Goal: Task Accomplishment & Management: Manage account settings

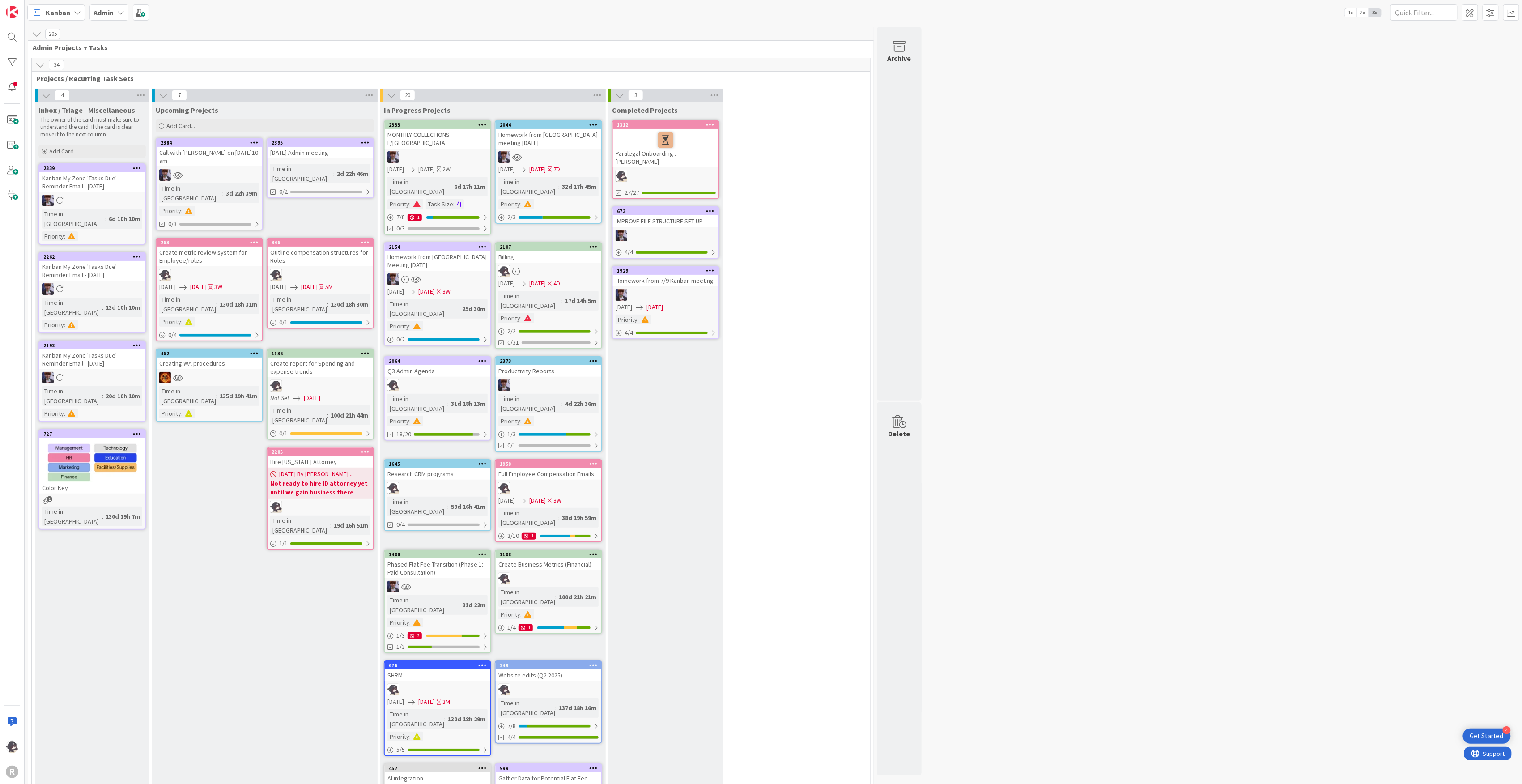
scroll to position [954, 0]
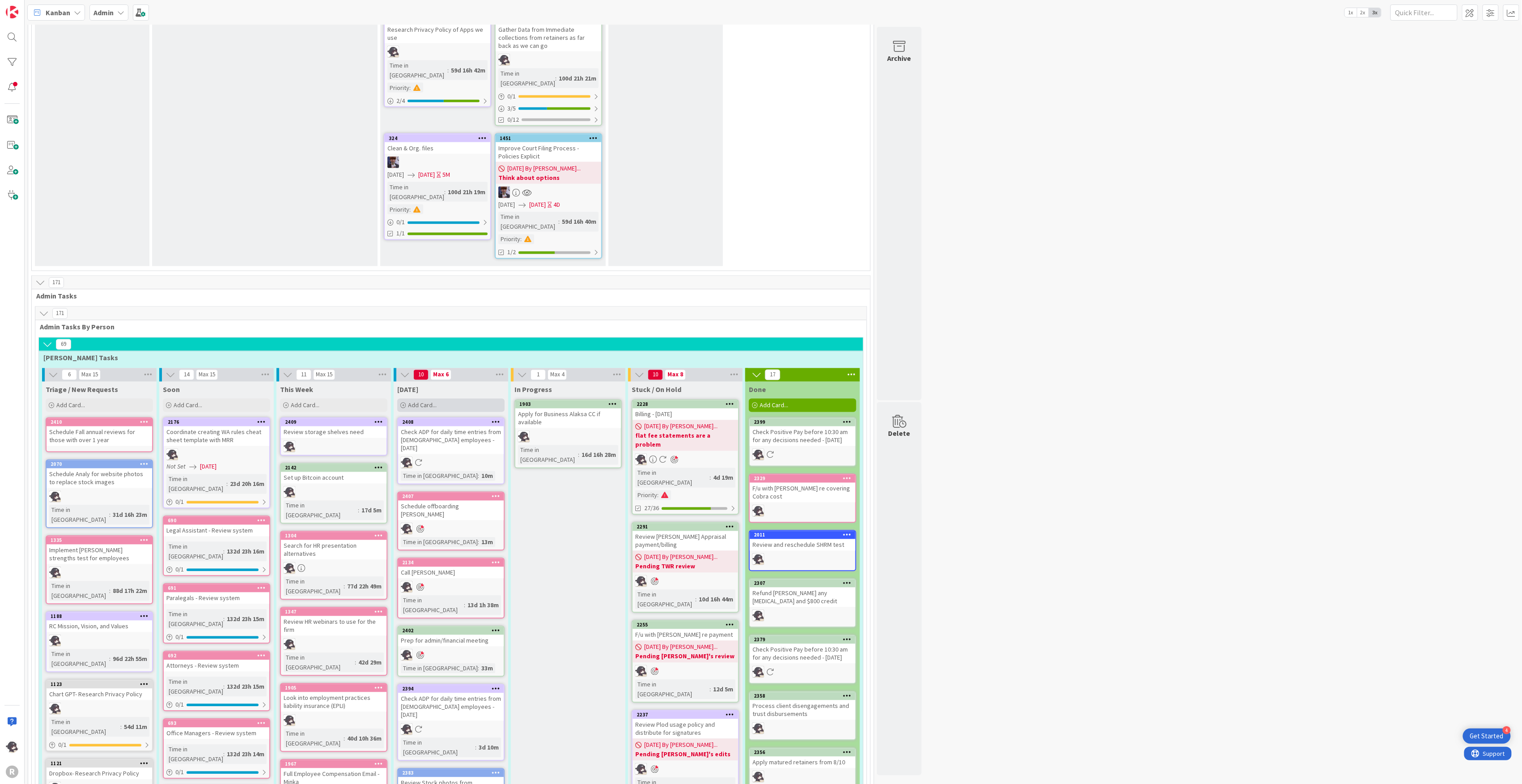
click at [425, 401] on span "Add Card..." at bounding box center [422, 405] width 28 height 8
type textarea "x"
type textarea "F"
type textarea "x"
type textarea "F/"
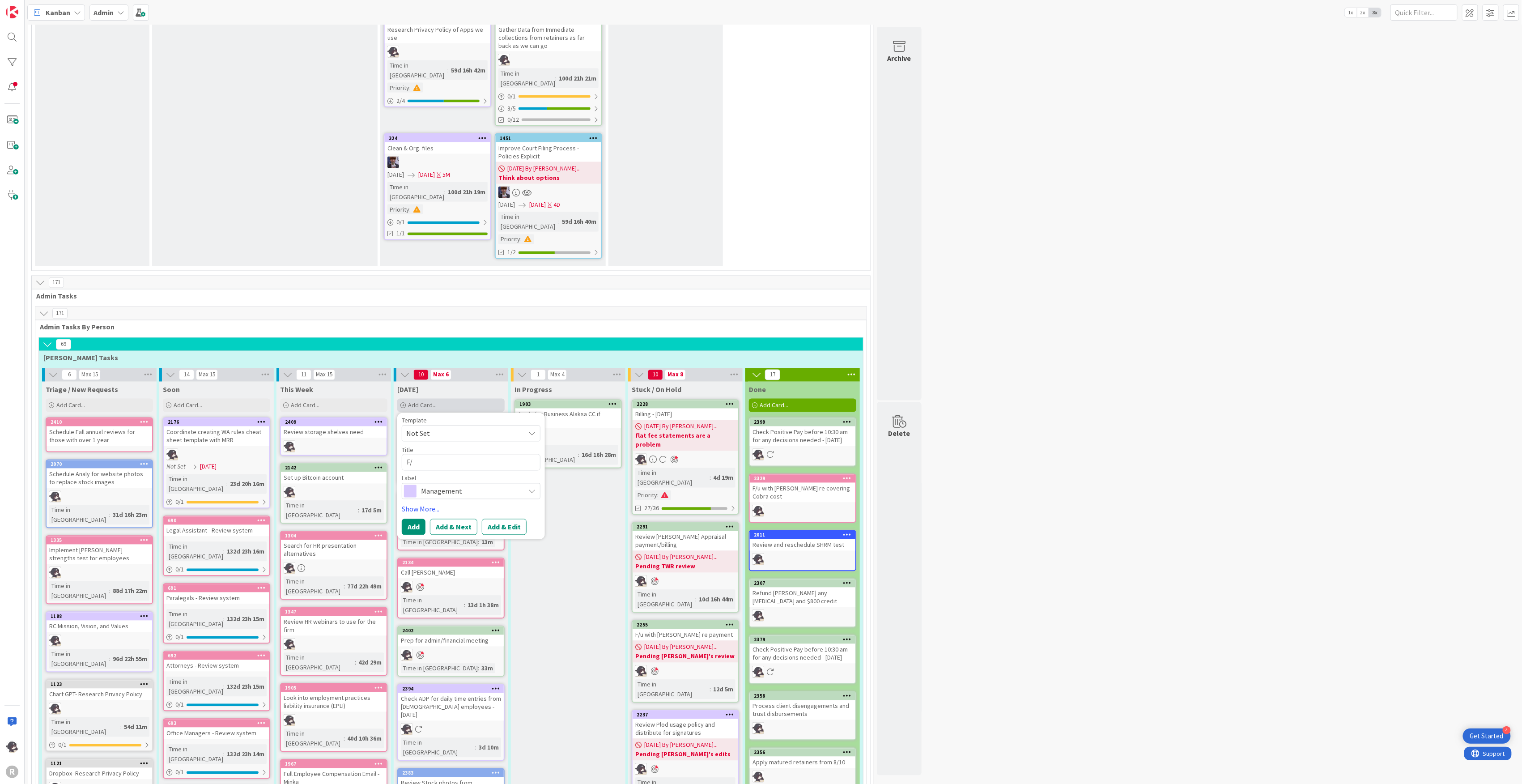
type textarea "x"
type textarea "F/u"
type textarea "x"
type textarea "F/u"
type textarea "x"
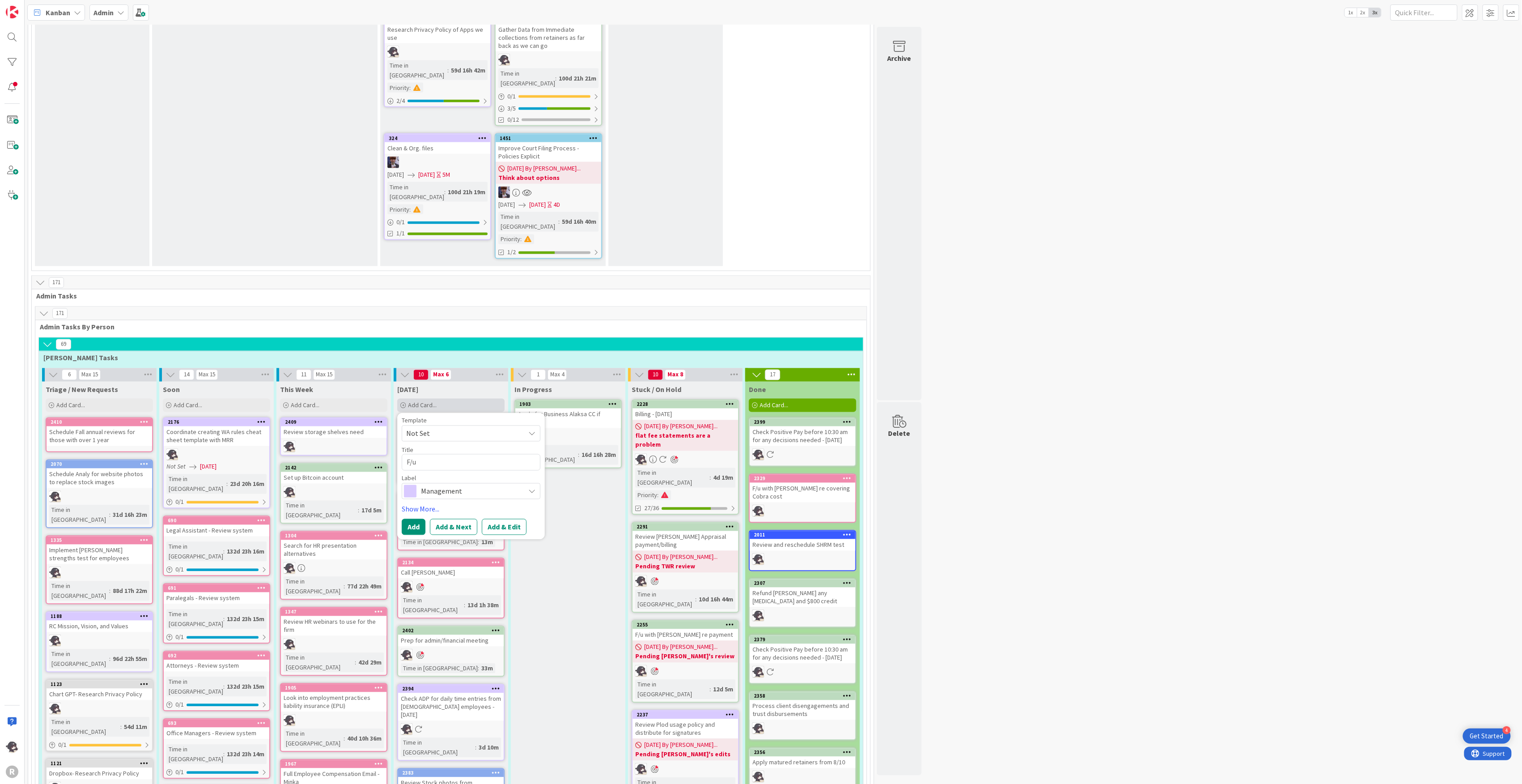
type textarea "F/u w"
type textarea "x"
type textarea "F/u wi"
type textarea "x"
type textarea "F/u wit"
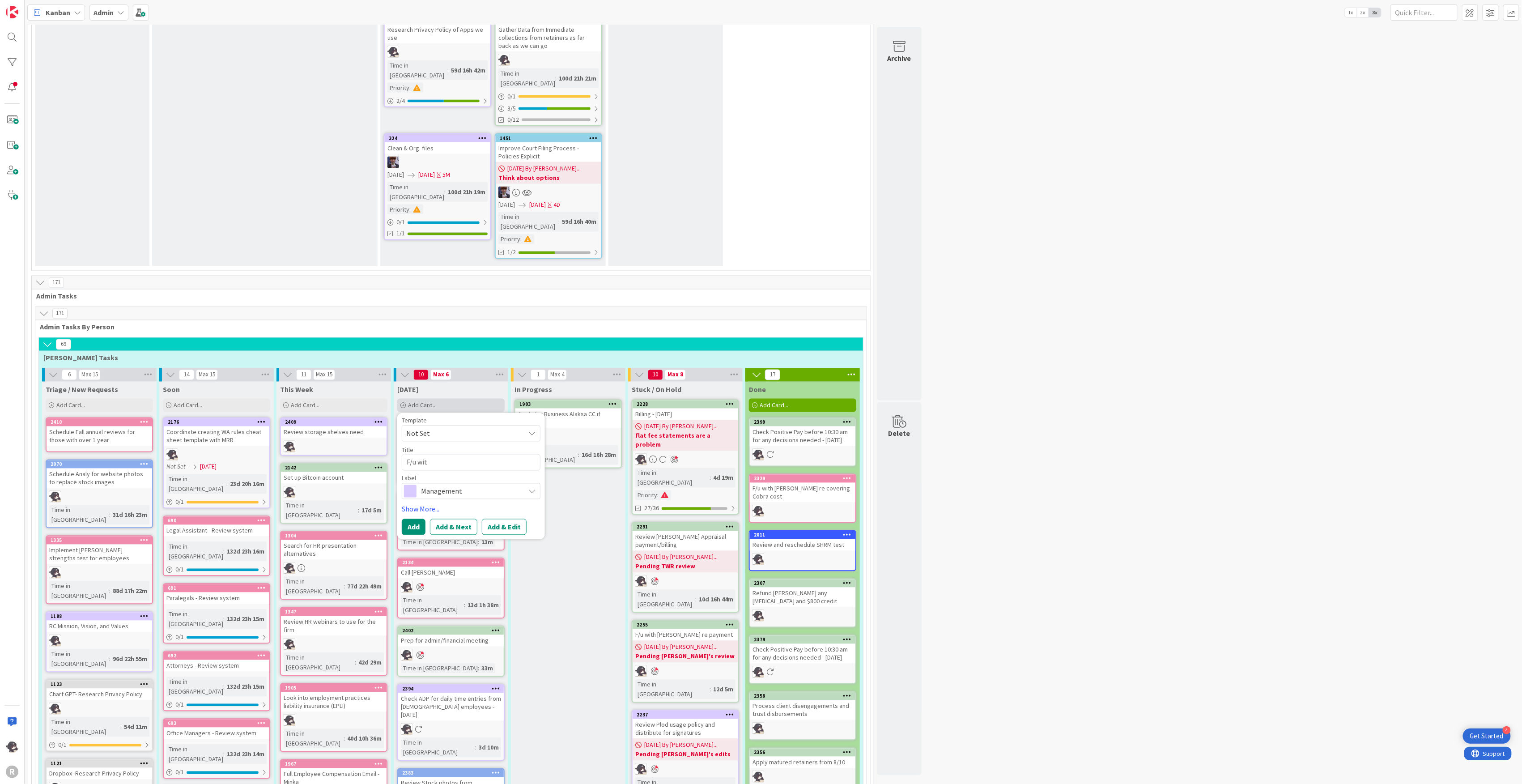
type textarea "x"
type textarea "F/u with"
type textarea "x"
type textarea "F/u with"
type textarea "x"
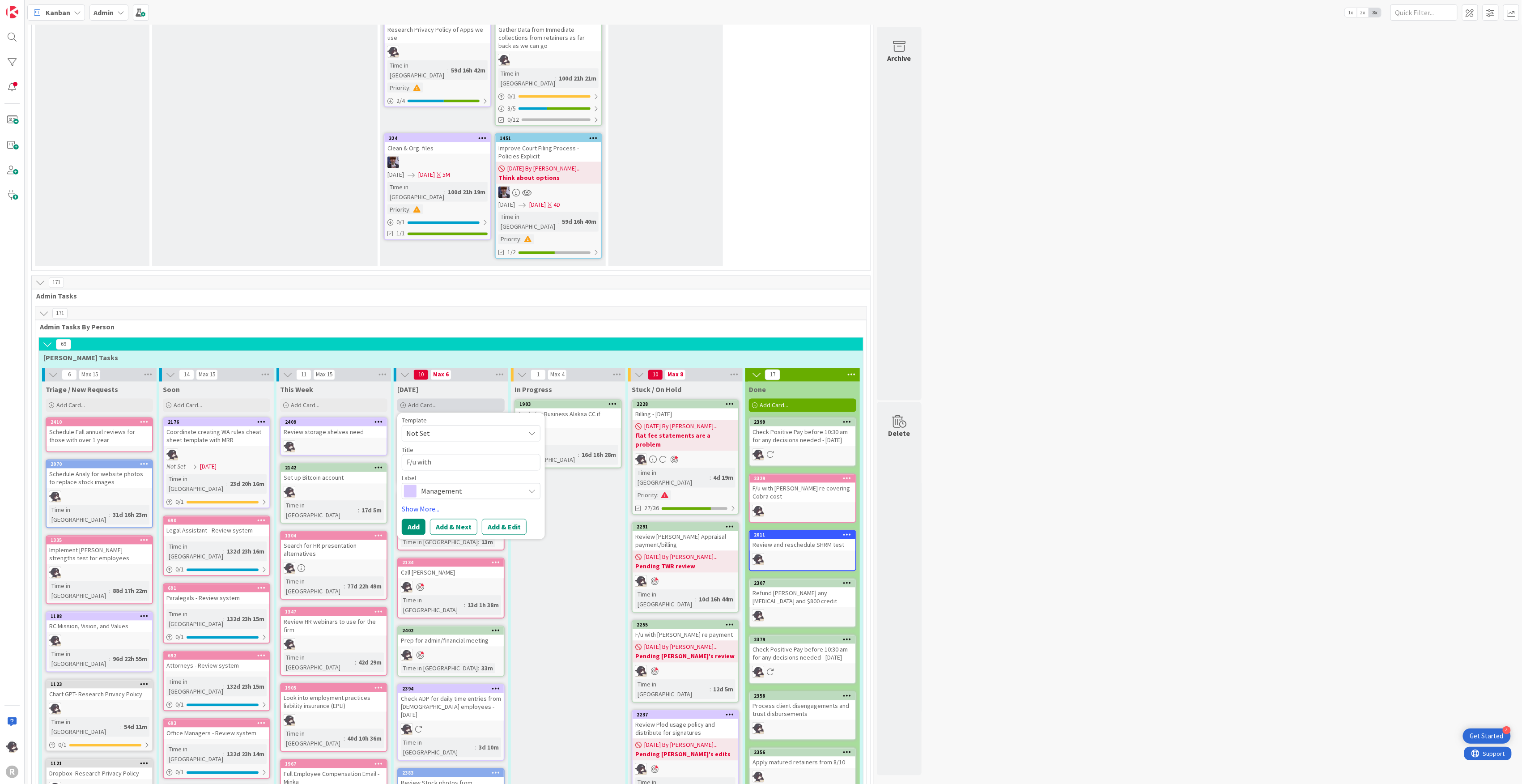
type textarea "F/u with T"
type textarea "x"
type textarea "F/u with Te"
type textarea "x"
type textarea "F/u with [PERSON_NAME]"
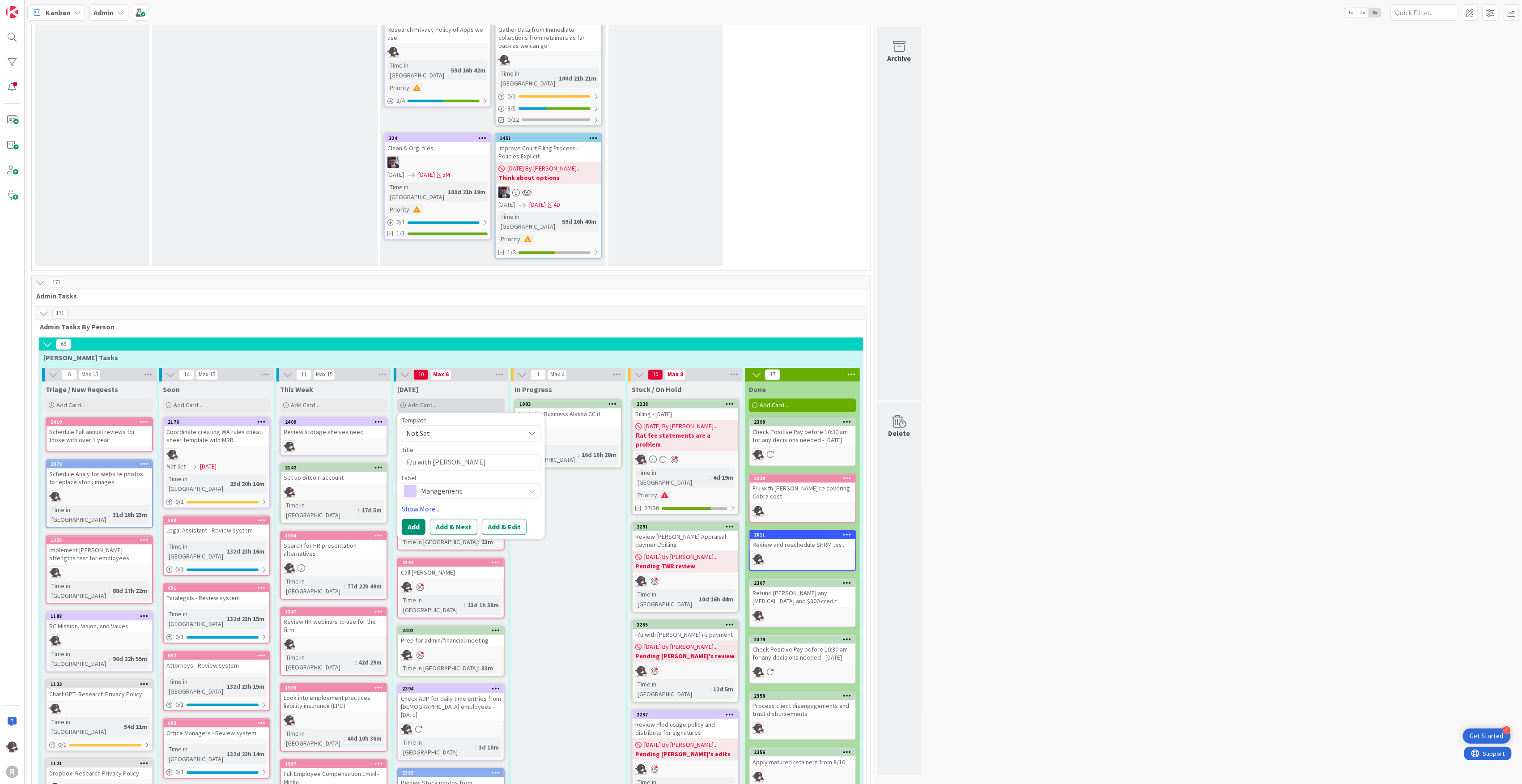
type textarea "x"
type textarea "F/u with [PERSON_NAME]"
type textarea "x"
type textarea "F/u with [PERSON_NAME]"
type textarea "x"
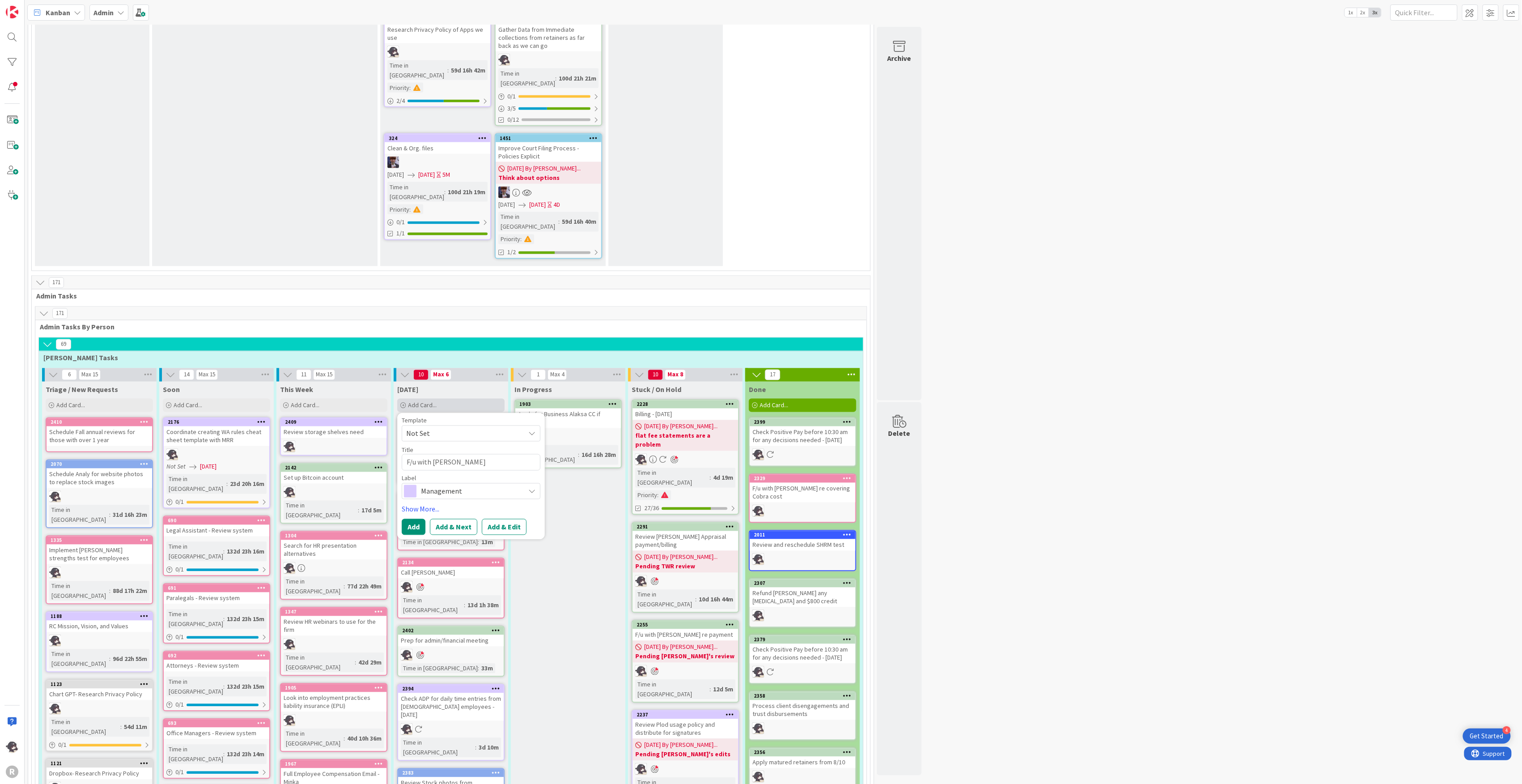
type textarea "F/u with [PERSON_NAME] re"
type textarea "x"
type textarea "F/u with [PERSON_NAME] re"
type textarea "x"
type textarea "F/u with [PERSON_NAME] re R"
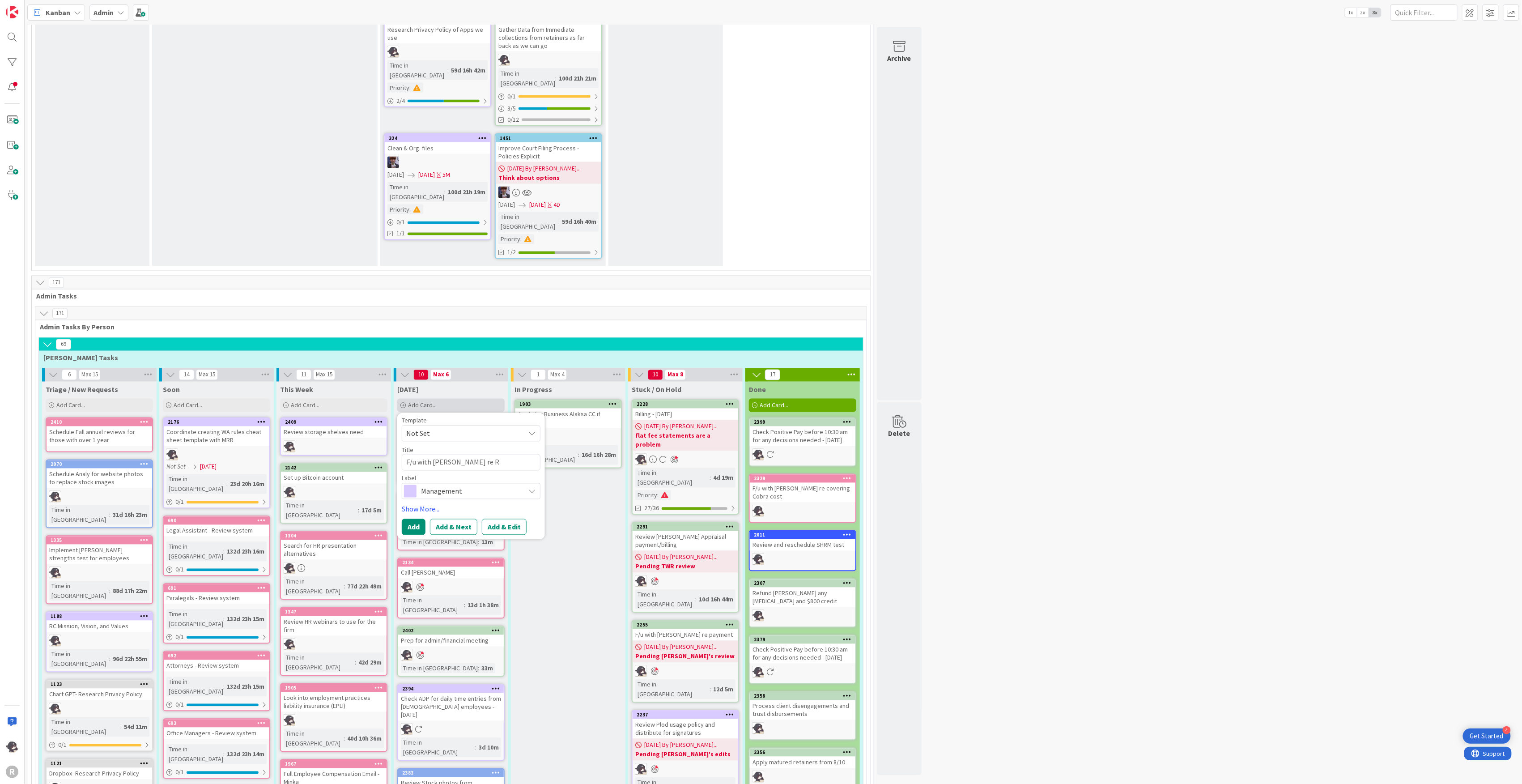
type textarea "x"
type textarea "F/u with [PERSON_NAME] re [PERSON_NAME]"
type textarea "x"
type textarea "F/u with [PERSON_NAME] re [PERSON_NAME]"
type textarea "x"
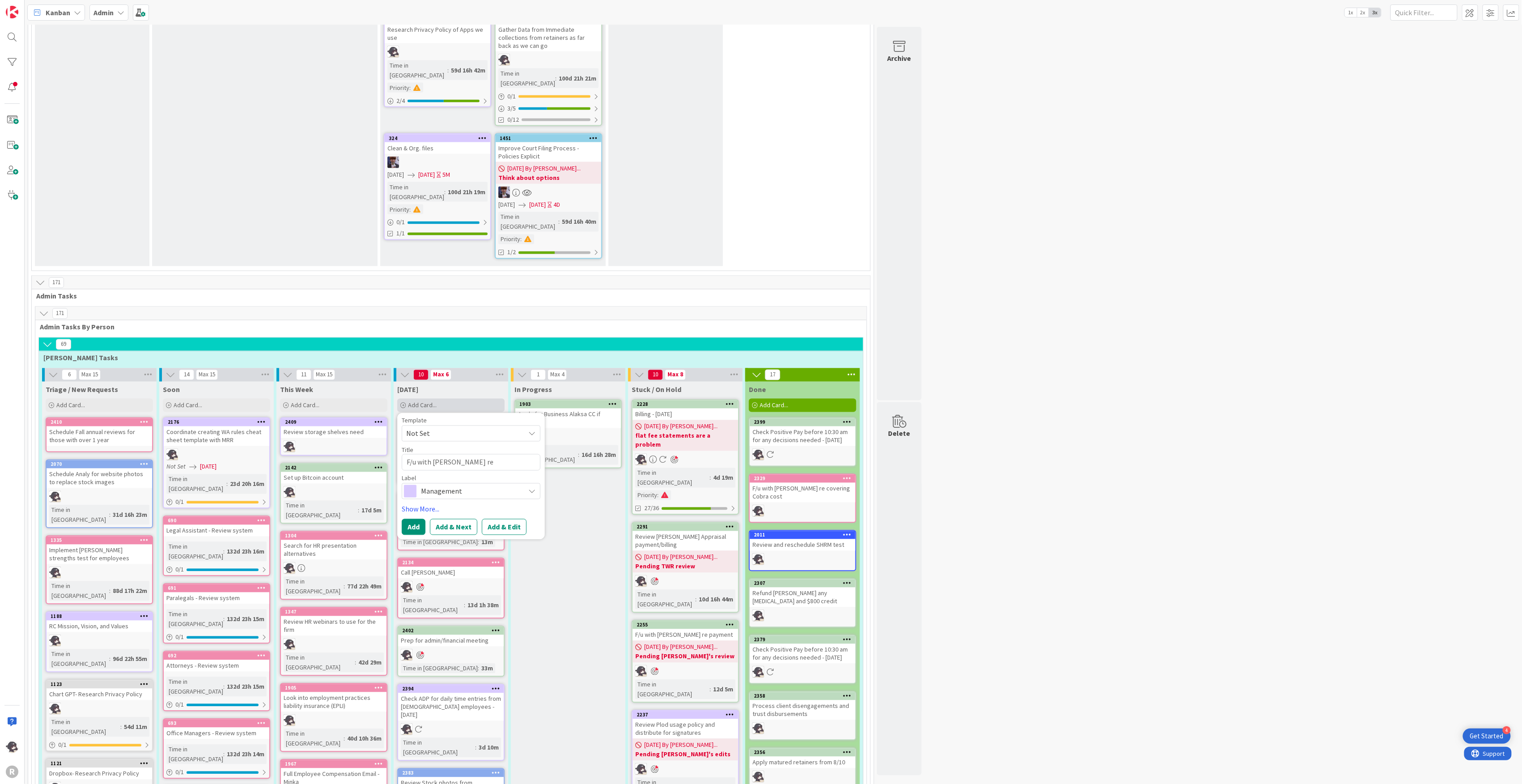
type textarea "F/u with [PERSON_NAME] re [PERSON_NAME]"
type textarea "x"
type textarea "F/u with [PERSON_NAME] re [PERSON_NAME]"
type textarea "x"
type textarea "F/u with [PERSON_NAME] re [PERSON_NAME] Re"
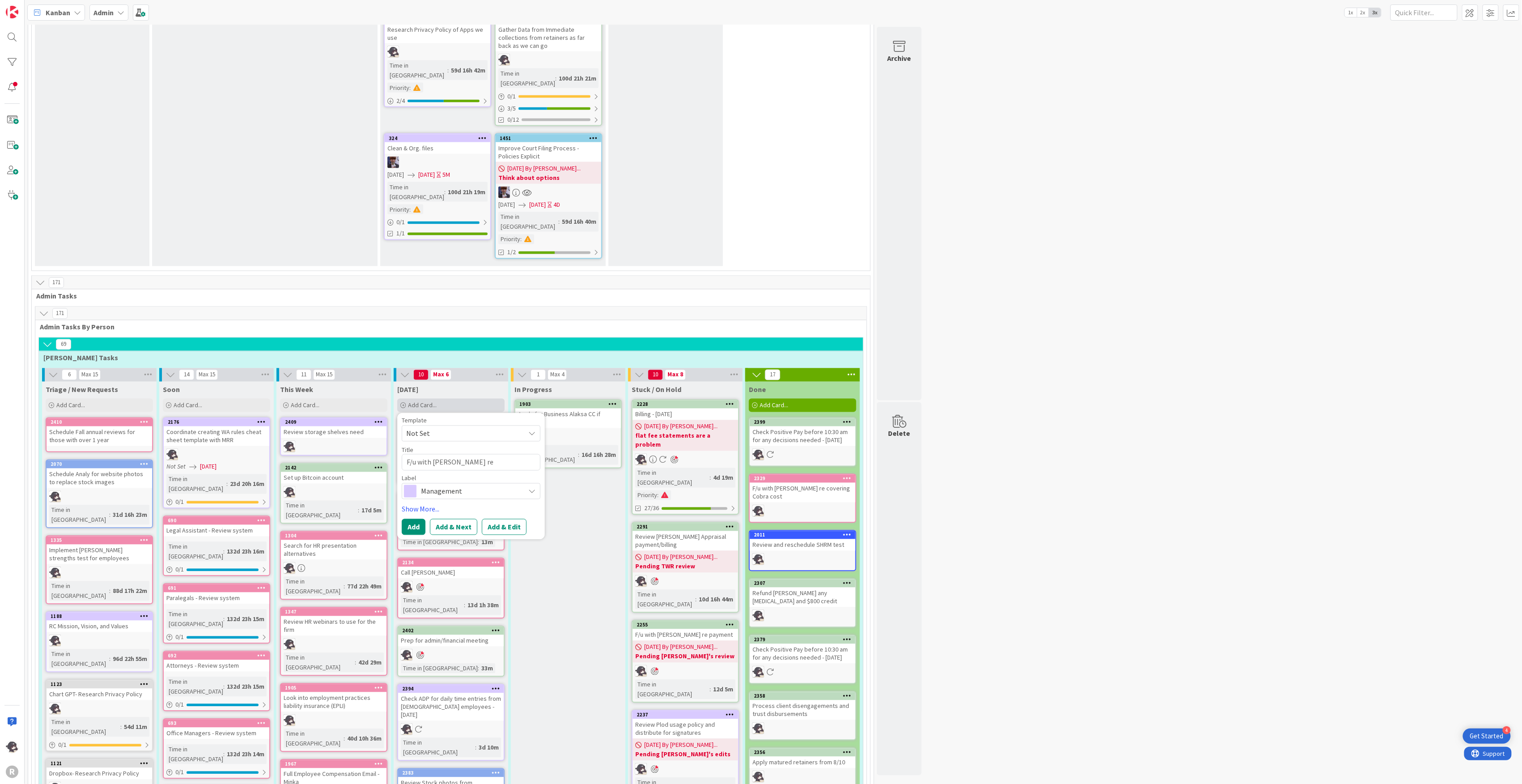
type textarea "x"
type textarea "F/u with [PERSON_NAME] re [PERSON_NAME]"
type textarea "x"
type textarea "F/u with [PERSON_NAME] re [PERSON_NAME]"
type textarea "x"
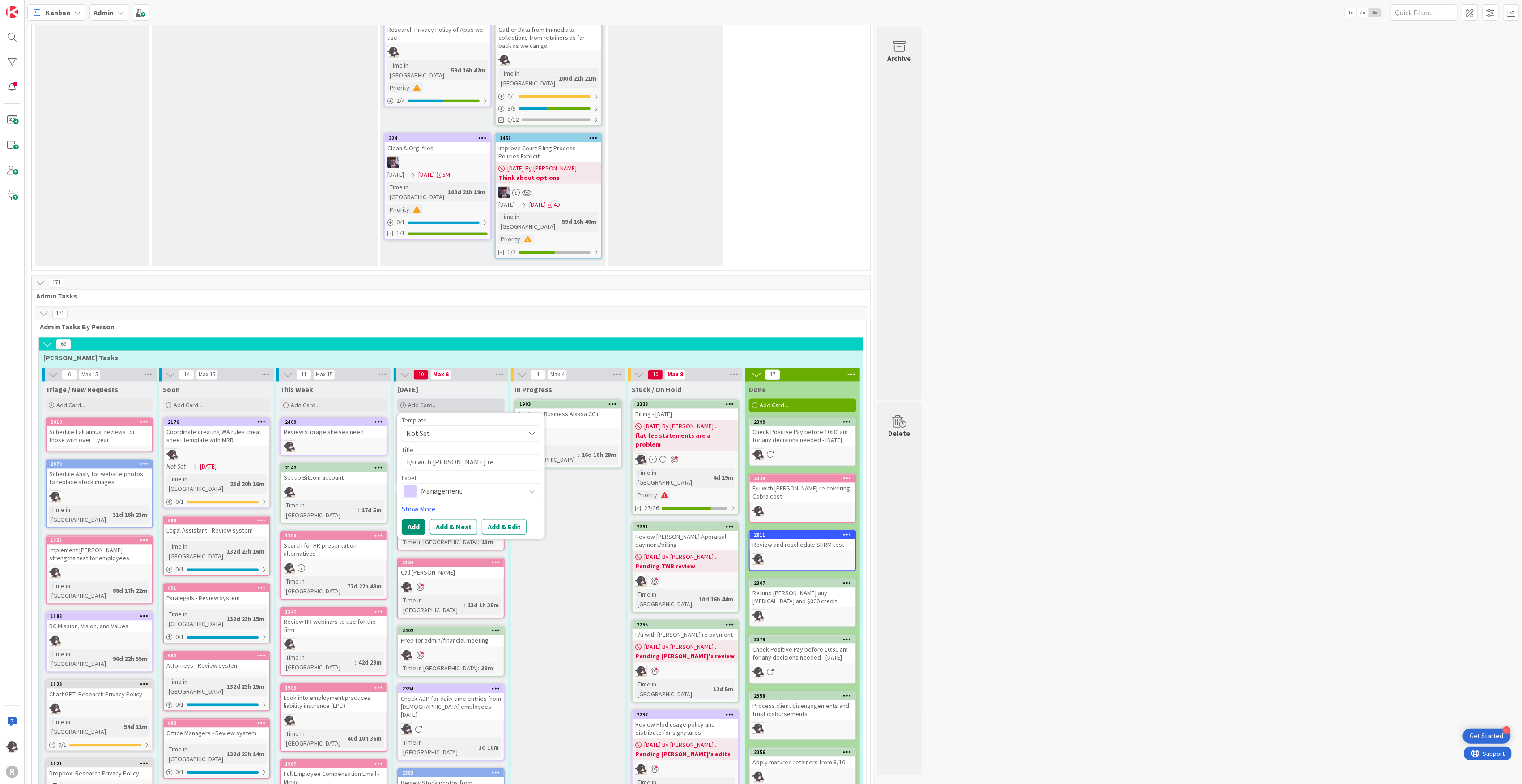
type textarea "F/u with [PERSON_NAME] re [PERSON_NAME] Retain"
type textarea "x"
type textarea "F/u with [PERSON_NAME] re [PERSON_NAME] Retaine"
type textarea "x"
type textarea "F/u with [PERSON_NAME] re [PERSON_NAME] Retain"
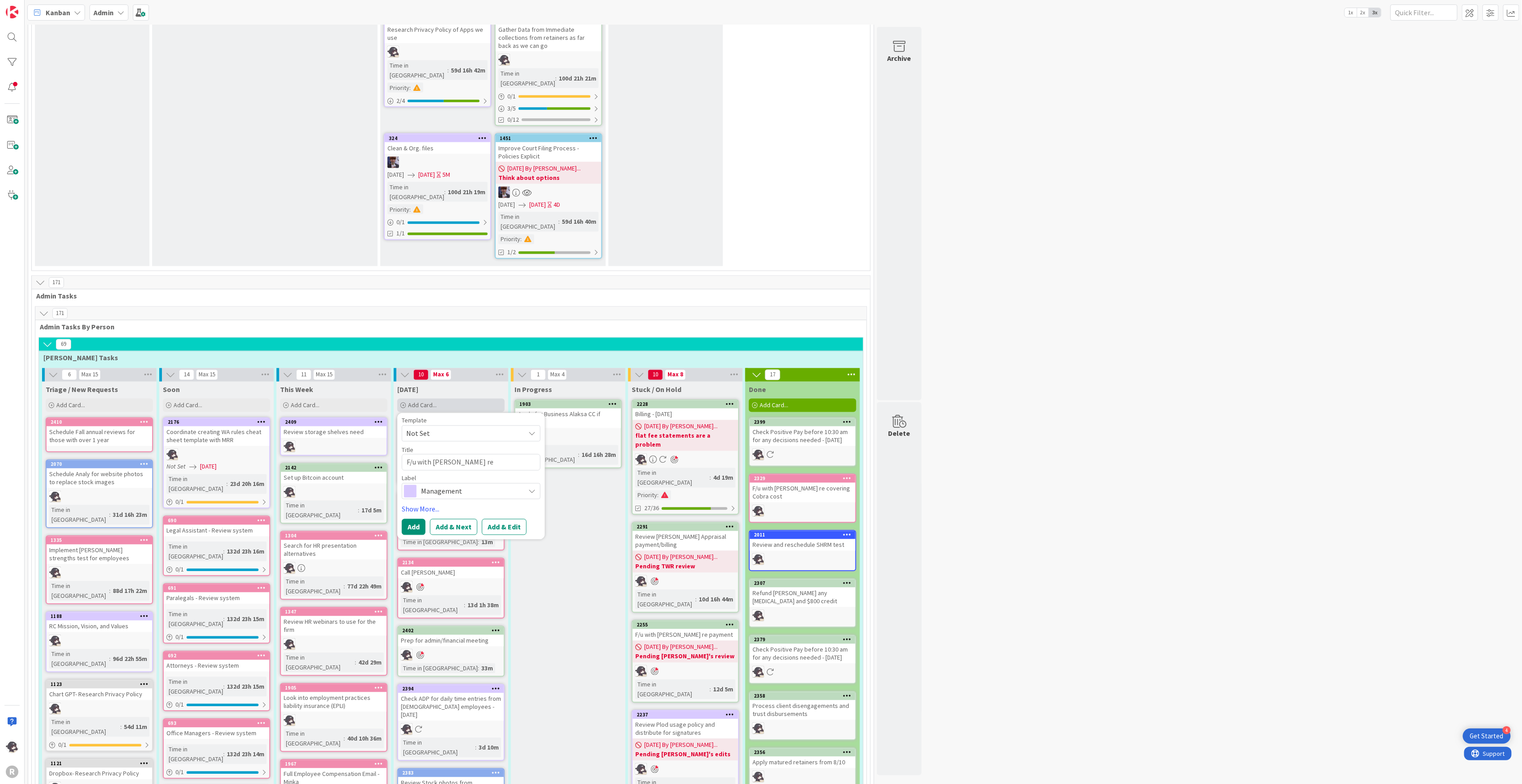
type textarea "x"
type textarea "F/u with [PERSON_NAME] re [PERSON_NAME]"
type textarea "x"
type textarea "F/u with [PERSON_NAME] re [PERSON_NAME]"
type textarea "x"
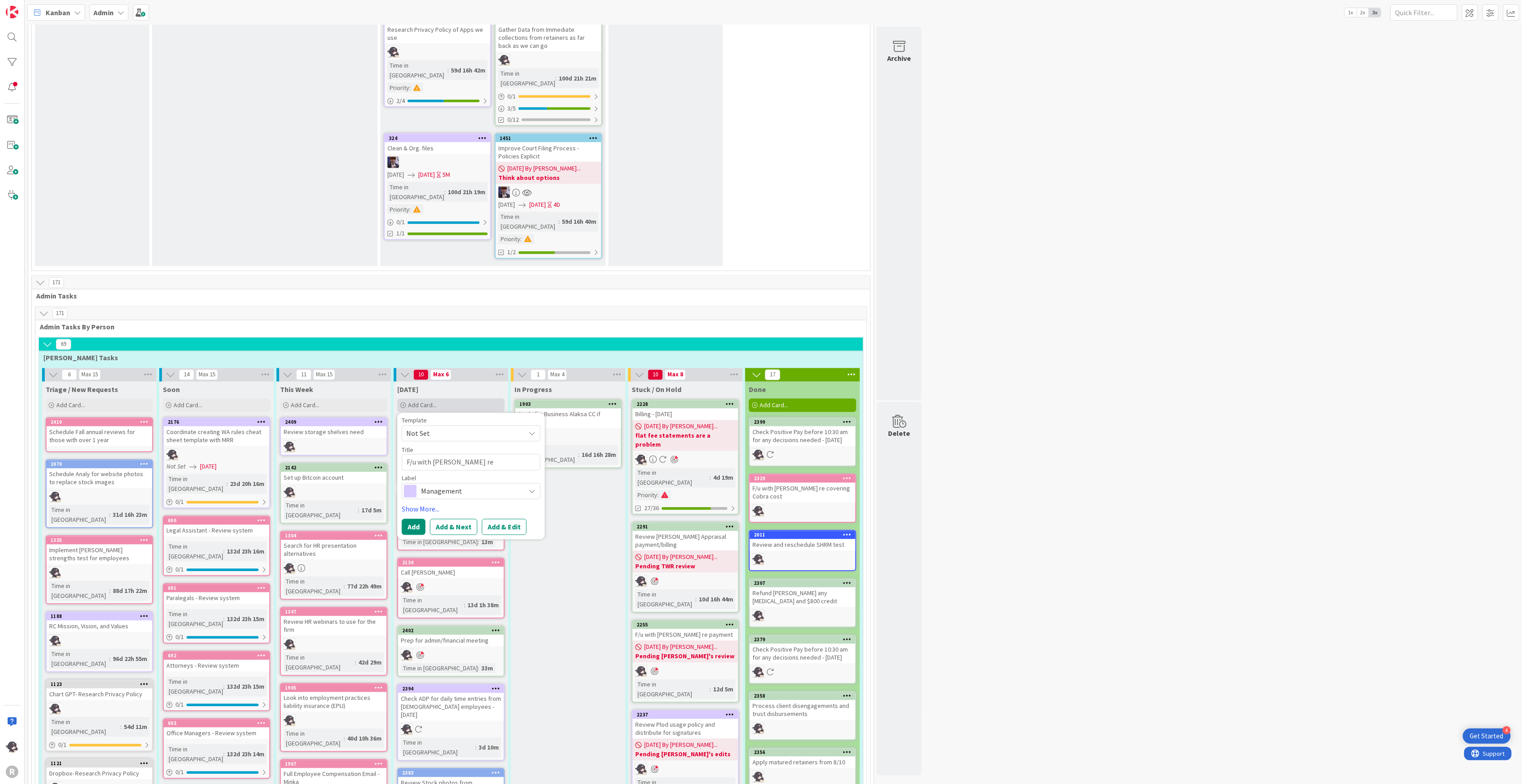
type textarea "F/u with [PERSON_NAME] re [PERSON_NAME]"
type textarea "x"
type textarea "F/u with [PERSON_NAME] re [PERSON_NAME] Re"
type textarea "x"
type textarea "F/u with [PERSON_NAME] re [PERSON_NAME]"
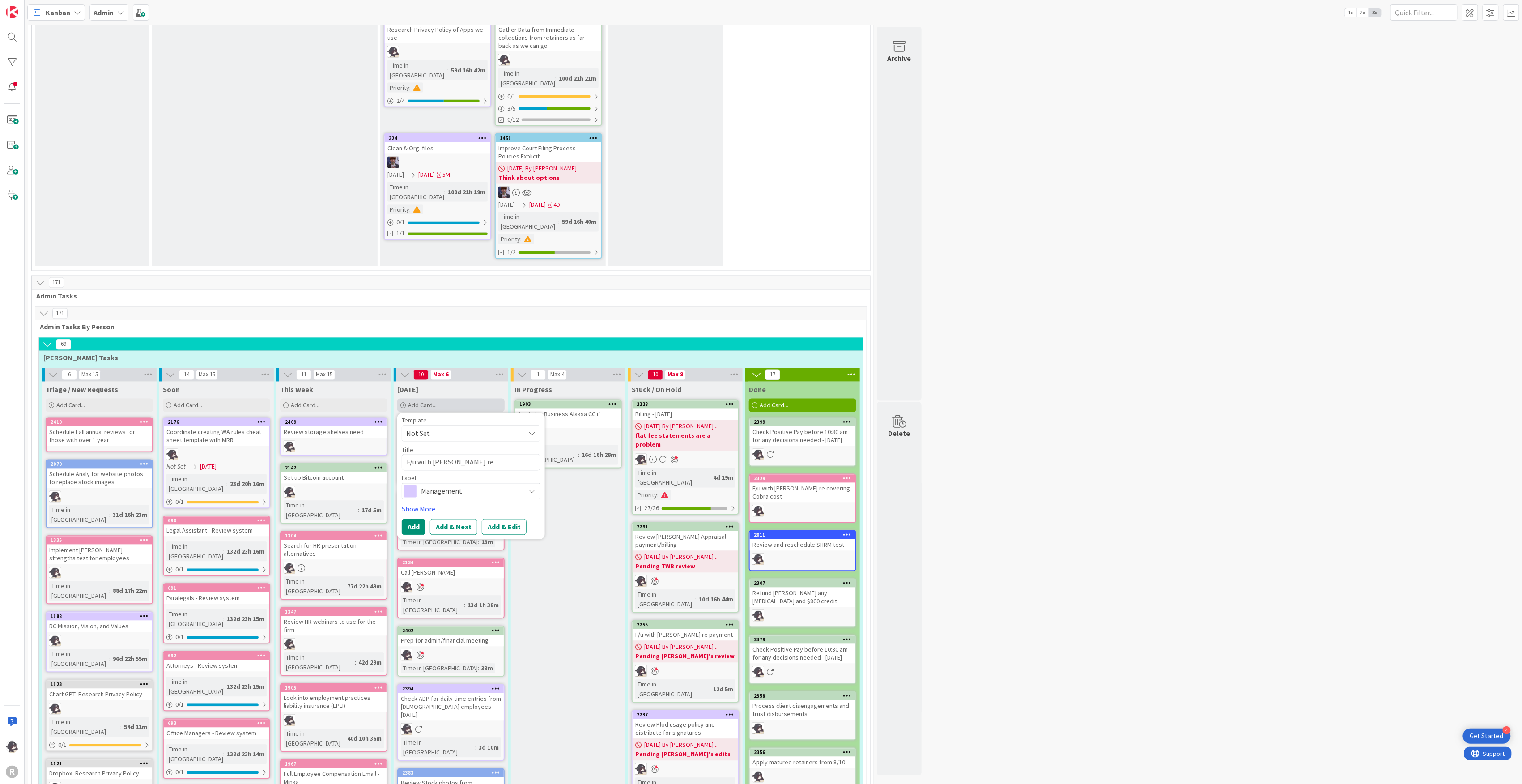
type textarea "x"
type textarea "F/u with [PERSON_NAME] re [PERSON_NAME]"
type textarea "x"
type textarea "F/u with [PERSON_NAME] re [PERSON_NAME]"
type textarea "x"
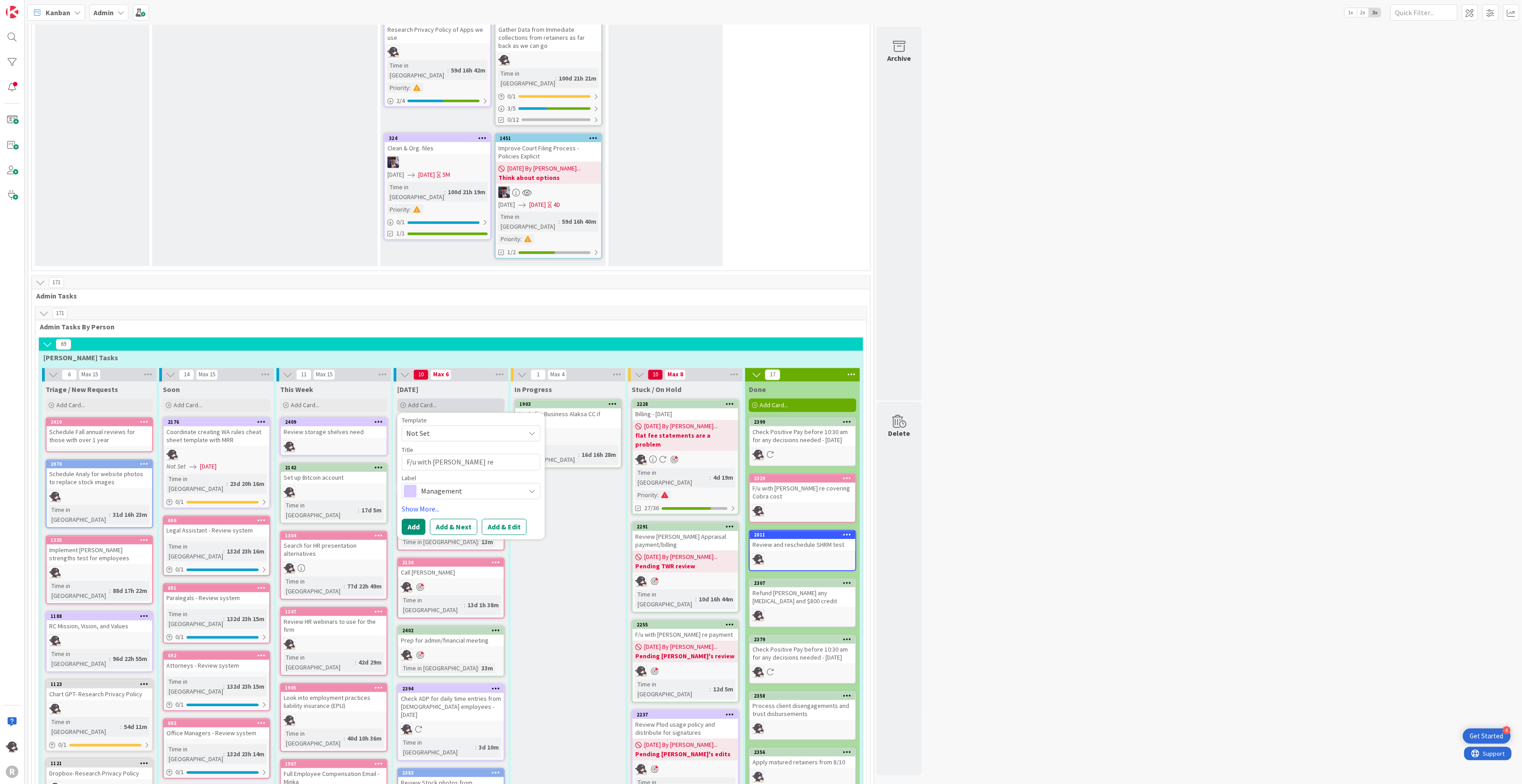
type textarea "F/u with [PERSON_NAME] re [PERSON_NAME] Re"
type textarea "x"
type textarea "F/u with [PERSON_NAME] re [PERSON_NAME]"
type textarea "x"
type textarea "F/u with [PERSON_NAME] re [PERSON_NAME]"
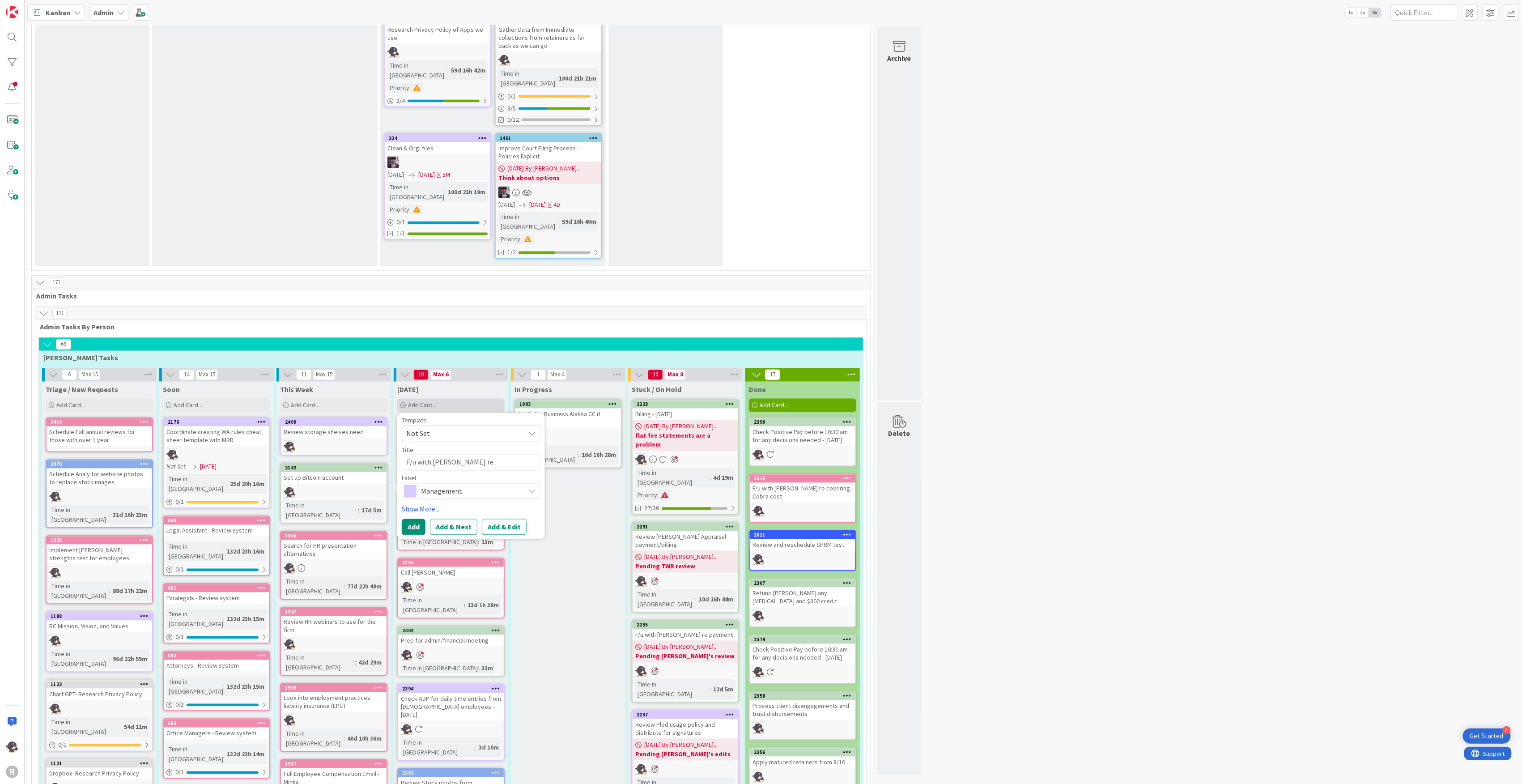
type textarea "x"
type textarea "F/u with [PERSON_NAME] re [PERSON_NAME]"
type textarea "x"
type textarea "F/u with [PERSON_NAME] re [PERSON_NAME] Retaine"
type textarea "x"
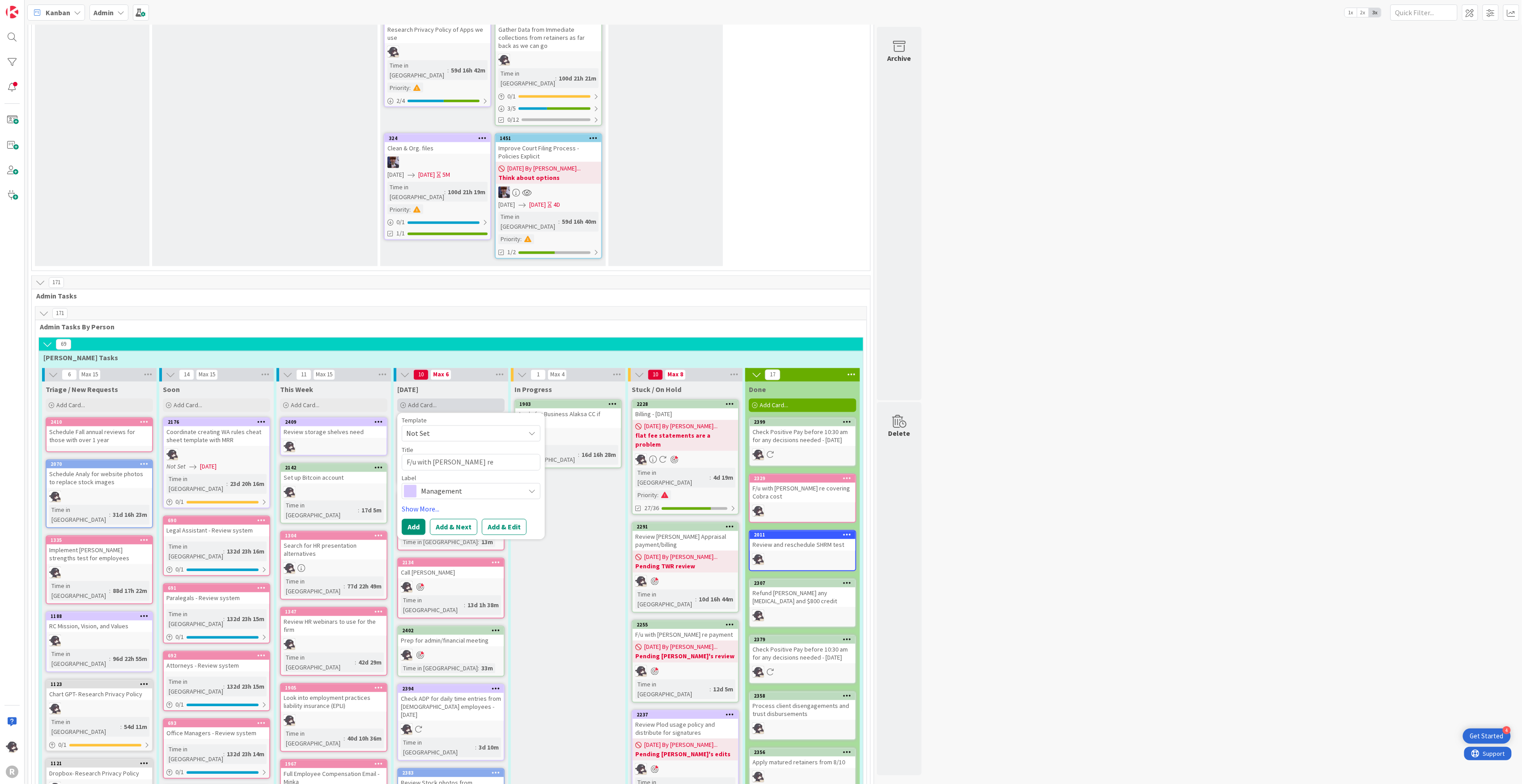
type textarea "F/u with [PERSON_NAME] re [PERSON_NAME] [MEDICAL_DATA]"
type textarea "x"
type textarea "F/u with [PERSON_NAME] re [PERSON_NAME] [MEDICAL_DATA]"
type textarea "x"
type textarea "F/u with [PERSON_NAME] re [PERSON_NAME] [MEDICAL_DATA] R"
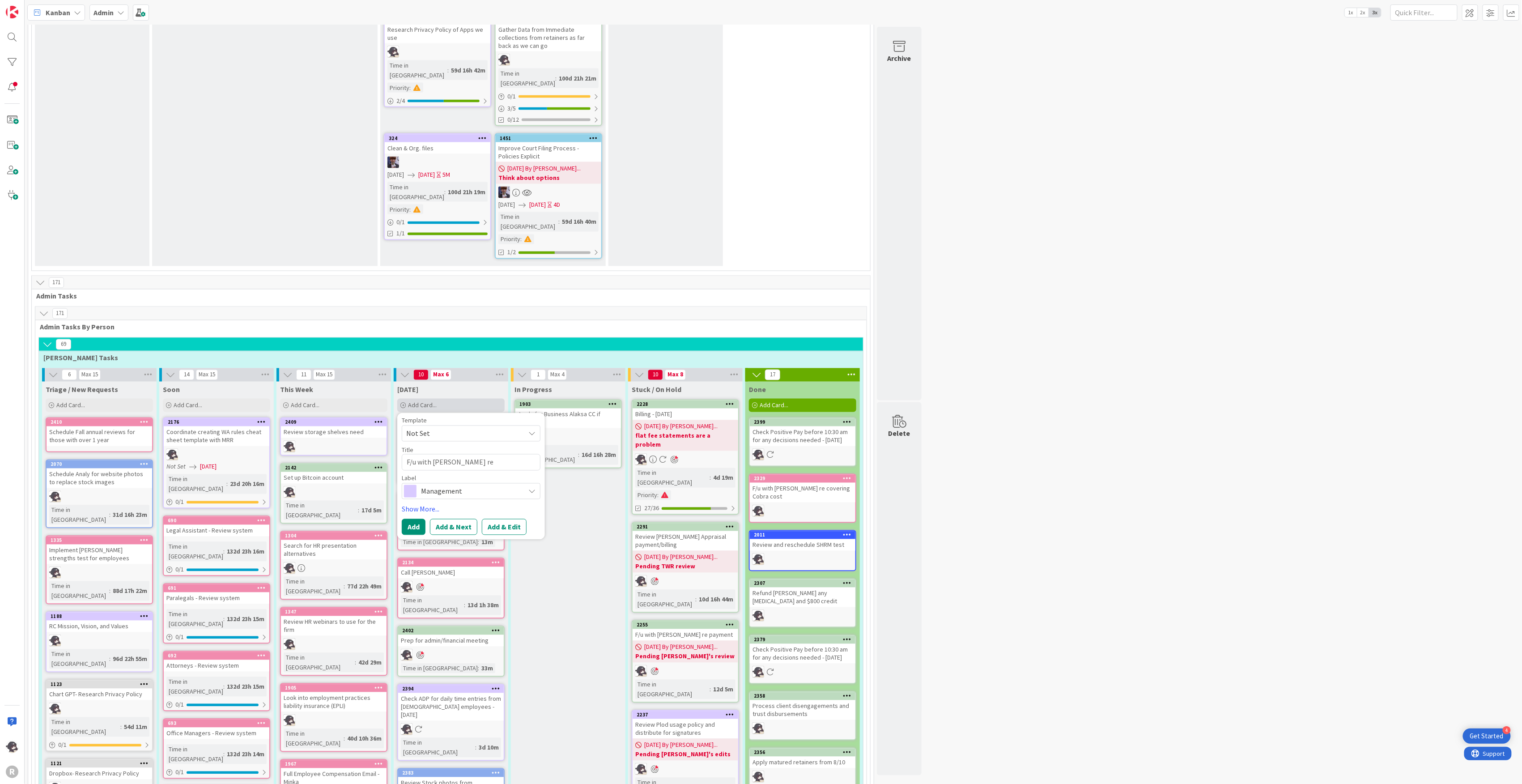
type textarea "x"
type textarea "F/u with [PERSON_NAME] re [PERSON_NAME] [MEDICAL_DATA] Re"
type textarea "x"
type textarea "F/u with [PERSON_NAME] re [PERSON_NAME] [MEDICAL_DATA] Ref"
type textarea "x"
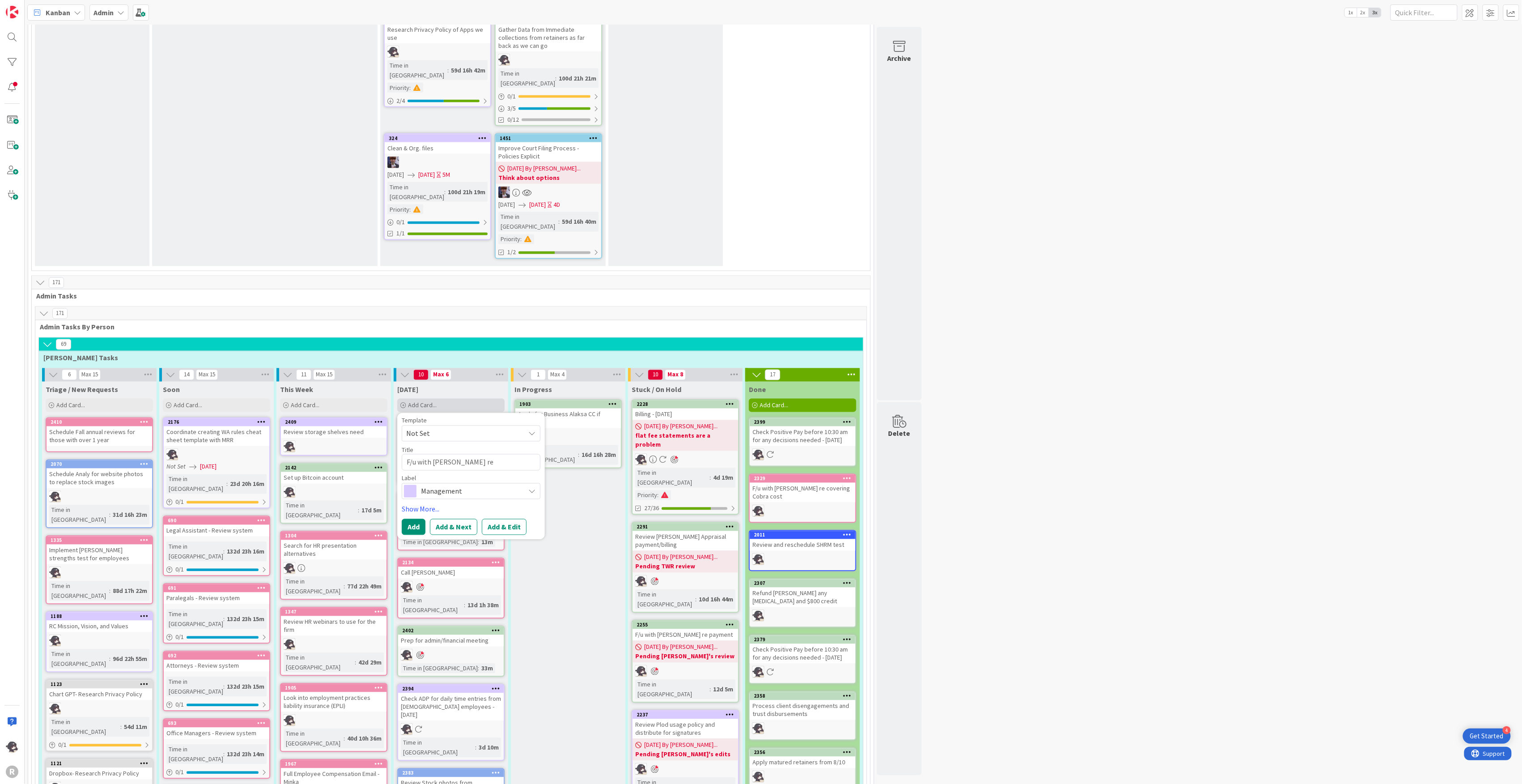
type textarea "F/u with [PERSON_NAME] re [PERSON_NAME] [MEDICAL_DATA] Refu"
type textarea "x"
type textarea "F/u with [PERSON_NAME] re [PERSON_NAME] [MEDICAL_DATA] Refun"
type textarea "x"
type textarea "F/u with [PERSON_NAME] re [PERSON_NAME] [MEDICAL_DATA] Refund"
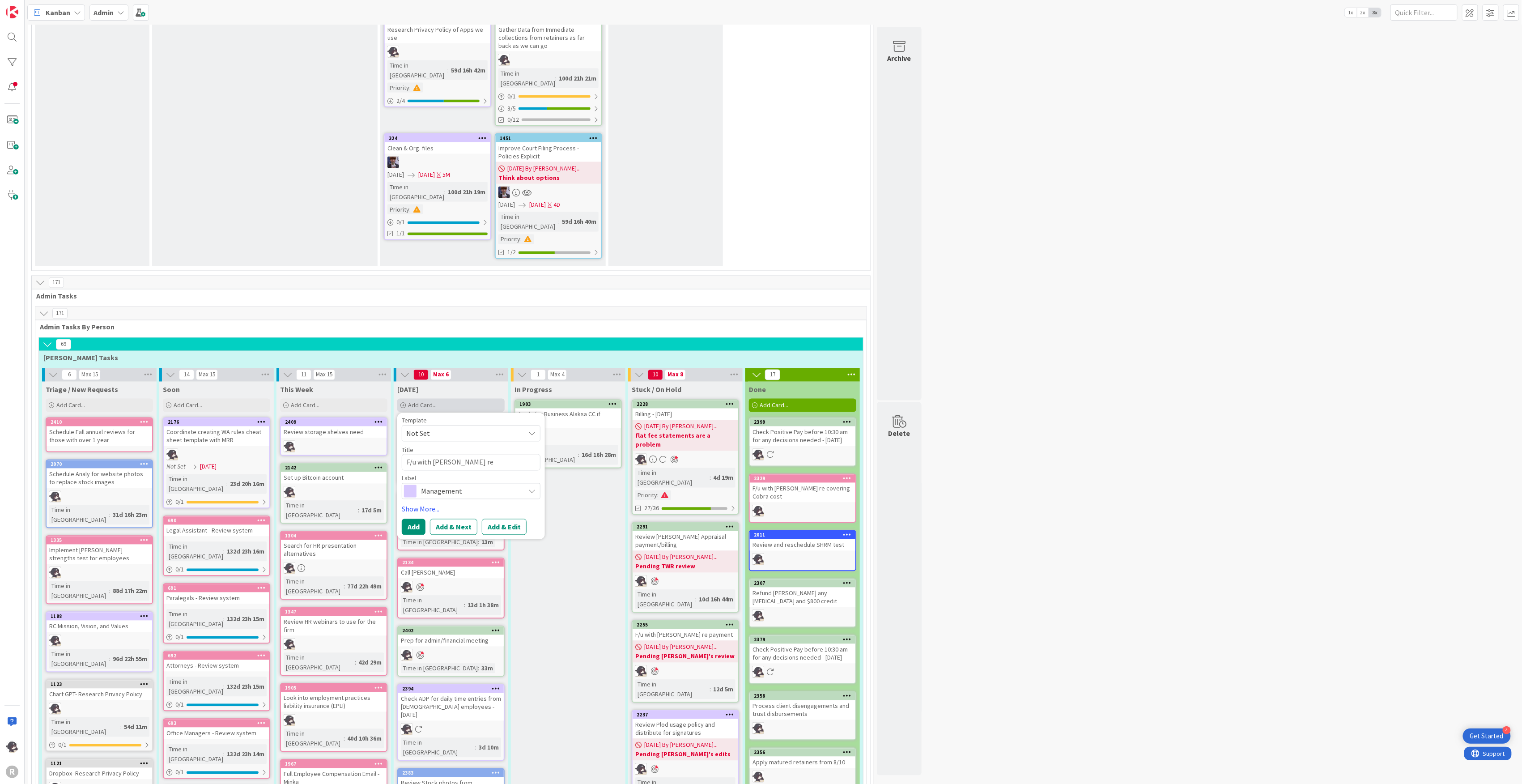
type textarea "x"
type textarea "F/u with [PERSON_NAME] re [PERSON_NAME] [MEDICAL_DATA] Refun"
type textarea "x"
type textarea "F/u with [PERSON_NAME] re [PERSON_NAME] [MEDICAL_DATA] Refu"
type textarea "x"
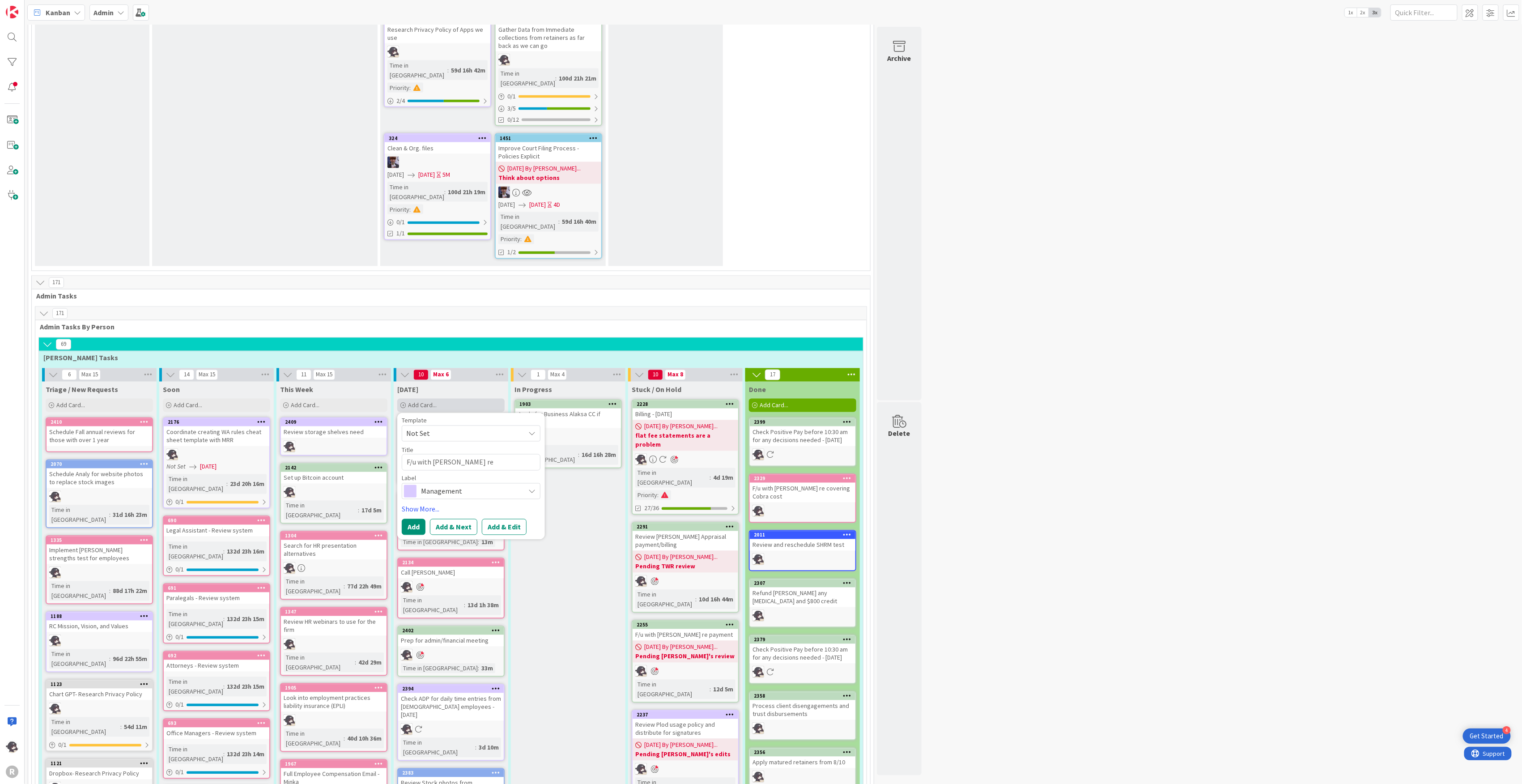
type textarea "F/u with [PERSON_NAME] re [PERSON_NAME] [MEDICAL_DATA] Ref"
type textarea "x"
type textarea "F/u with [PERSON_NAME] re [PERSON_NAME] [MEDICAL_DATA] Re"
type textarea "x"
type textarea "F/u with [PERSON_NAME] re [PERSON_NAME] [MEDICAL_DATA] R"
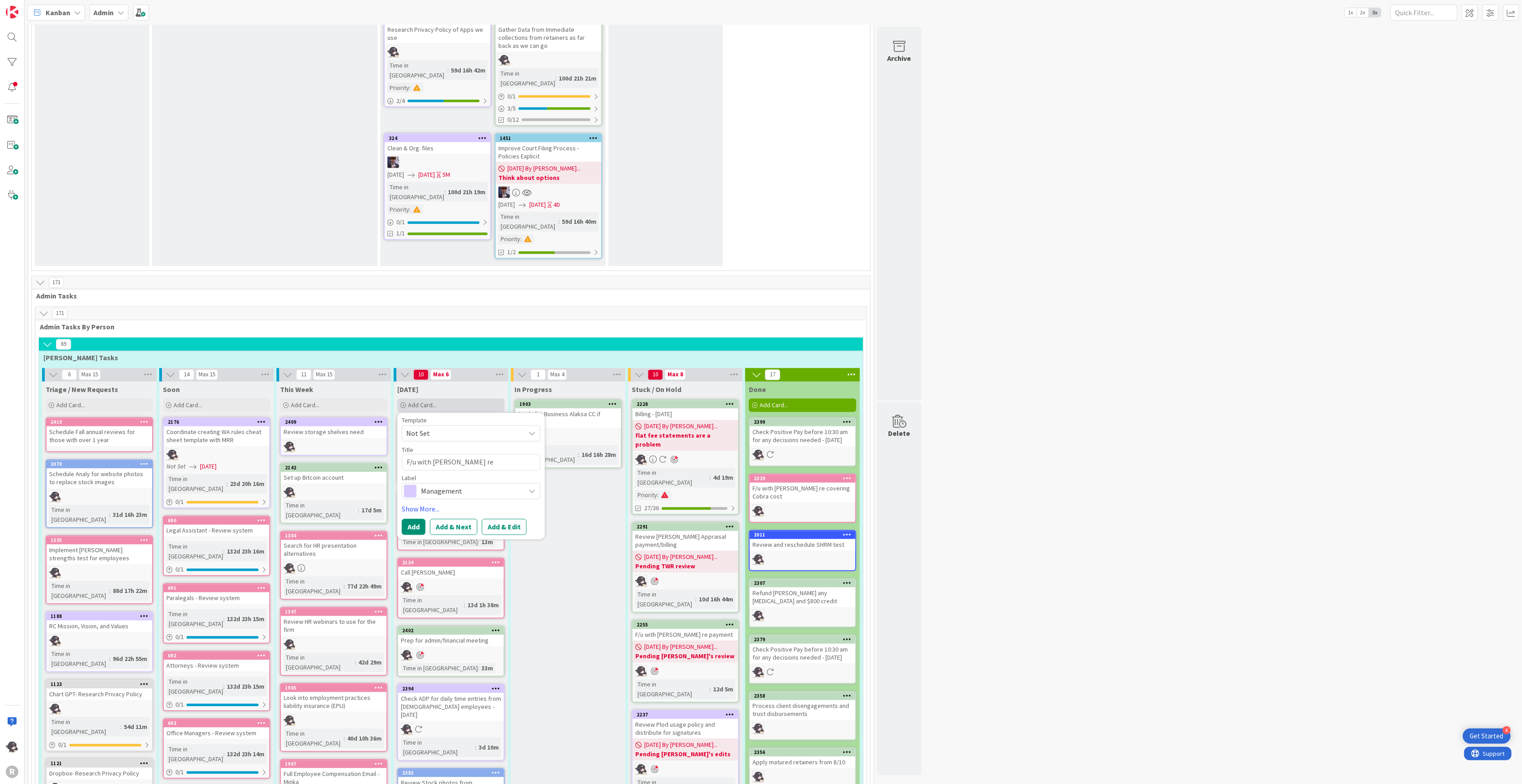
type textarea "x"
type textarea "F/u with [PERSON_NAME] re [PERSON_NAME] [MEDICAL_DATA]"
type textarea "x"
type textarea "F/u with [PERSON_NAME] re [PERSON_NAME] [MEDICAL_DATA] D"
type textarea "x"
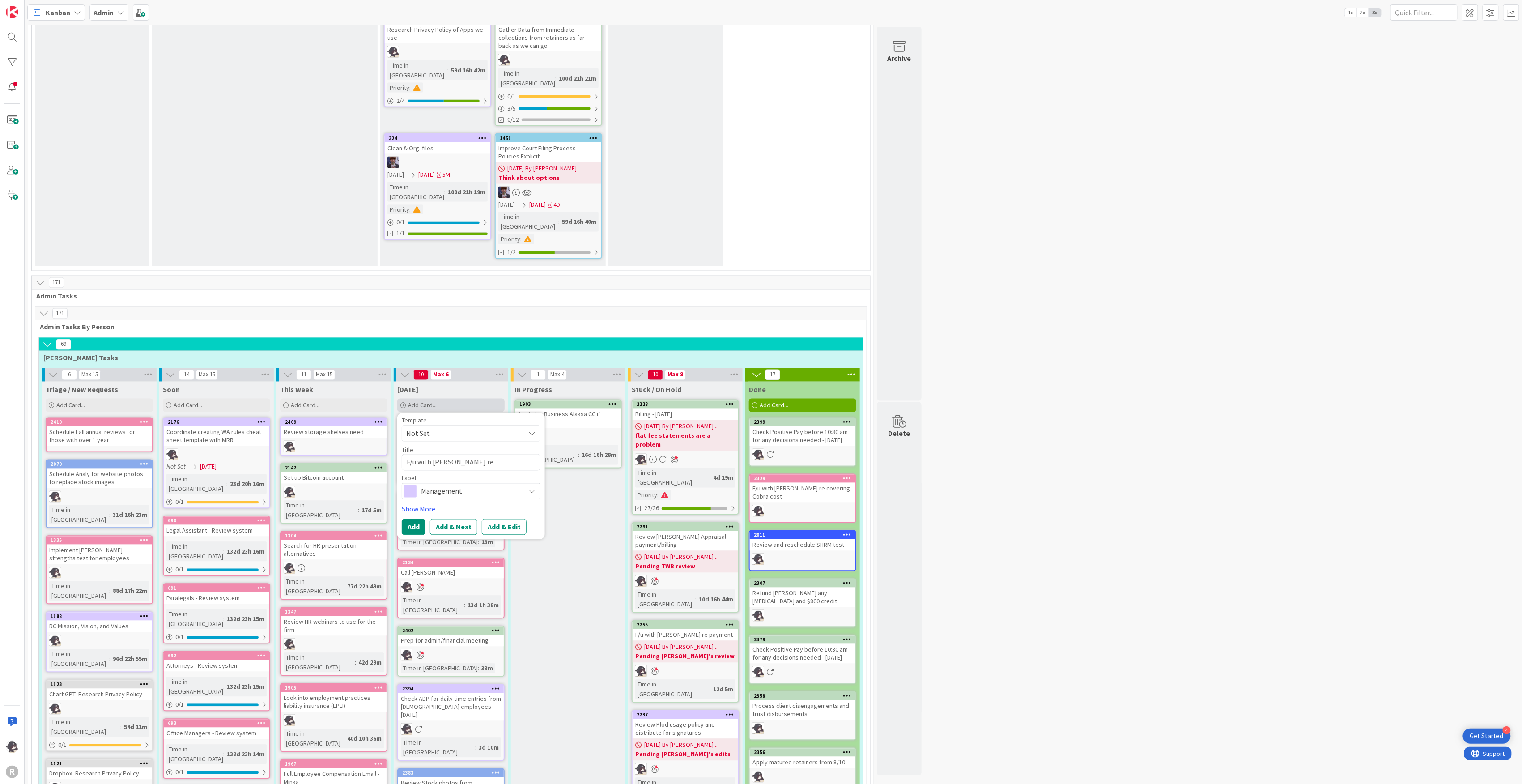
type textarea "F/u with [PERSON_NAME] re [PERSON_NAME] [MEDICAL_DATA] Di"
type textarea "x"
type textarea "F/u with [PERSON_NAME] re [PERSON_NAME] [MEDICAL_DATA] Dis"
type textarea "x"
type textarea "F/u with [PERSON_NAME] re [PERSON_NAME] [MEDICAL_DATA] Disb"
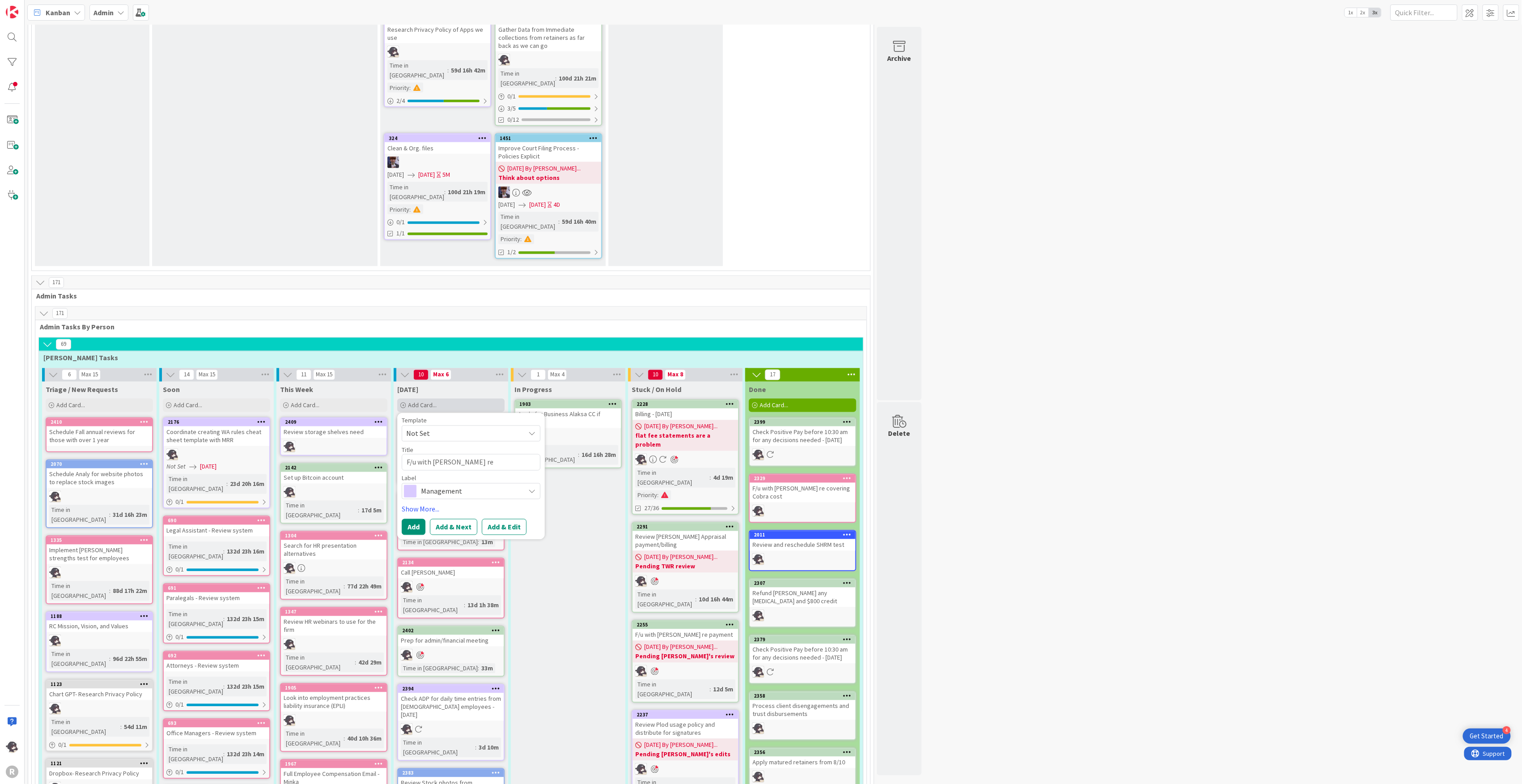
type textarea "x"
type textarea "F/u with [PERSON_NAME] re [PERSON_NAME] [MEDICAL_DATA] Disbu"
type textarea "x"
type textarea "F/u with [PERSON_NAME] re [PERSON_NAME] [MEDICAL_DATA] Disbur"
type textarea "x"
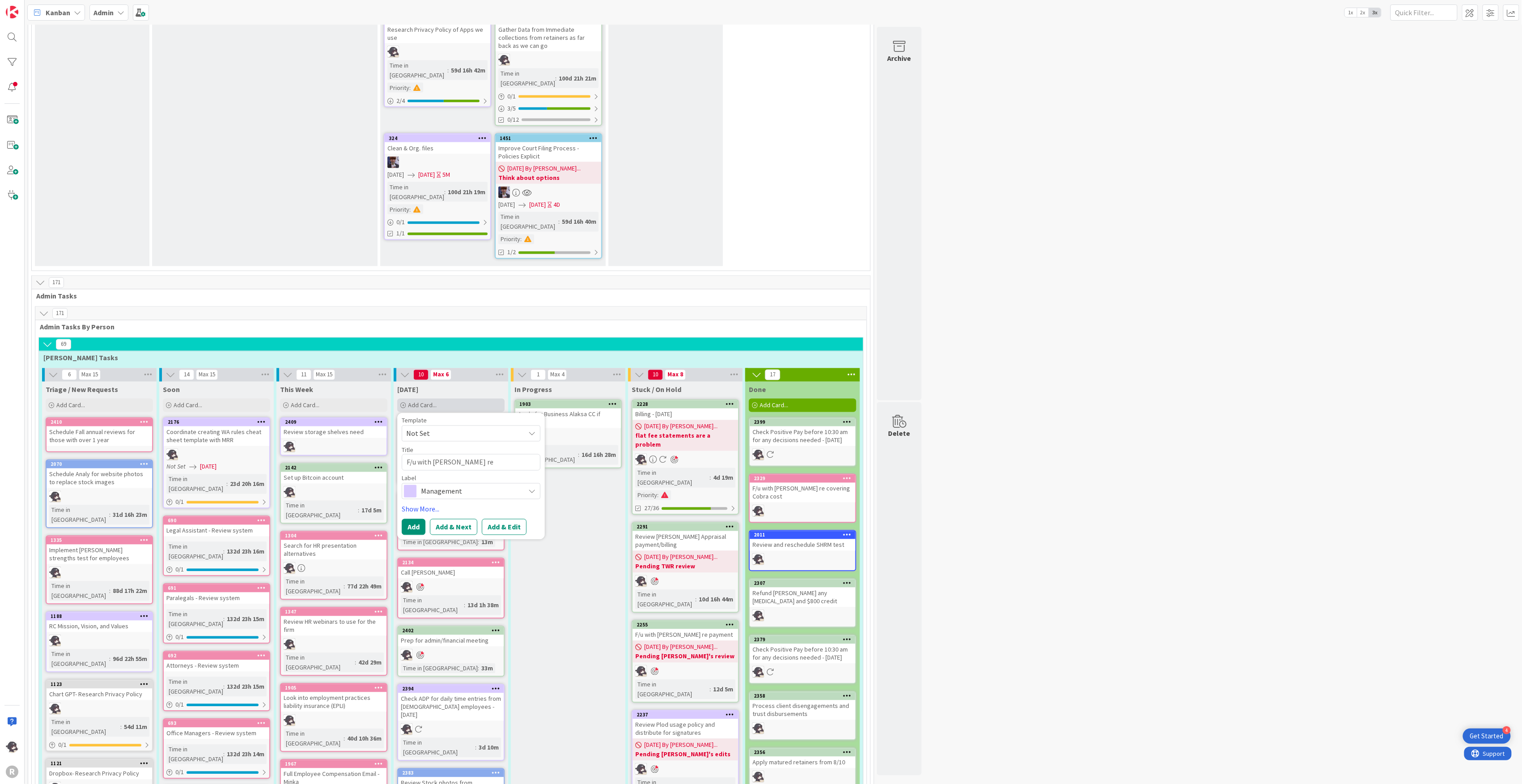
type textarea "F/u with [PERSON_NAME] re [PERSON_NAME] [MEDICAL_DATA] Disburs"
type textarea "x"
type textarea "F/u with [PERSON_NAME] re [PERSON_NAME] [MEDICAL_DATA] Disburse"
type textarea "x"
type textarea "F/u with [PERSON_NAME] re [PERSON_NAME] [MEDICAL_DATA] Disbursem"
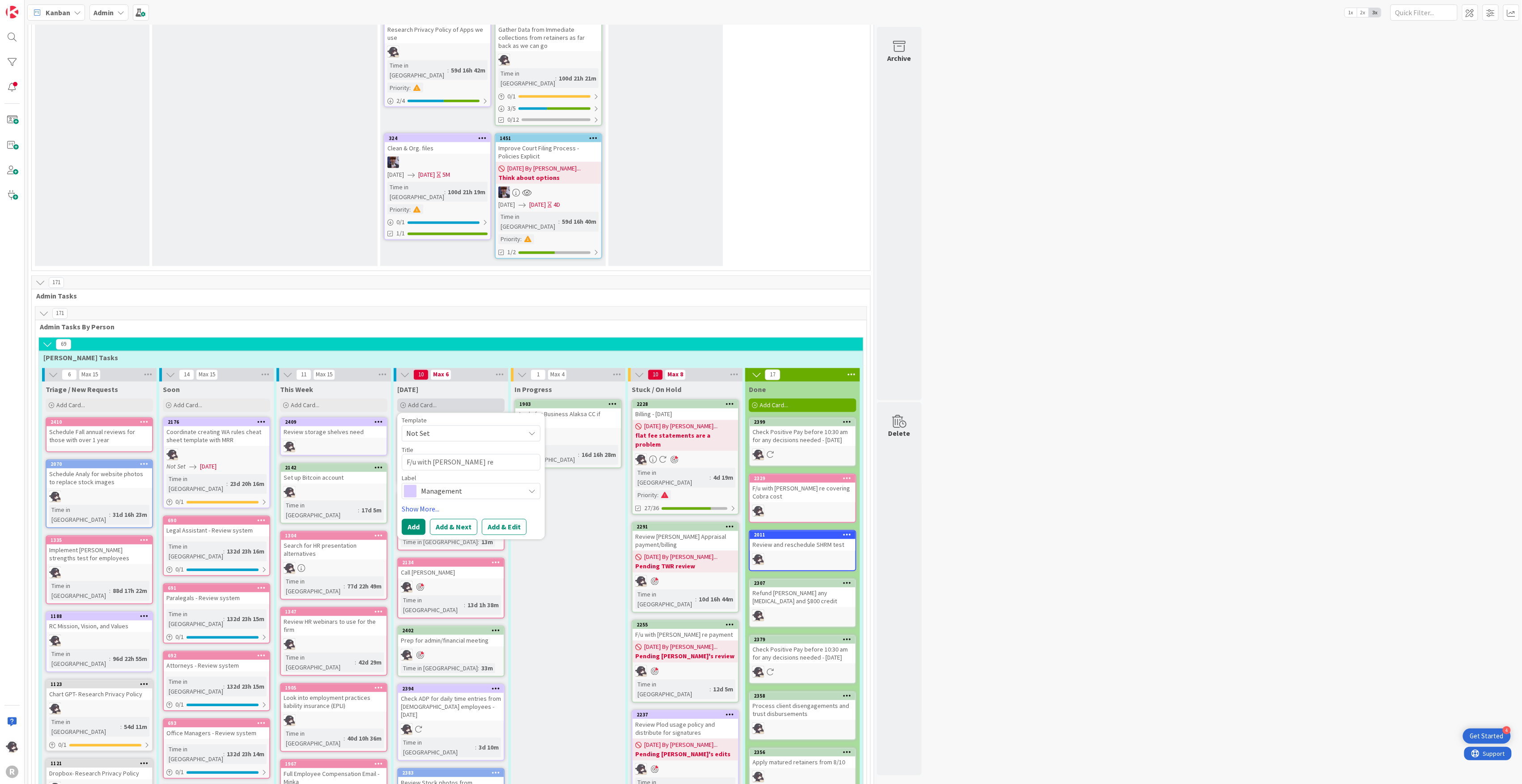
type textarea "x"
type textarea "F/u with [PERSON_NAME] re [PERSON_NAME] [MEDICAL_DATA] Disburseme"
type textarea "x"
type textarea "F/u with [PERSON_NAME] re [PERSON_NAME] [MEDICAL_DATA] Disbursement"
type textarea "x"
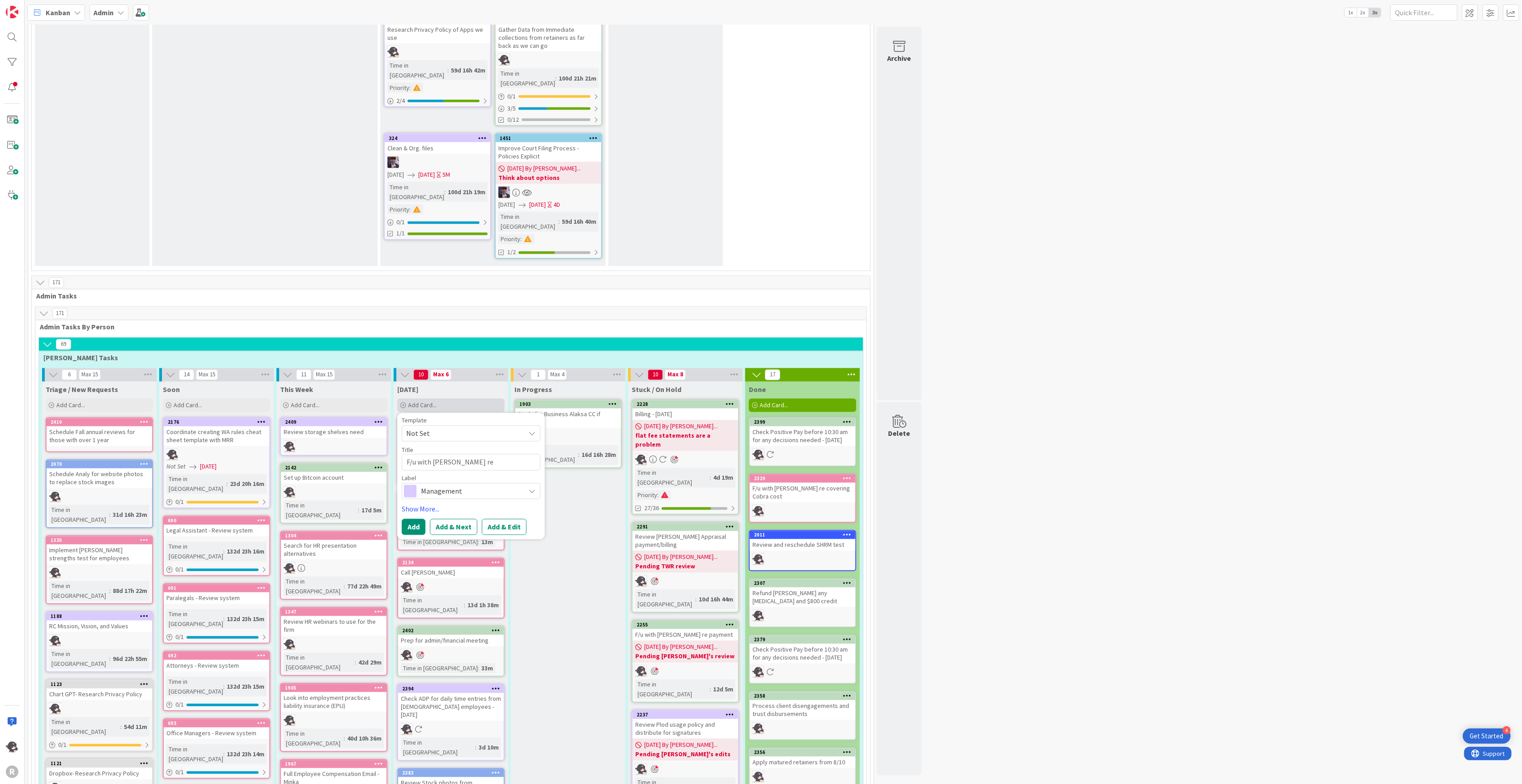
type textarea "F/u with [PERSON_NAME] re [PERSON_NAME] [MEDICAL_DATA] Disbursement/"
type textarea "x"
type textarea "F/u with [PERSON_NAME] re [PERSON_NAME] [MEDICAL_DATA] Disbursement/"
type textarea "x"
type textarea "F/u with [PERSON_NAME] re [PERSON_NAME] [MEDICAL_DATA] Disbursement/ $"
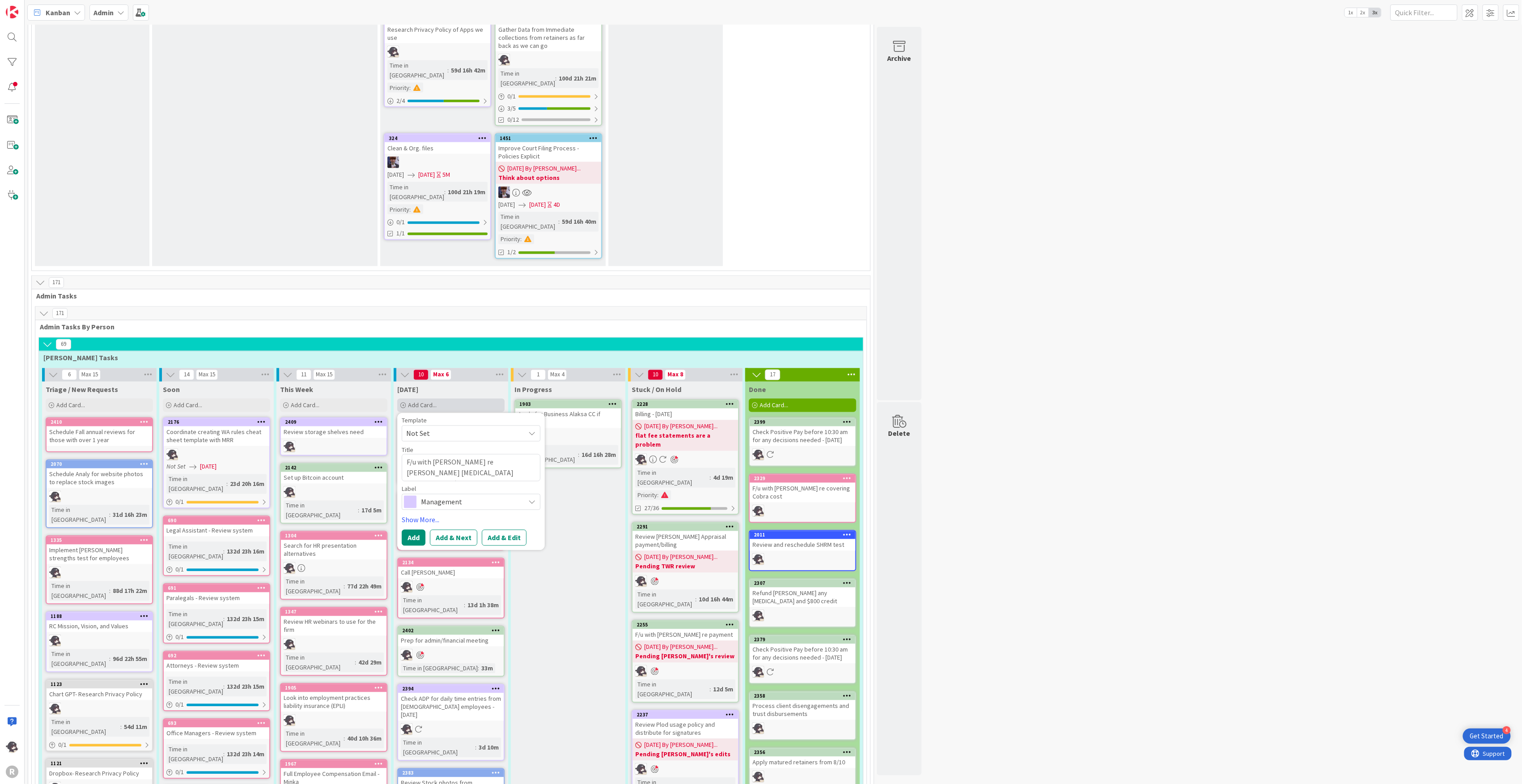
type textarea "x"
type textarea "F/u with [PERSON_NAME] re [PERSON_NAME] [MEDICAL_DATA] Disbursement/ $1"
type textarea "x"
type textarea "F/u with [PERSON_NAME] re [PERSON_NAME] [MEDICAL_DATA] Disbursement/ $15"
type textarea "x"
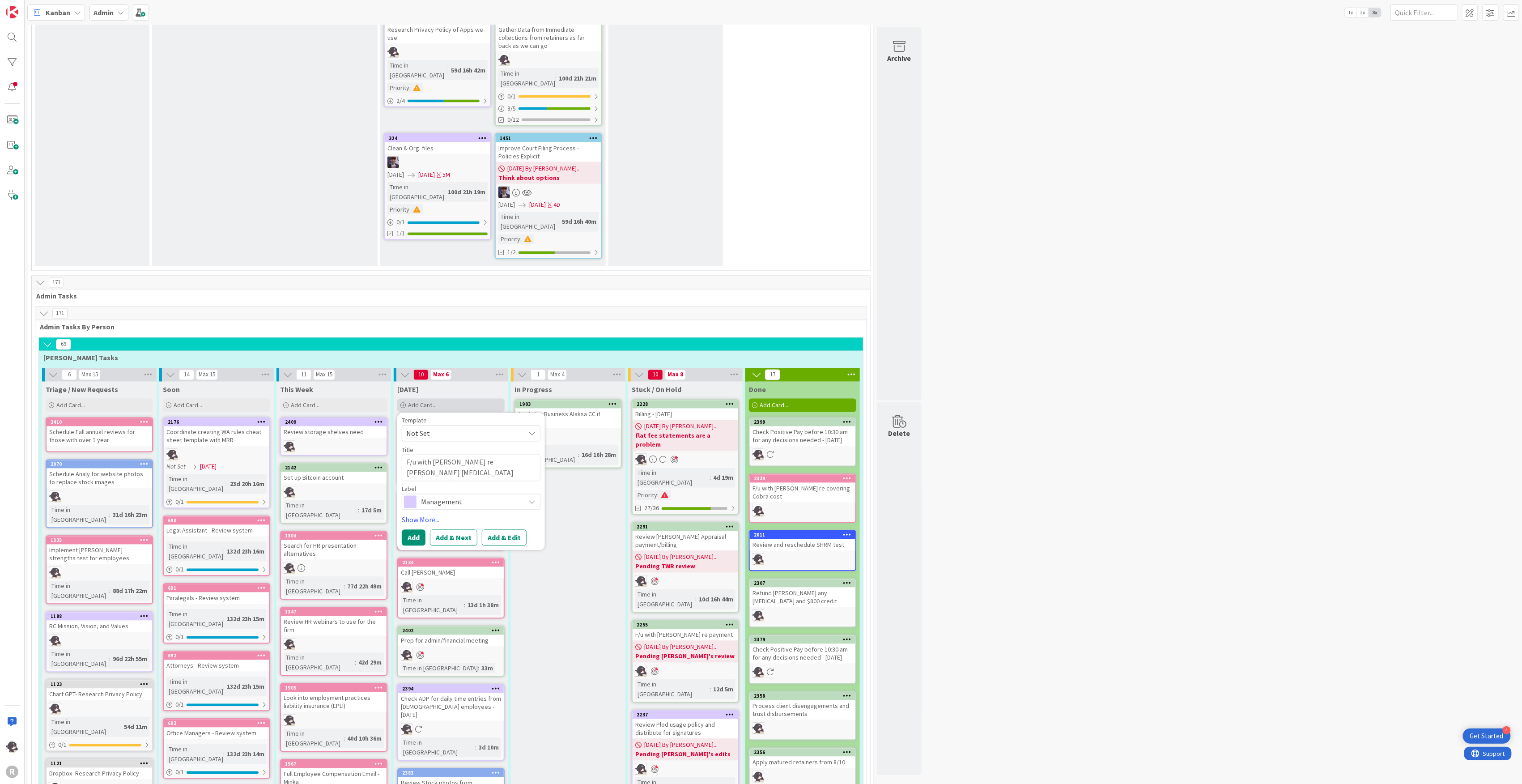
type textarea "F/u with [PERSON_NAME] re [PERSON_NAME] [MEDICAL_DATA] Disbursement/ $150"
type textarea "x"
type textarea "F/u with [PERSON_NAME] re [PERSON_NAME] [MEDICAL_DATA] Disbursement/ $1500"
type textarea "x"
type textarea "F/u with [PERSON_NAME] re [PERSON_NAME] [MEDICAL_DATA] Disbursement/ $1500"
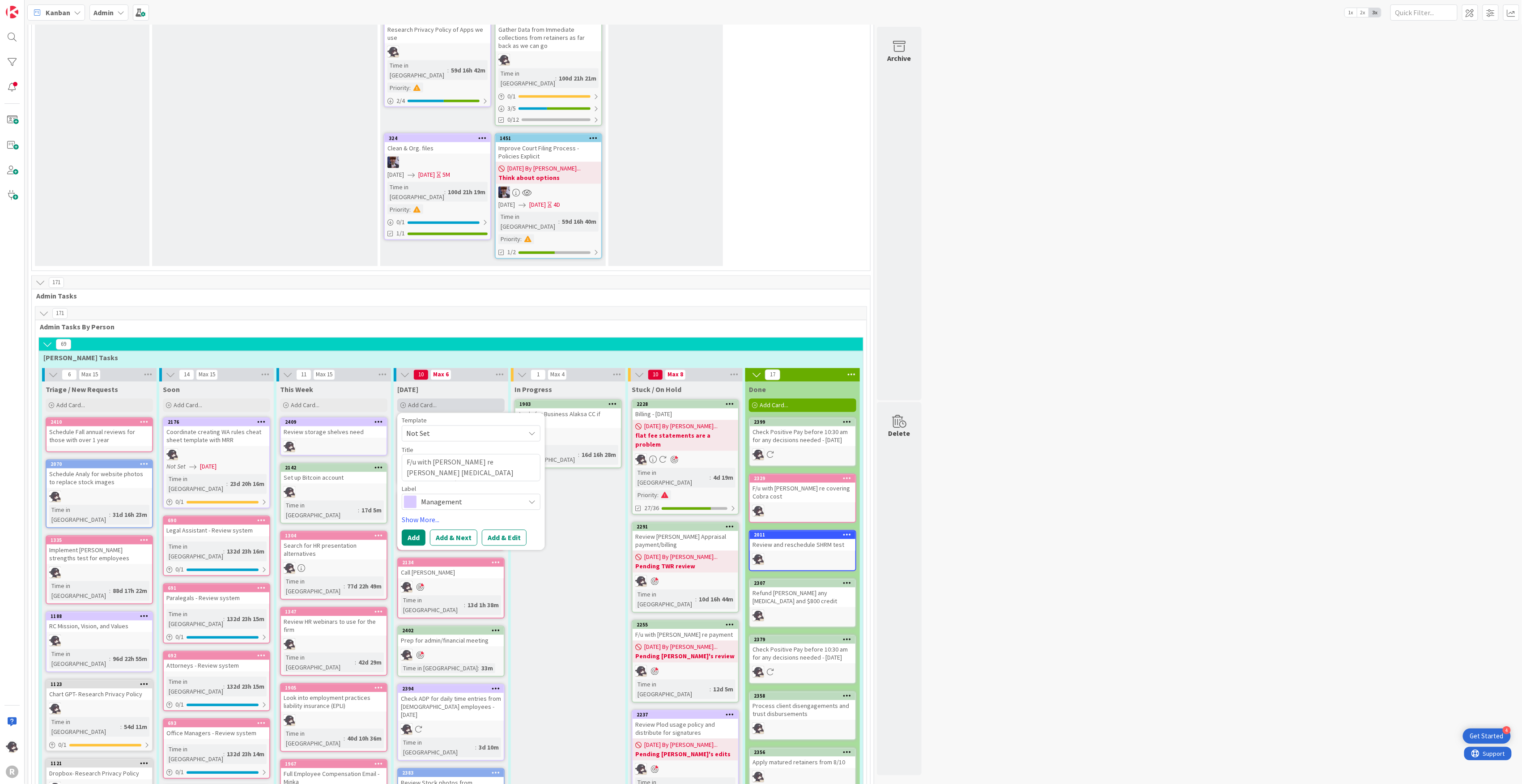
type textarea "x"
type textarea "F/u with [PERSON_NAME] re [PERSON_NAME] [MEDICAL_DATA] Disbursement/ $1500 re"
type textarea "x"
type textarea "F/u with [PERSON_NAME] re [PERSON_NAME] [MEDICAL_DATA] Disbursement/ $1500 [PER…"
type textarea "x"
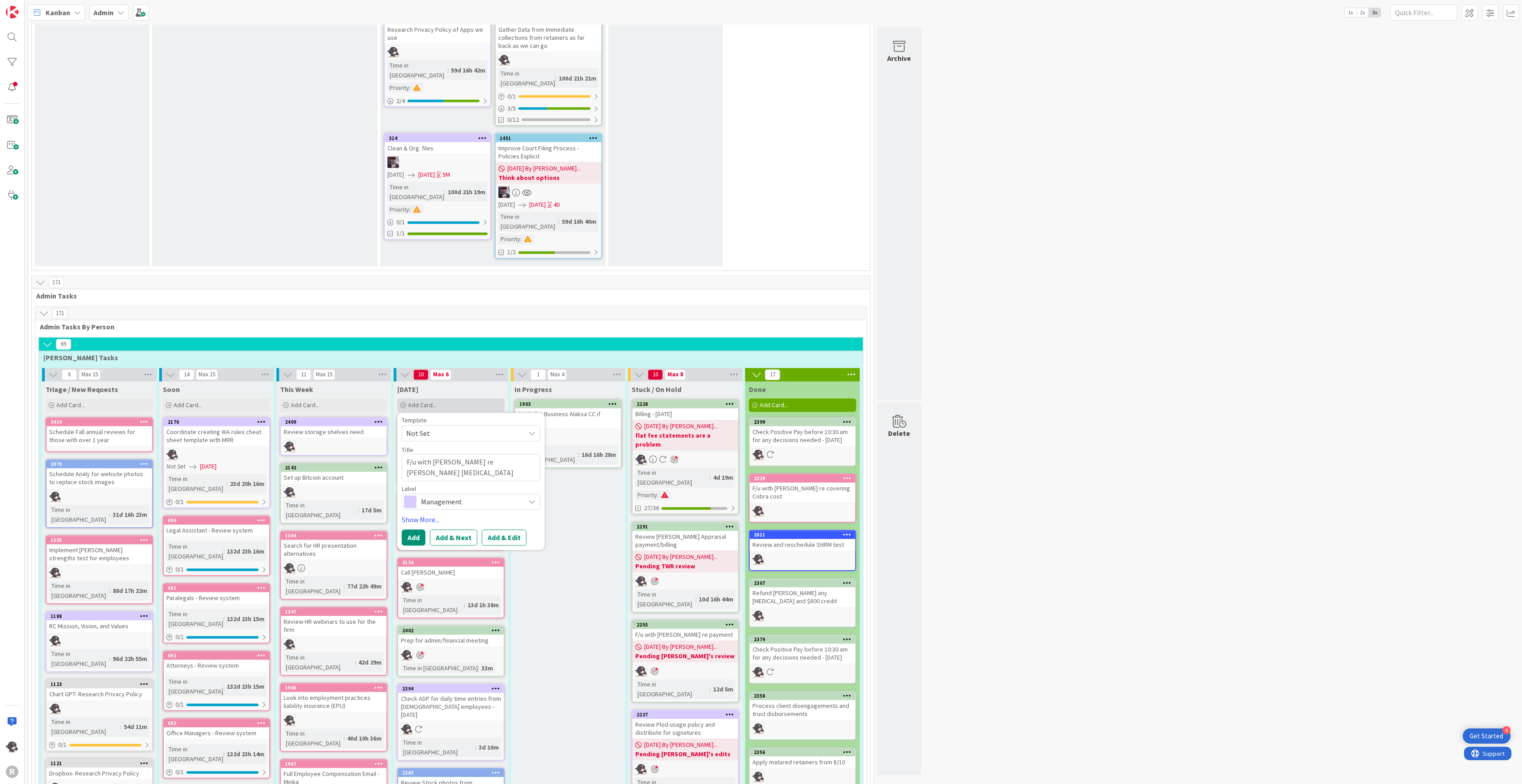
type textarea "F/u with [PERSON_NAME] re [PERSON_NAME] [MEDICAL_DATA] Disbursement/ $1500 retai"
type textarea "x"
type textarea "F/u with [PERSON_NAME] re [PERSON_NAME] [MEDICAL_DATA] Disbursement/ $1500 reta…"
type textarea "x"
type textarea "F/u with [PERSON_NAME] re [PERSON_NAME] [MEDICAL_DATA] Disbursement/ $1500 reta…"
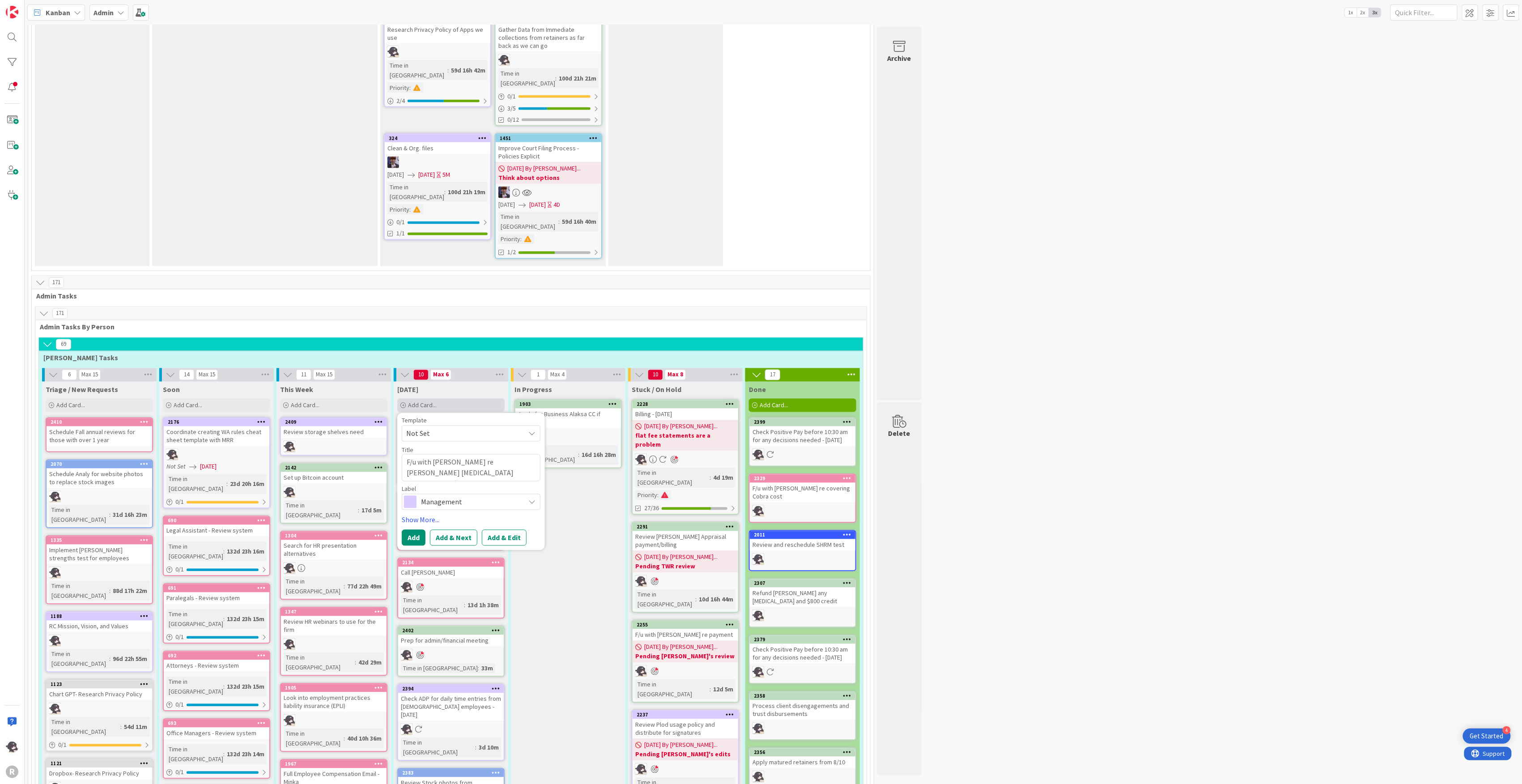
type textarea "x"
type textarea "F/u with [PERSON_NAME] re [PERSON_NAME] [MEDICAL_DATA] Disbursement/ $1500 [MED…"
type textarea "x"
type textarea "F/u with [PERSON_NAME] re [PERSON_NAME] [MEDICAL_DATA] Disbursement/ $1500 [MED…"
type textarea "x"
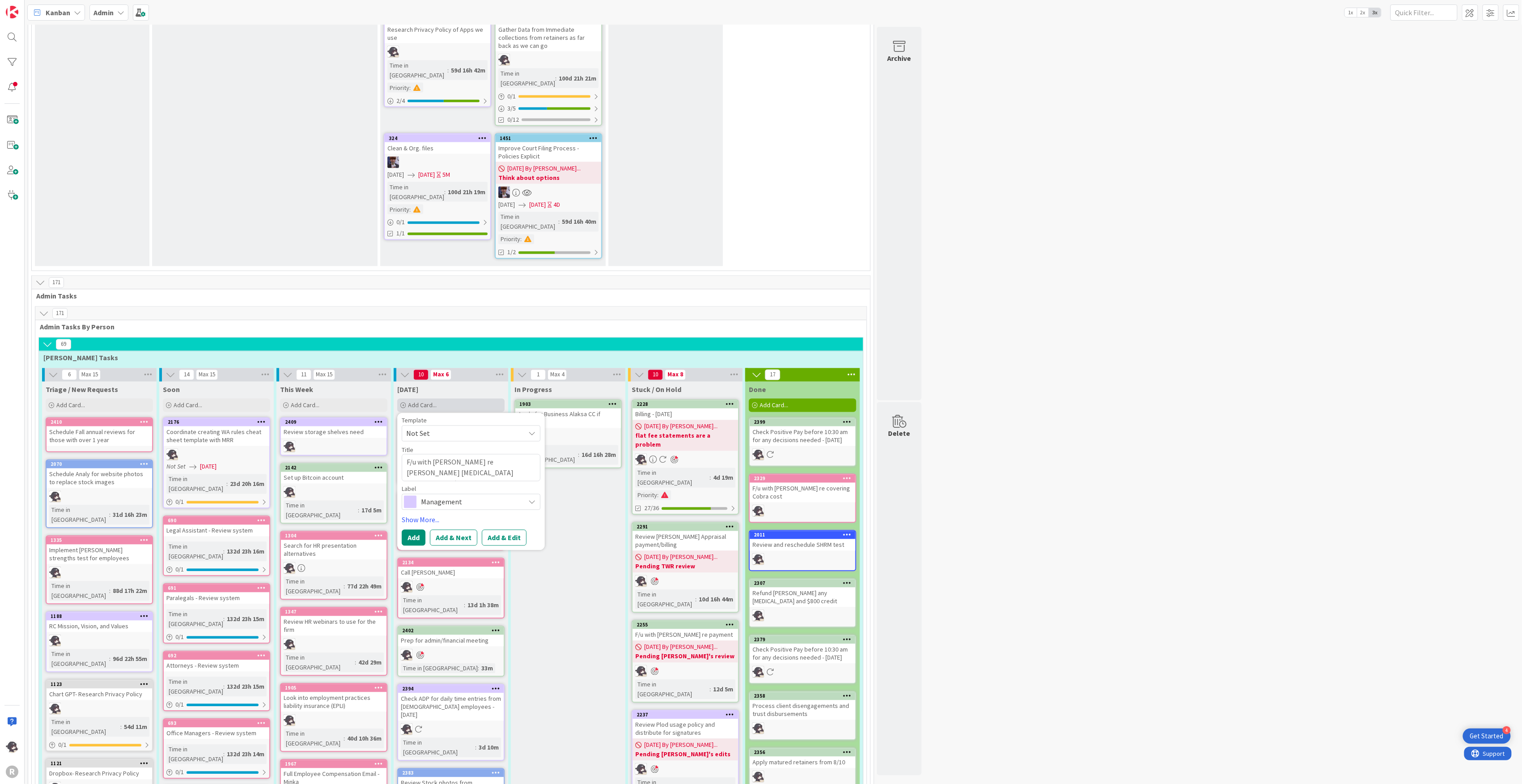
type textarea "F/u with [PERSON_NAME] re [PERSON_NAME] [MEDICAL_DATA] Disbursement/ $1500 [MED…"
type textarea "x"
type textarea "F/u with [PERSON_NAME] re [PERSON_NAME] [MEDICAL_DATA] Disbursement/ $1500 [MED…"
type textarea "x"
type textarea "F/u with [PERSON_NAME] re [PERSON_NAME] [MEDICAL_DATA] Disbursement/ $1500 [MED…"
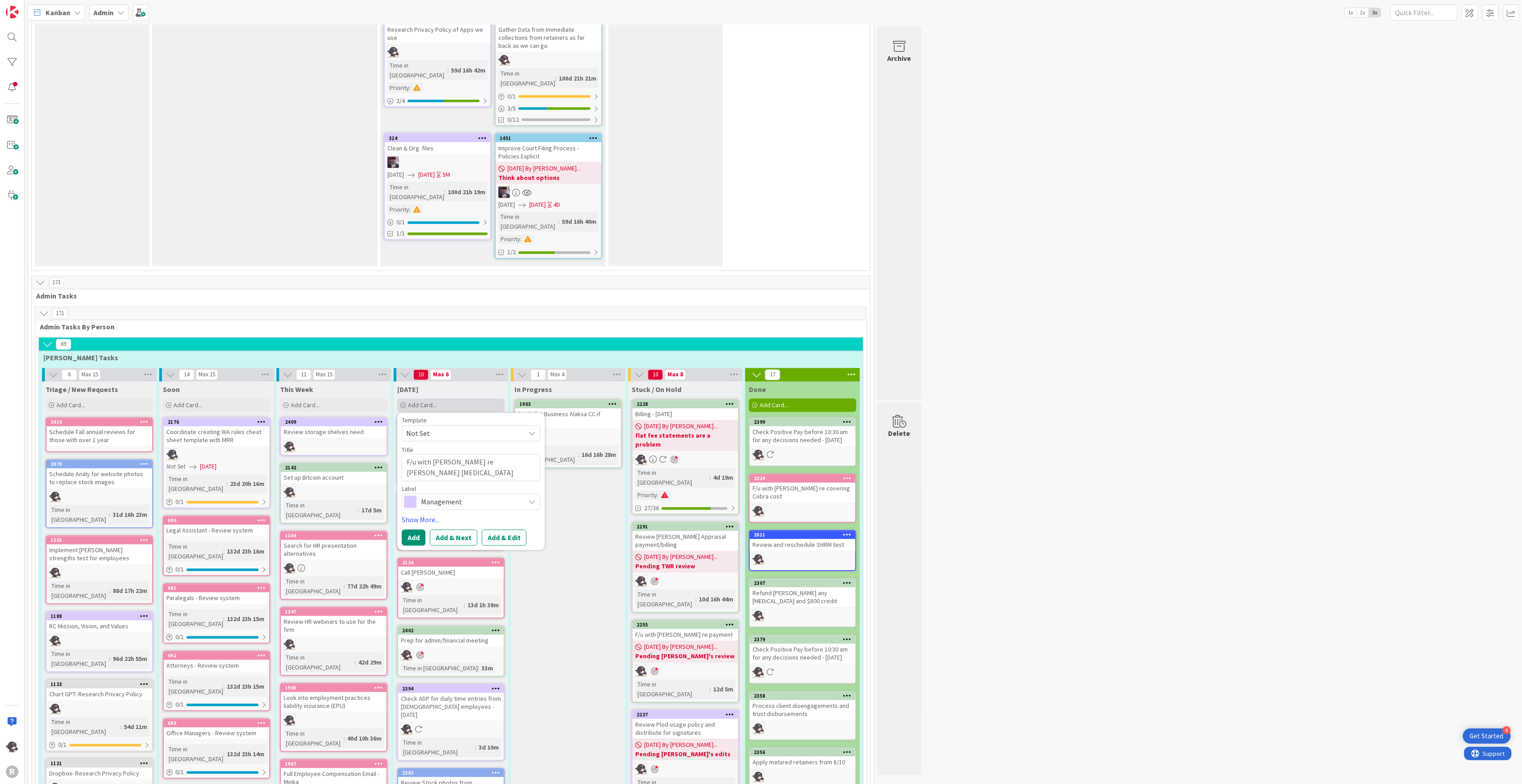
type textarea "x"
type textarea "F/u with [PERSON_NAME] re [PERSON_NAME] [MEDICAL_DATA] Disbursement/ $1500 [MED…"
type textarea "x"
type textarea "F/u with [PERSON_NAME] re [PERSON_NAME] [MEDICAL_DATA] Disbursement/ $1500 [MED…"
type textarea "x"
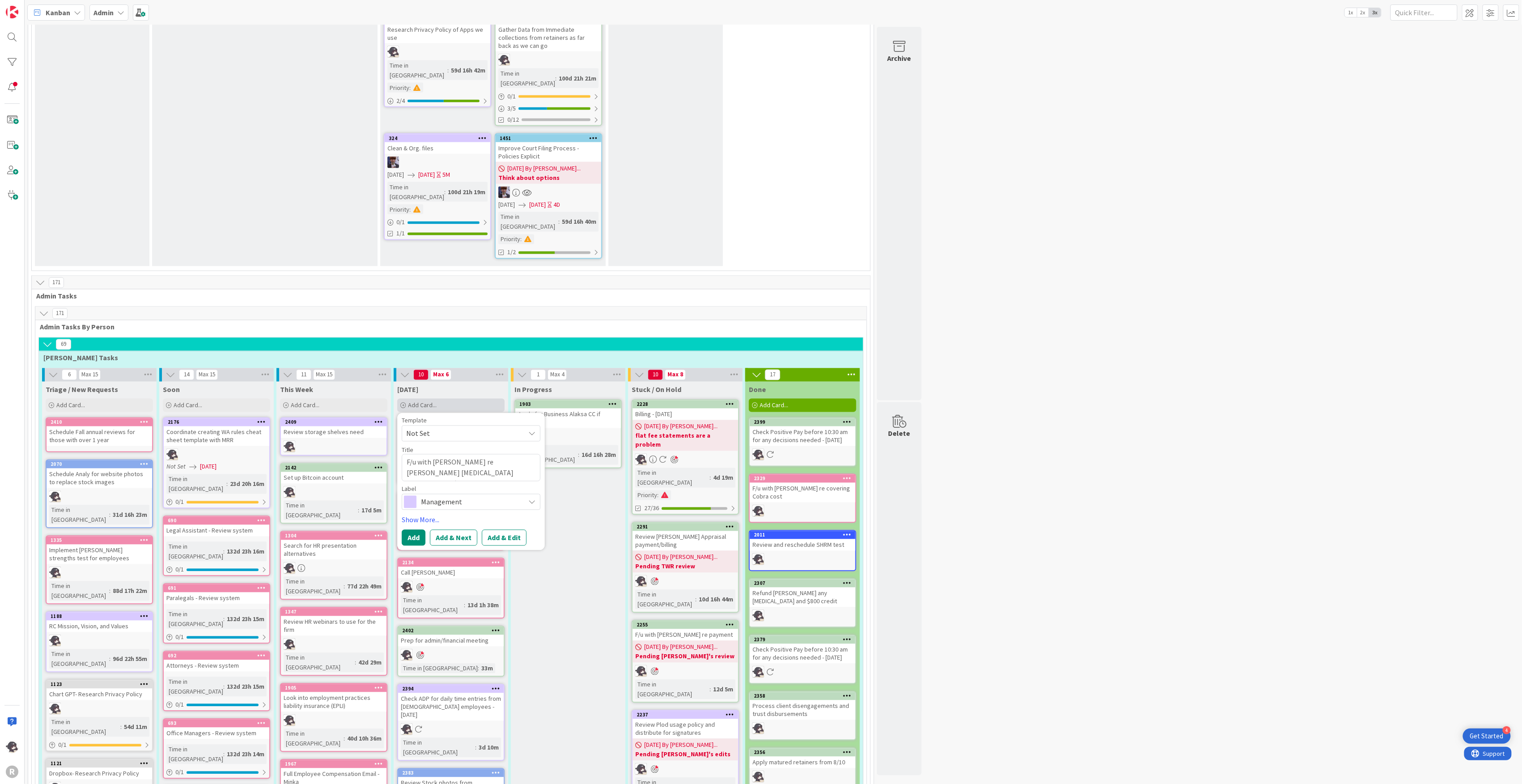
type textarea "F/u with [PERSON_NAME] re [PERSON_NAME] [MEDICAL_DATA] Disbursement/ $1500 [MED…"
type textarea "x"
type textarea "F/u with [PERSON_NAME] re [PERSON_NAME] [MEDICAL_DATA] Disbursement/ $1500 [MED…"
type textarea "x"
type textarea "F/u with [PERSON_NAME] re [PERSON_NAME] [MEDICAL_DATA] Disbursement/ $1500 [MED…"
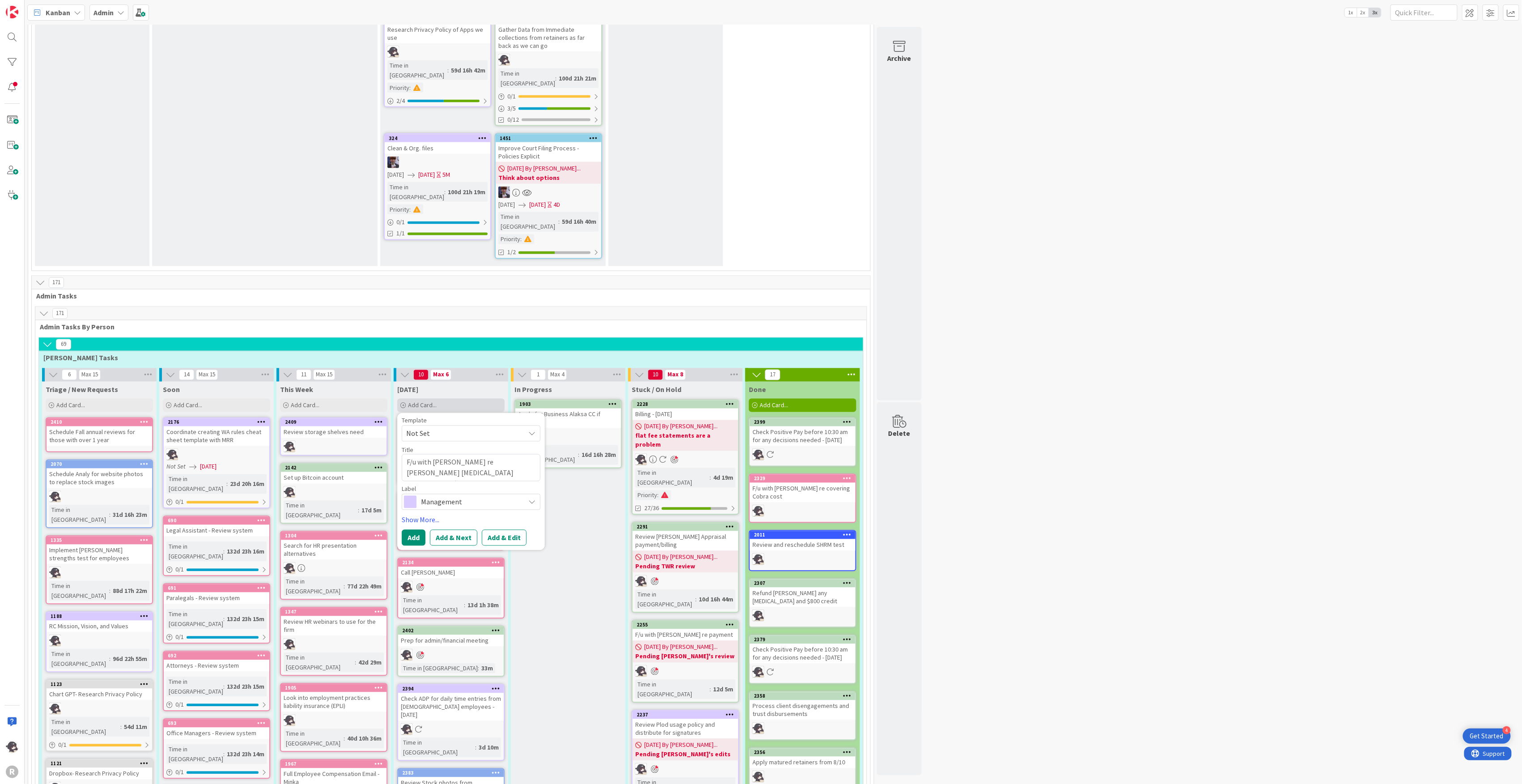
type textarea "x"
type textarea "F/u with [PERSON_NAME] re [PERSON_NAME] [MEDICAL_DATA] Disbursement/ $1500 [MED…"
type textarea "x"
type textarea "F/u with [PERSON_NAME] re [PERSON_NAME] [MEDICAL_DATA] Disbursement/ $1500 [MED…"
type textarea "x"
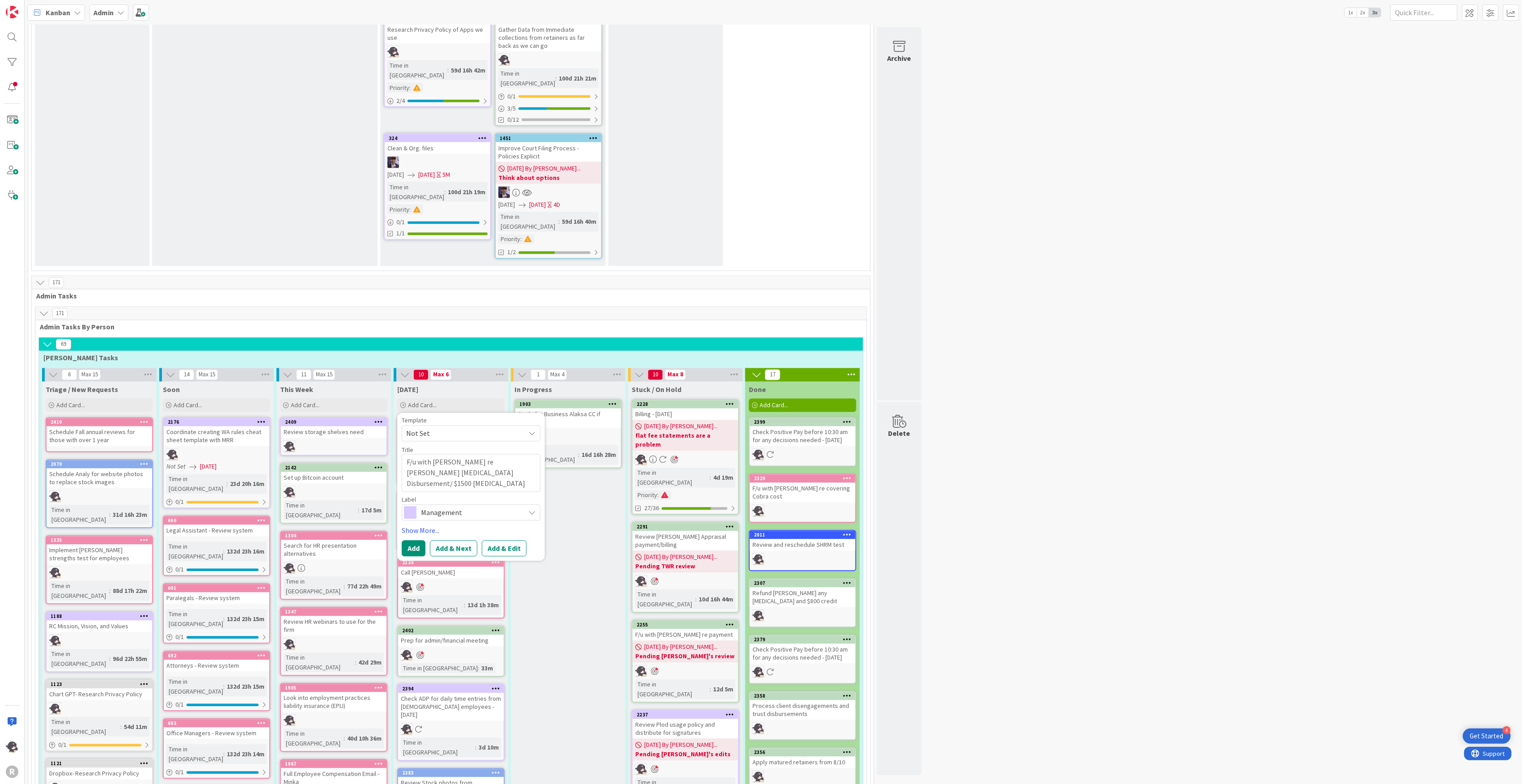
type textarea "F/u with [PERSON_NAME] re [PERSON_NAME] [MEDICAL_DATA] Disbursement/ $1500 [MED…"
click at [453, 506] on span "Management" at bounding box center [471, 512] width 99 height 12
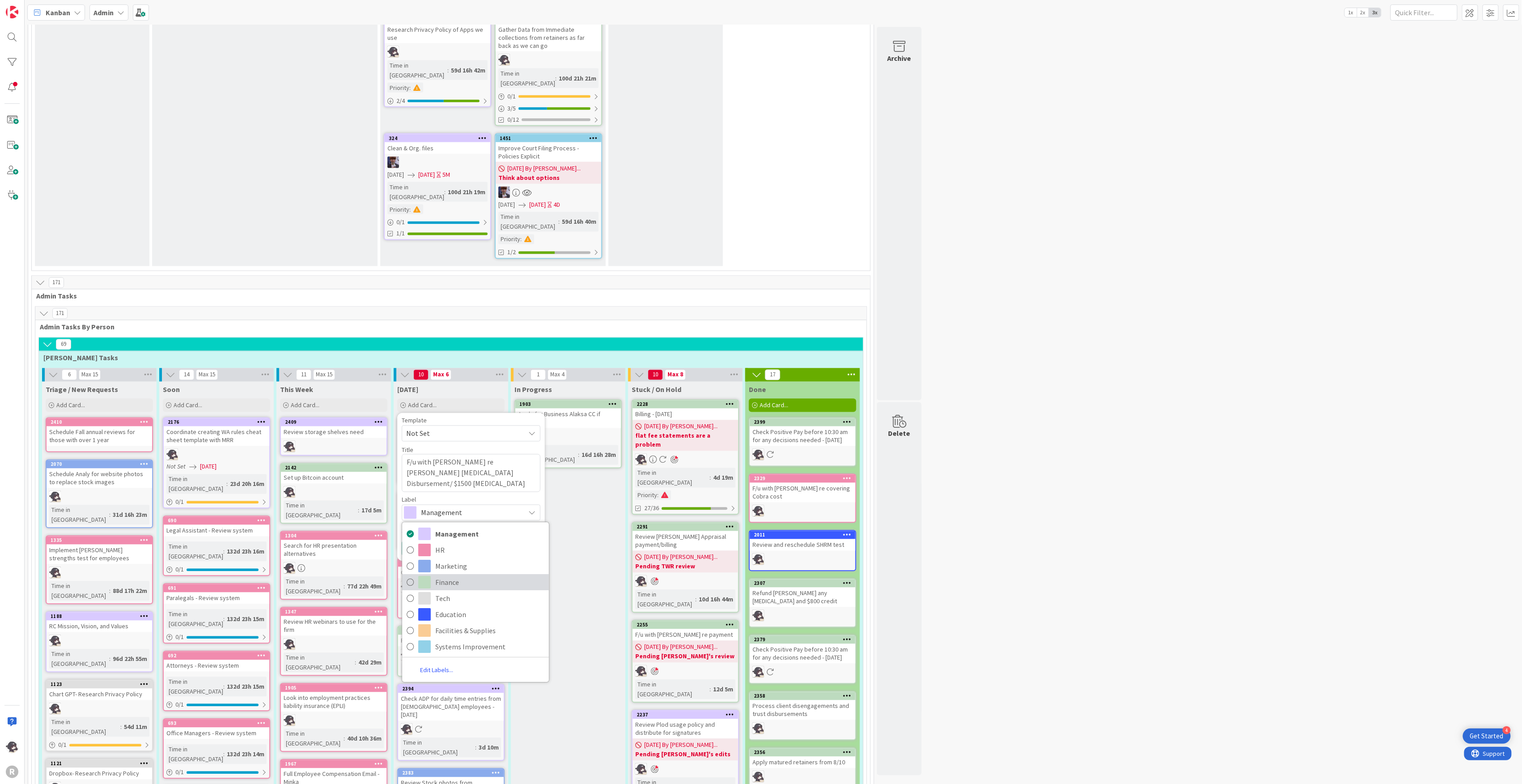
click at [448, 575] on span "Finance" at bounding box center [490, 582] width 109 height 14
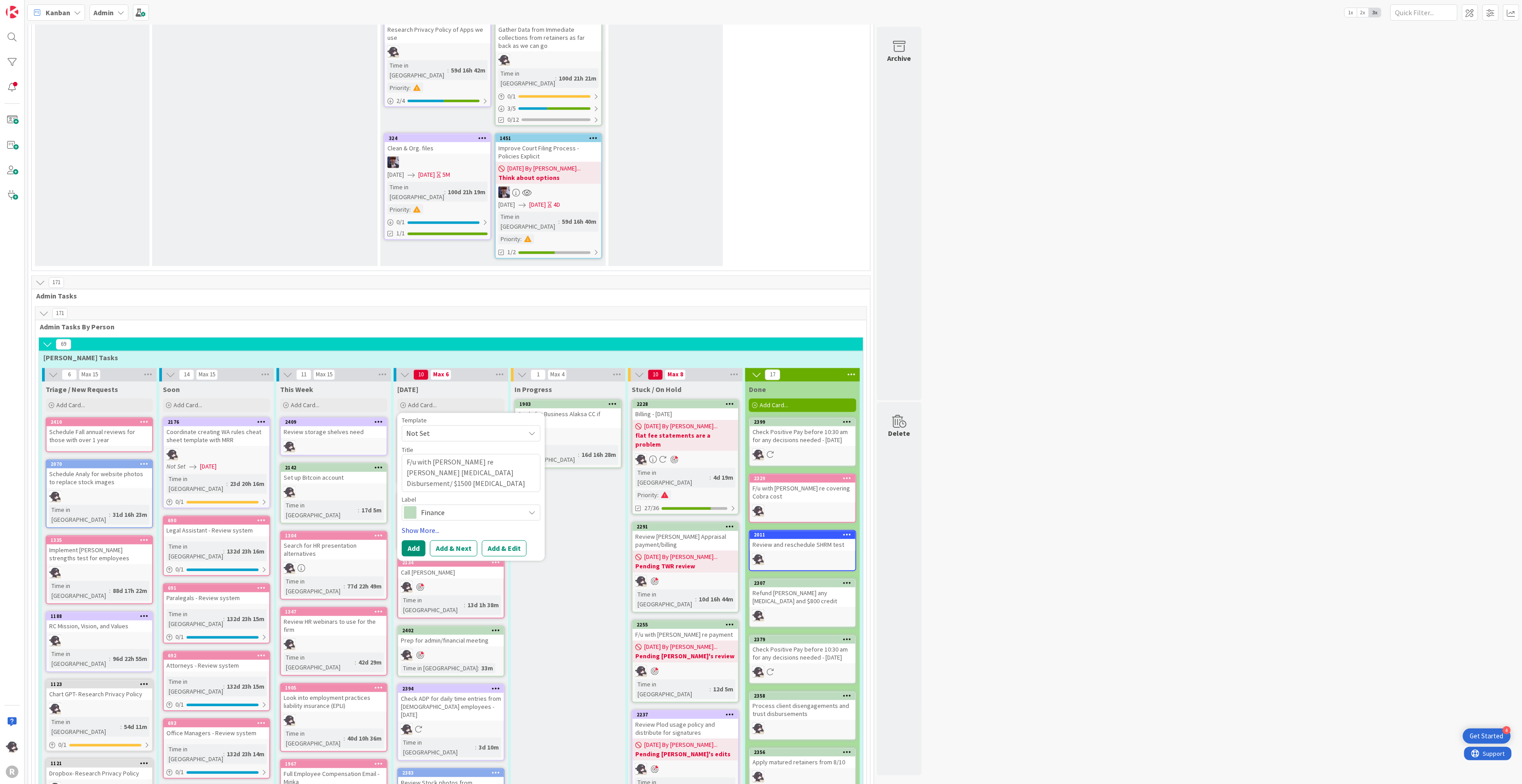
click at [427, 525] on link "Show More..." at bounding box center [471, 531] width 139 height 11
type textarea "x"
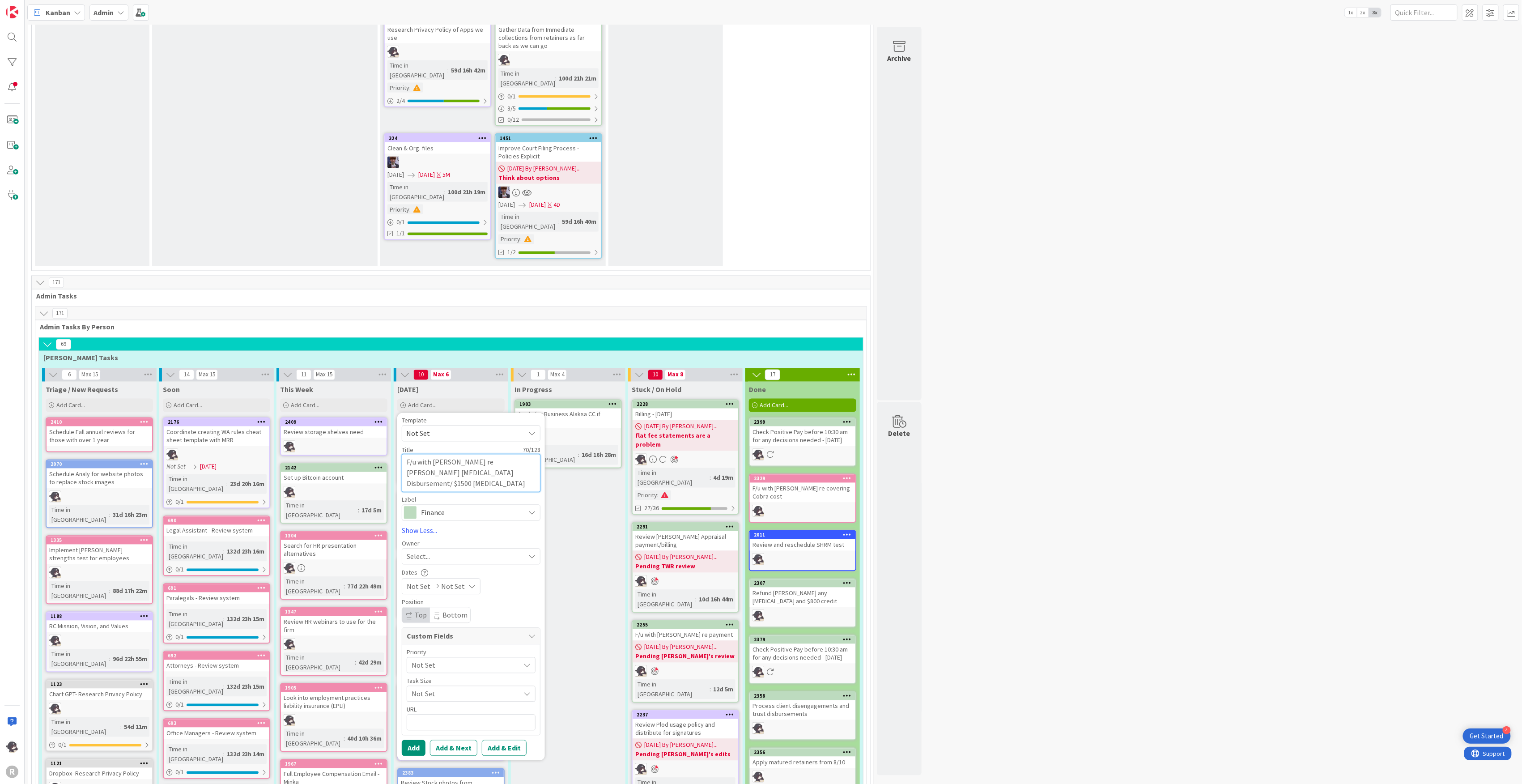
click at [462, 454] on textarea "F/u with [PERSON_NAME] re [PERSON_NAME] [MEDICAL_DATA] Disbursement/ $1500 [MED…" at bounding box center [471, 473] width 139 height 38
click at [449, 454] on textarea "F/u with [PERSON_NAME] re [PERSON_NAME] [MEDICAL_DATA] Disbursement/ $1500 [MED…" at bounding box center [471, 473] width 139 height 38
type textarea "F/u with [PERSON_NAME] re [PERSON_NAME] [MEDICAL_DATA] Disbursement / $1500 [ME…"
type textarea "x"
type textarea "F/u with [PERSON_NAME] re [PERSON_NAME] [MEDICAL_DATA] Disbursement to/ $1500 […"
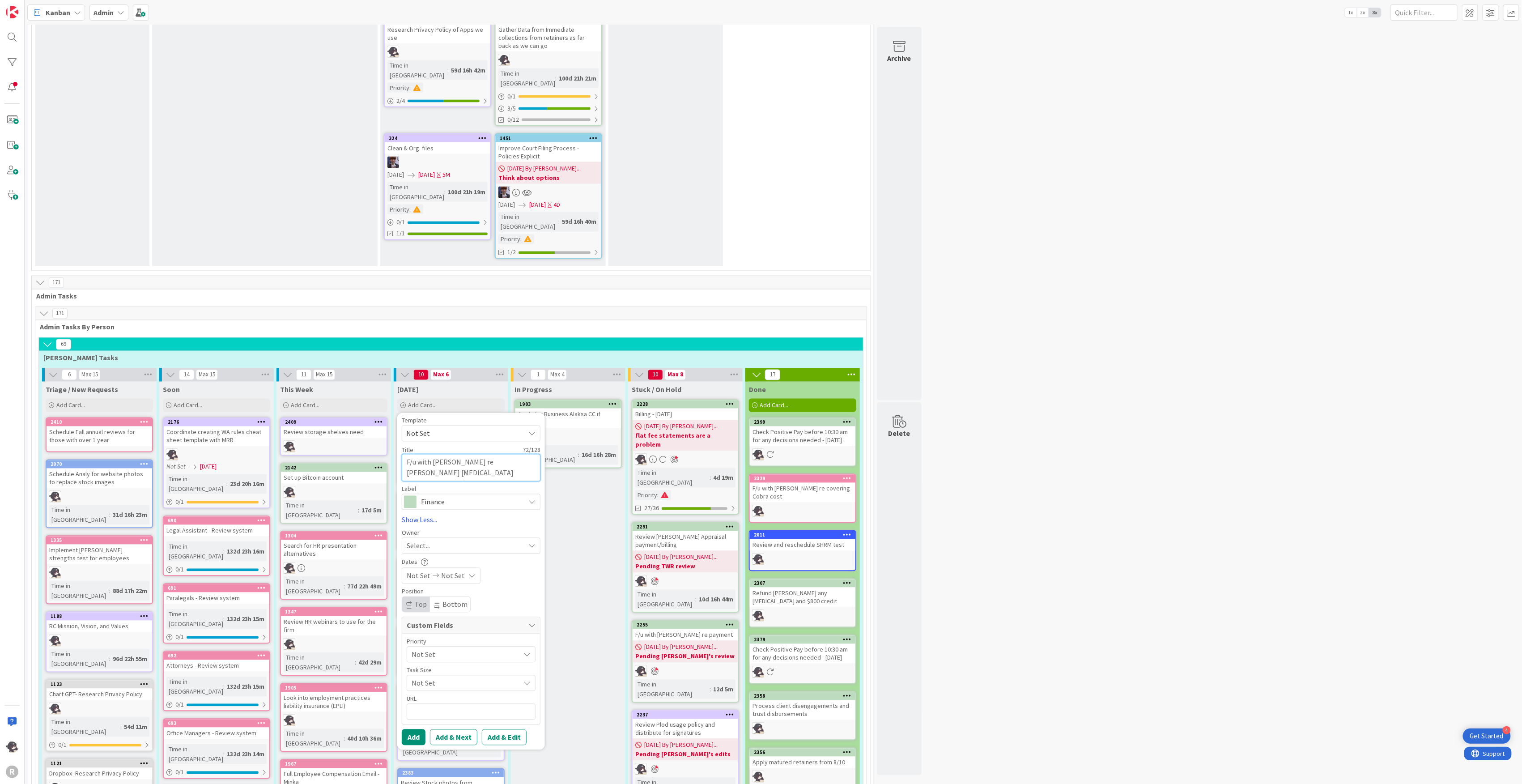
type textarea "x"
type textarea "F/u with [PERSON_NAME] re [PERSON_NAME] [MEDICAL_DATA] Disbursement to / $1500 …"
type textarea "x"
type textarea "F/u with [PERSON_NAME] re [PERSON_NAME] [MEDICAL_DATA] Disbursement to E/ $1500…"
type textarea "x"
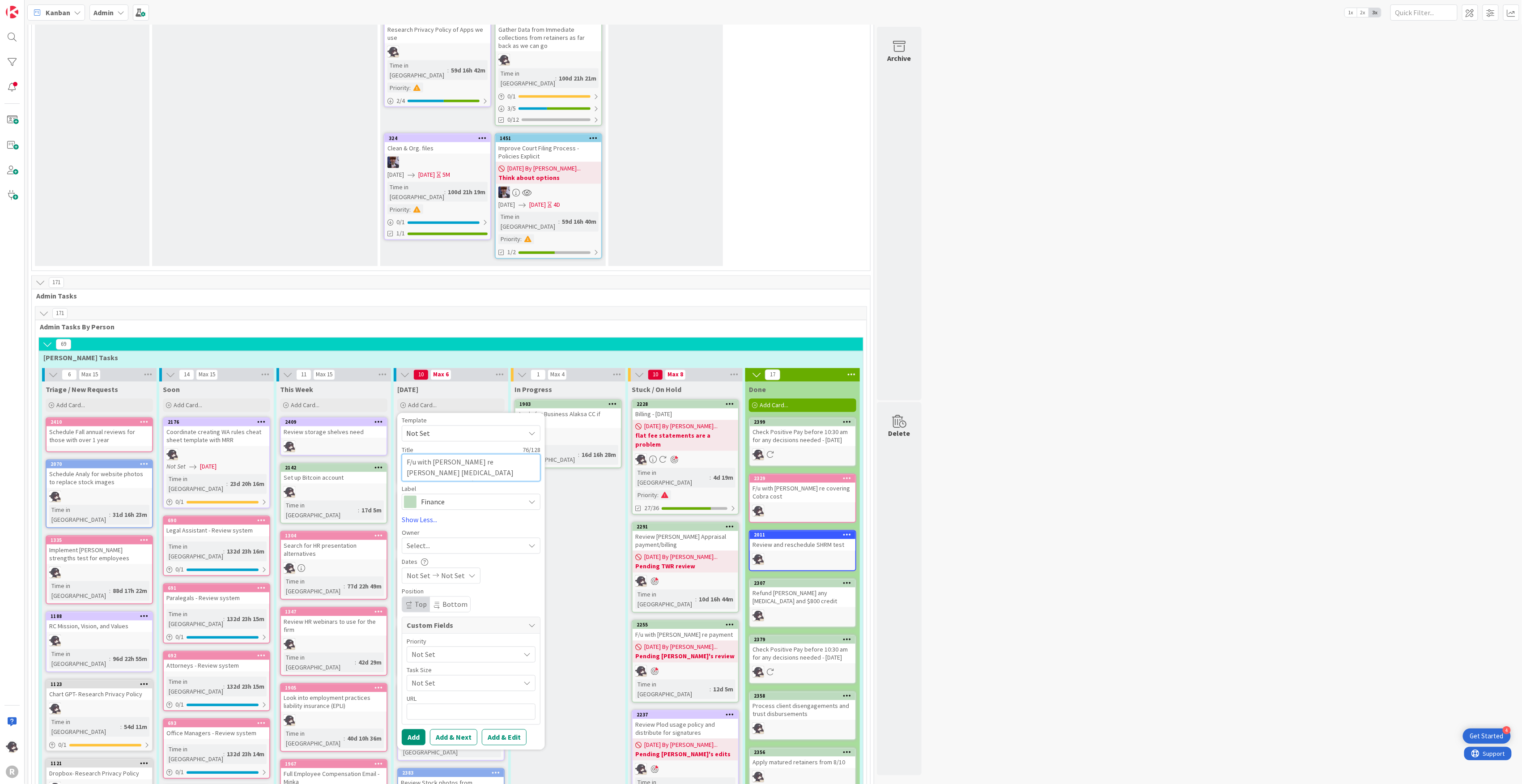
type textarea "F/u with [PERSON_NAME] re [PERSON_NAME] [MEDICAL_DATA] Disbursement to Est/ $15…"
type textarea "x"
type textarea "F/u with [PERSON_NAME] re [PERSON_NAME] [MEDICAL_DATA] Disbursement to Estat/ $…"
type textarea "x"
type textarea "F/u with [PERSON_NAME] re [PERSON_NAME] [MEDICAL_DATA] Disbursement to Estate/ …"
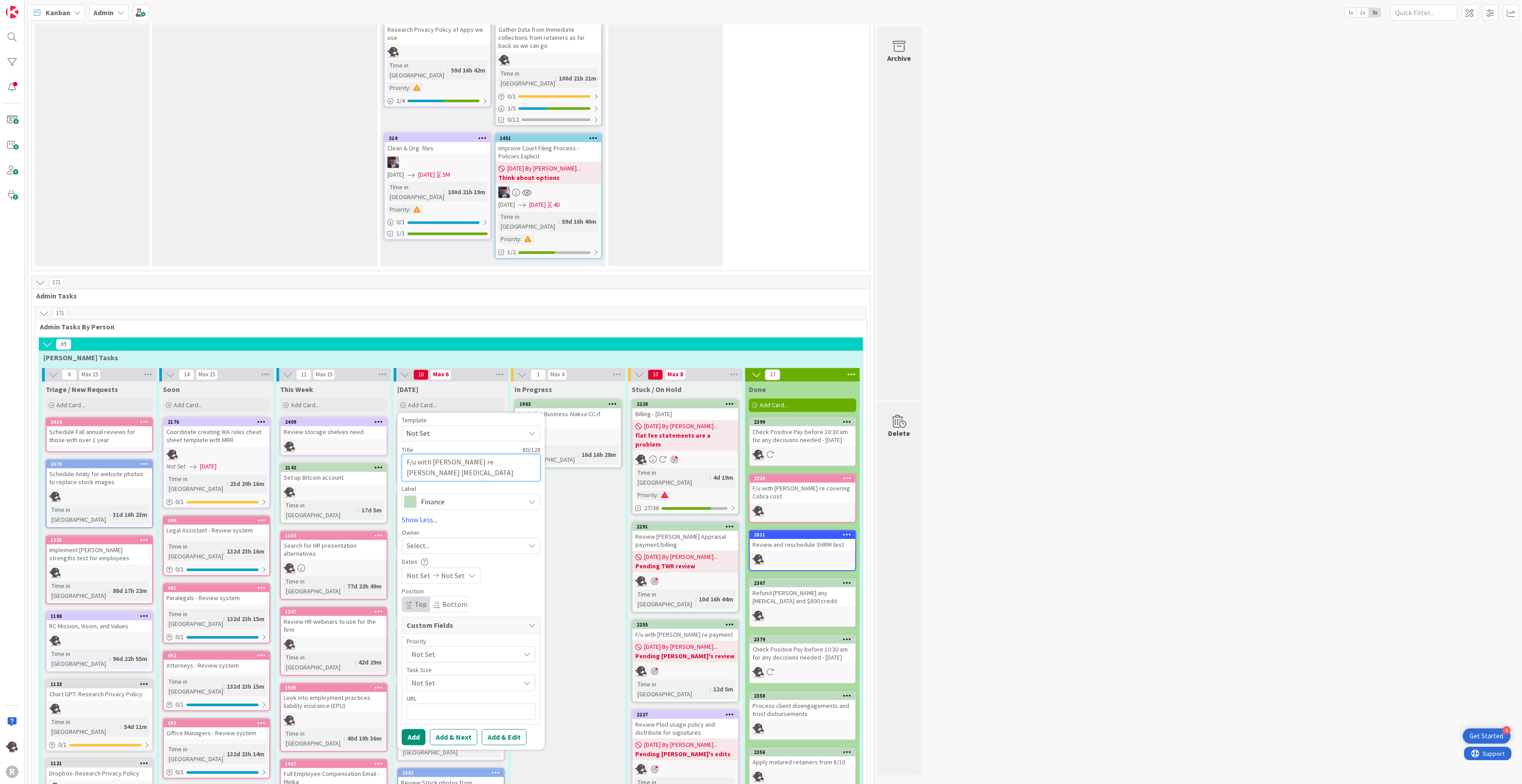
click at [529, 454] on textarea "F/u with [PERSON_NAME] re [PERSON_NAME] [MEDICAL_DATA] Disbursement to Estate/ …" at bounding box center [471, 468] width 139 height 27
type textarea "x"
type textarea "F/u with [PERSON_NAME] re [PERSON_NAME] [MEDICAL_DATA] Disbursement to Estate/ …"
type textarea "x"
type textarea "F/u with [PERSON_NAME] re [PERSON_NAME] [MEDICAL_DATA] Disbursement to Estate/ …"
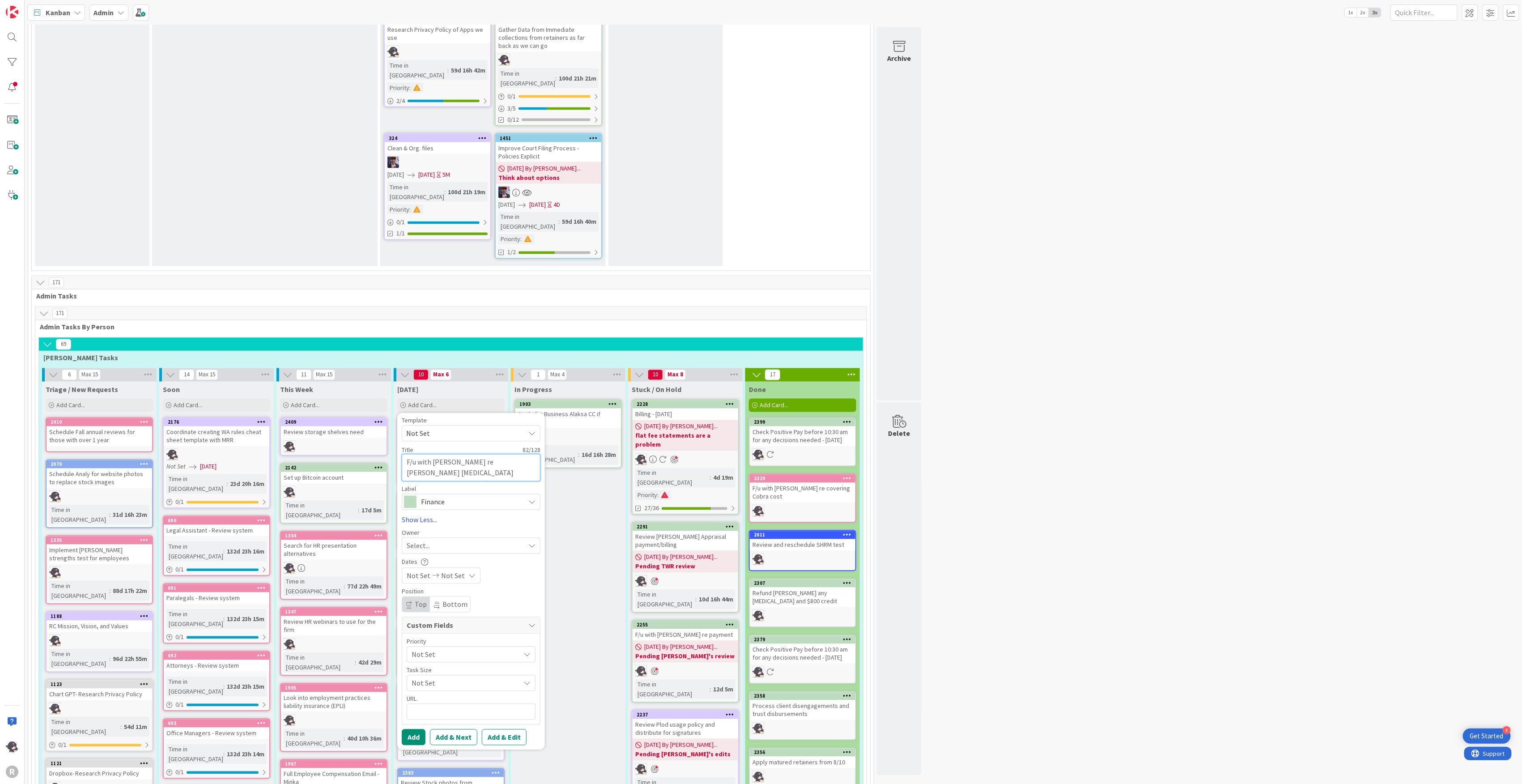
type textarea "x"
type textarea "F/u with [PERSON_NAME] re [PERSON_NAME] [MEDICAL_DATA] Disbursement to Estate/ …"
click at [431, 551] on div "Select..." at bounding box center [466, 557] width 118 height 11
drag, startPoint x: 452, startPoint y: 499, endPoint x: 453, endPoint y: 505, distance: 6.1
click at [452, 608] on span "[PERSON_NAME]" at bounding box center [457, 614] width 43 height 14
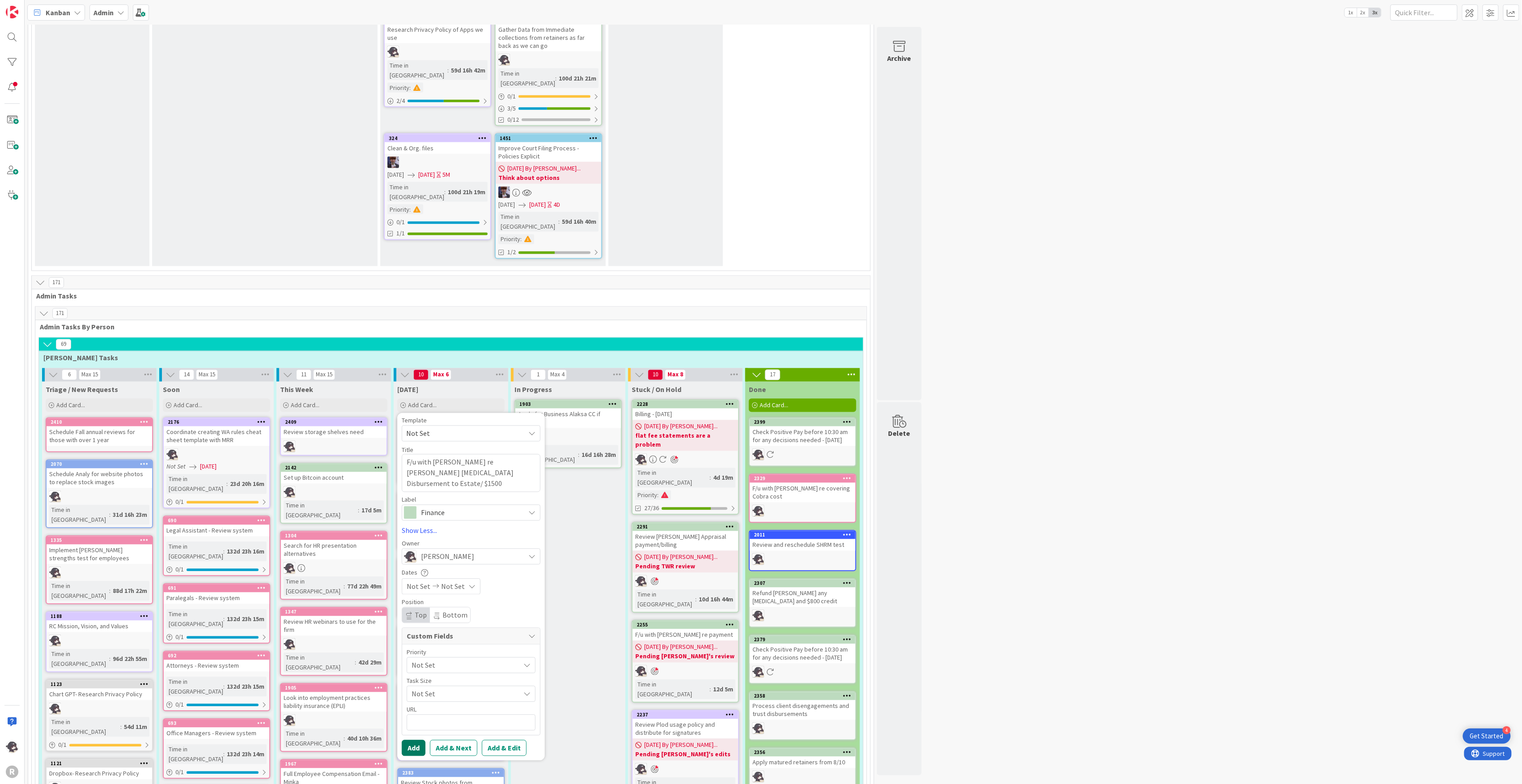
click at [422, 740] on button "Add" at bounding box center [414, 747] width 24 height 16
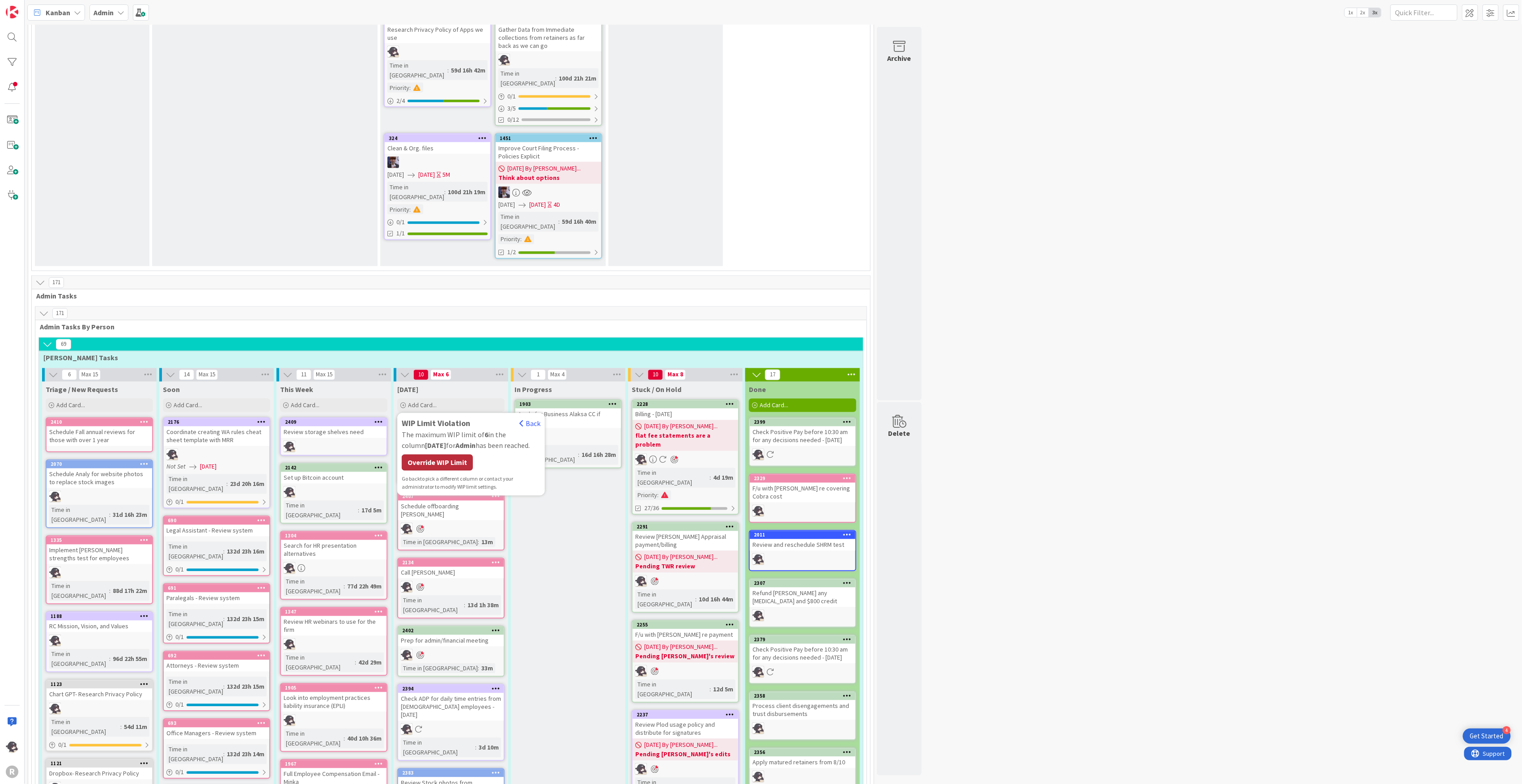
click at [445, 454] on div "Override WIP Limit" at bounding box center [437, 462] width 71 height 16
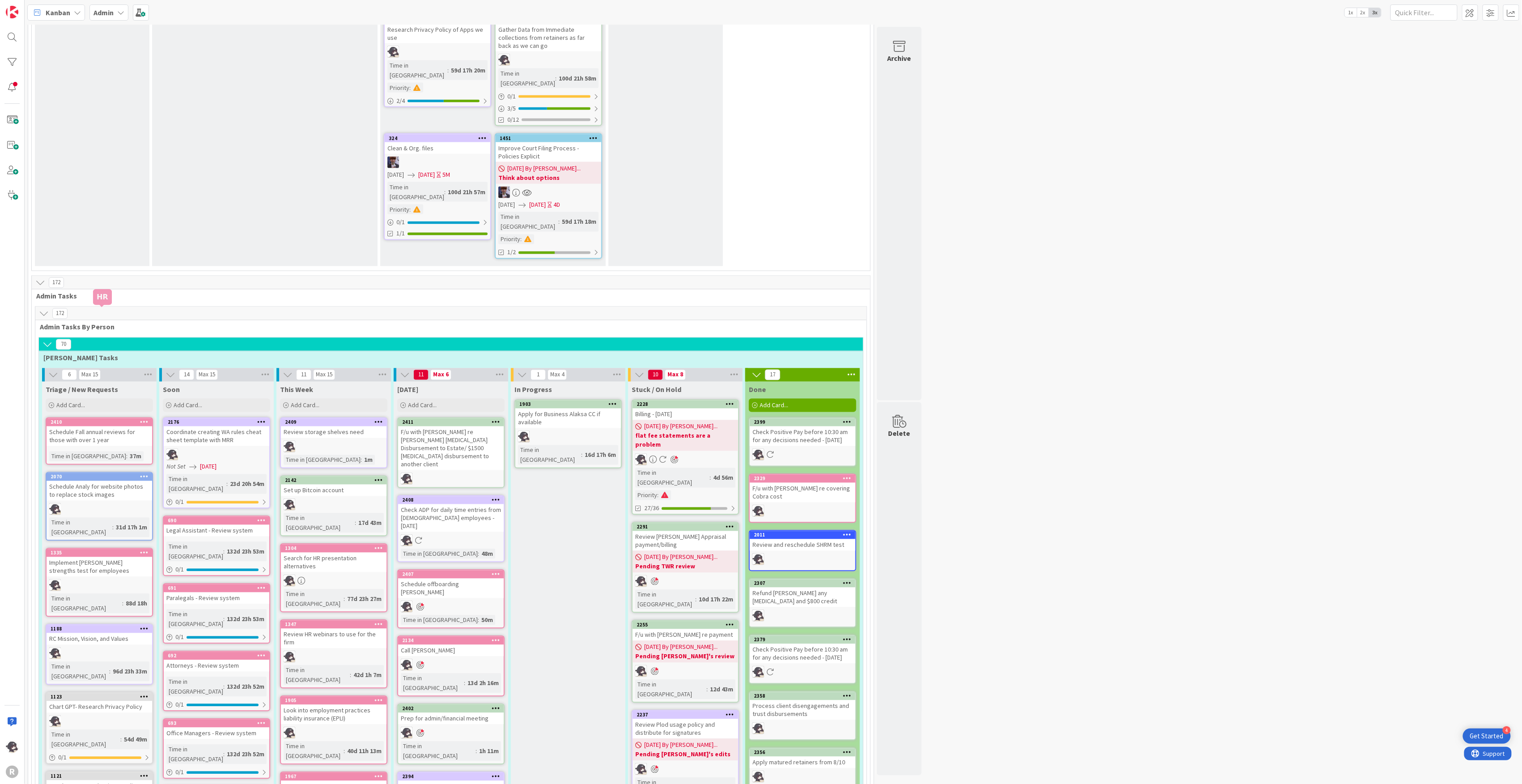
click at [105, 419] on div "2410" at bounding box center [102, 422] width 102 height 6
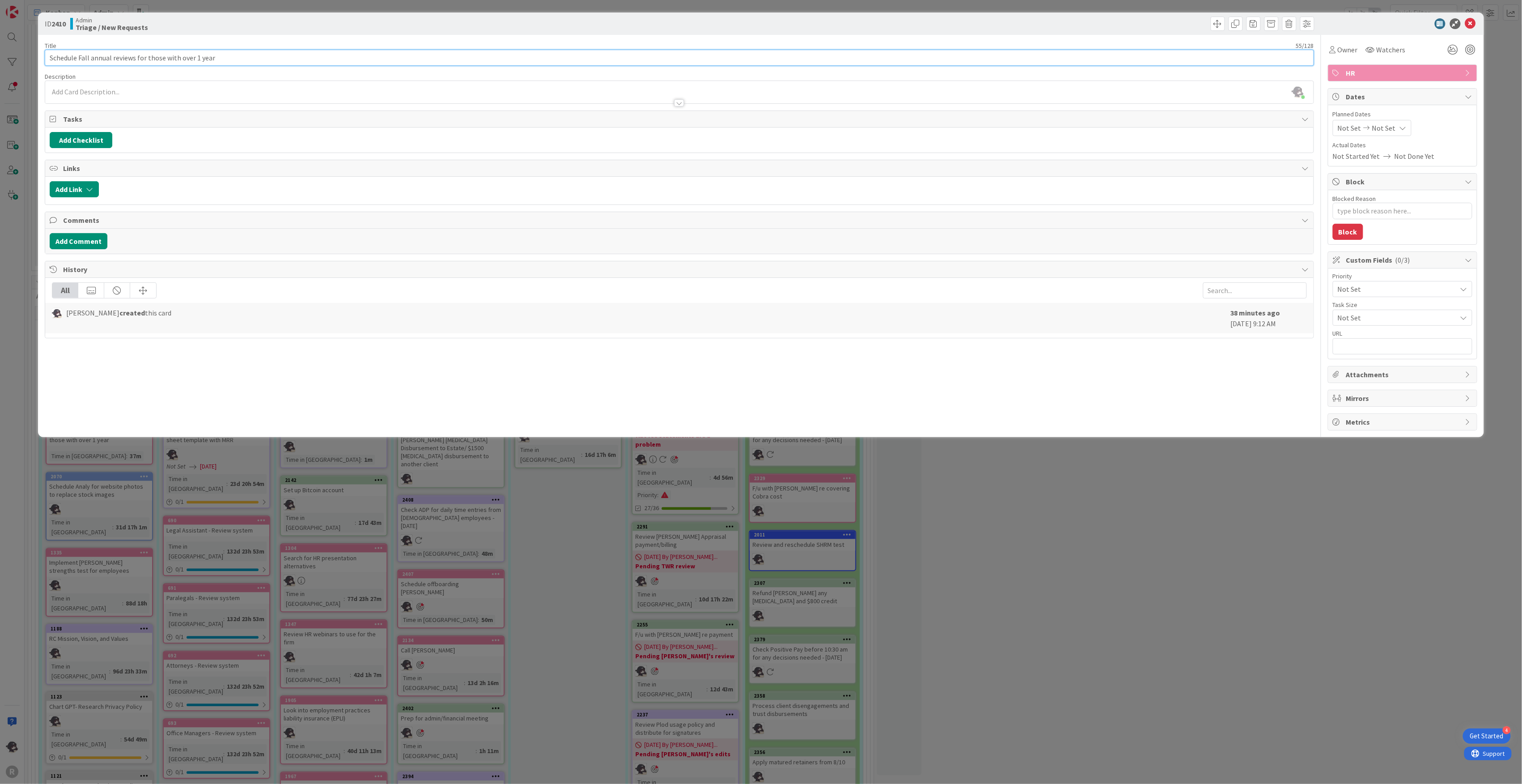
drag, startPoint x: 221, startPoint y: 57, endPoint x: 79, endPoint y: 58, distance: 142.0
click at [79, 58] on input "Schedule Fall annual reviews for those with over 1 year" at bounding box center [679, 57] width 1269 height 16
click at [1466, 25] on icon at bounding box center [1471, 24] width 11 height 11
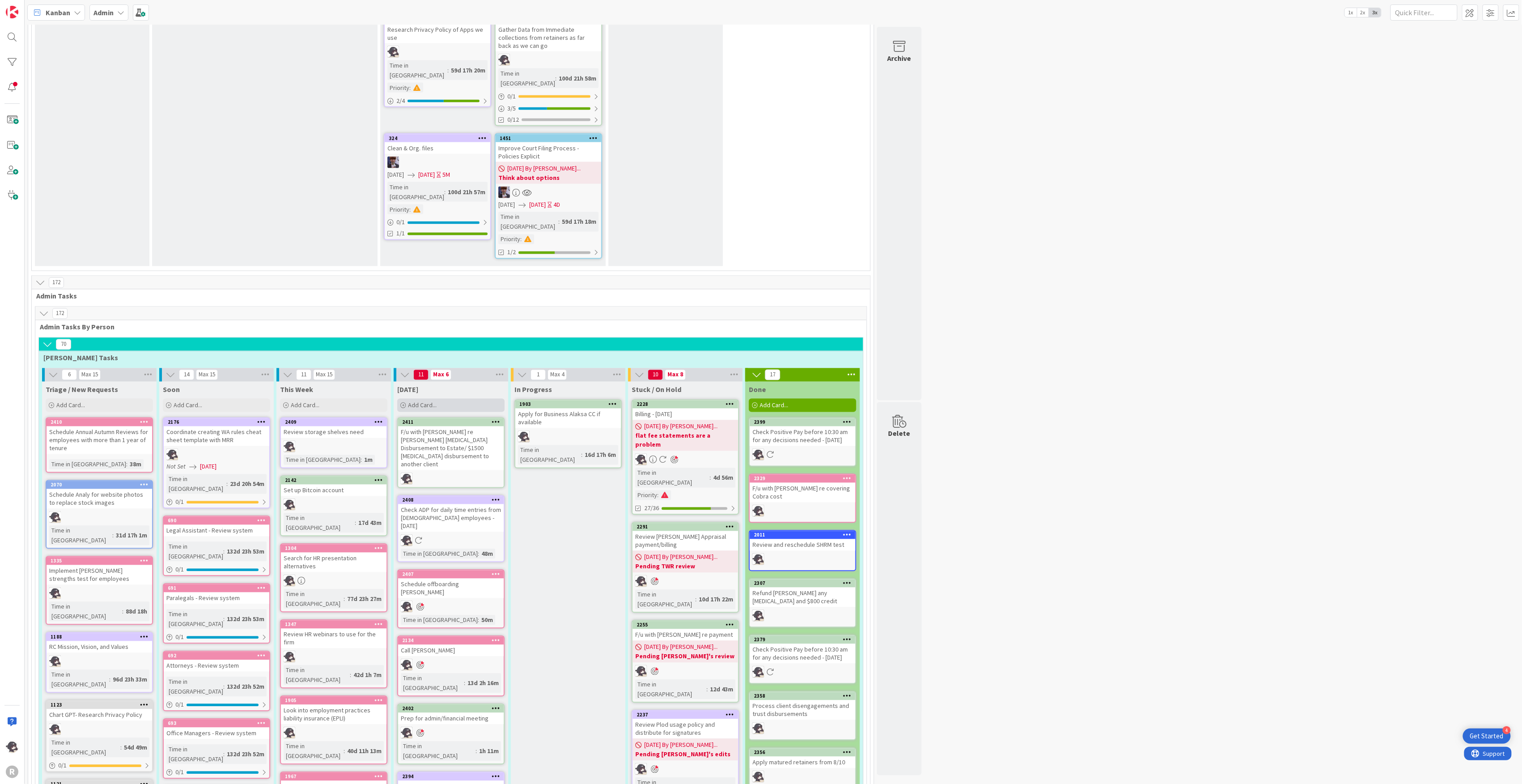
click at [438, 399] on div "Add Card..." at bounding box center [451, 405] width 108 height 14
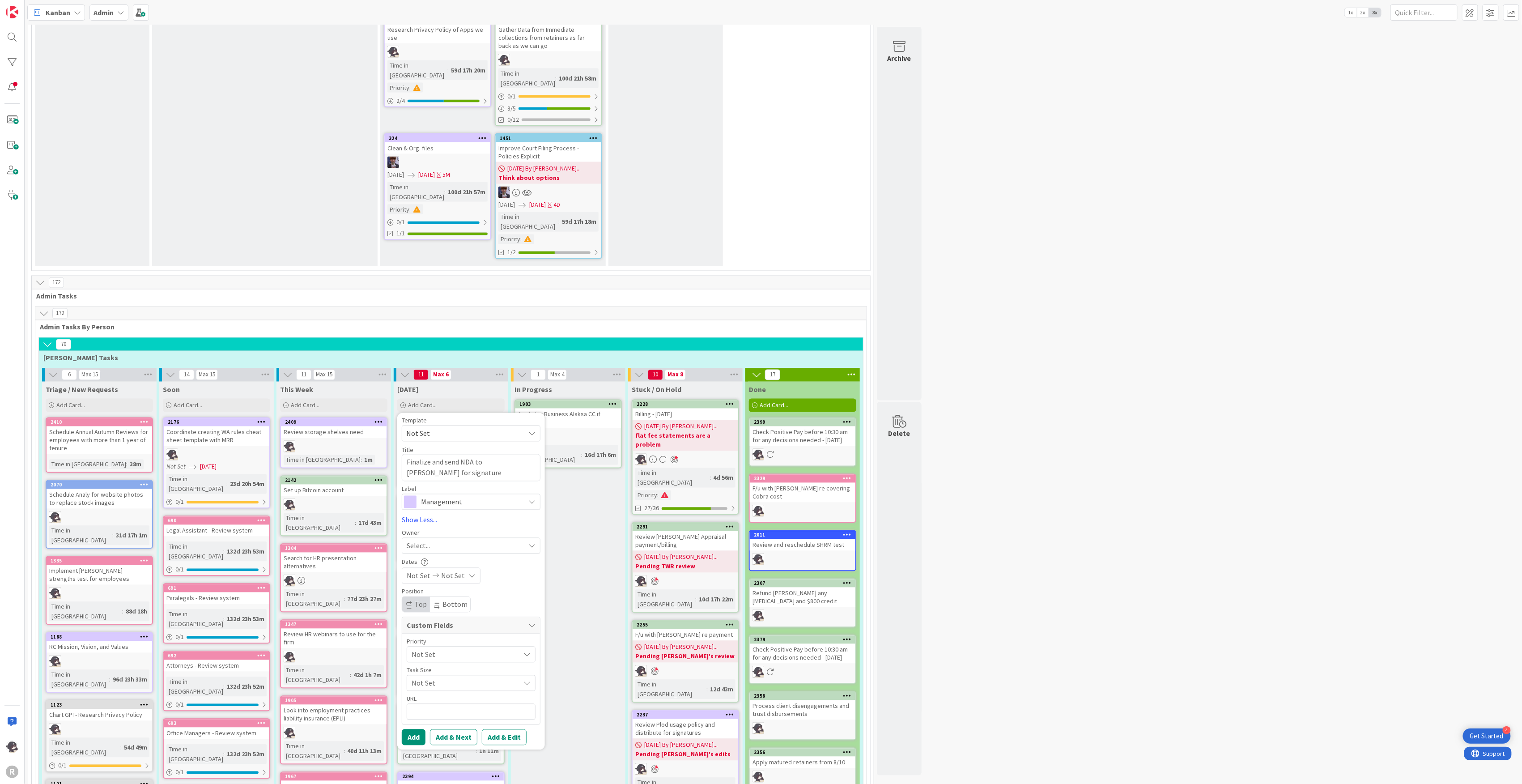
click at [444, 541] on div "Select..." at bounding box center [466, 546] width 118 height 11
click at [440, 597] on span "[PERSON_NAME]" at bounding box center [457, 604] width 43 height 14
click at [418, 729] on button "Add" at bounding box center [414, 737] width 24 height 16
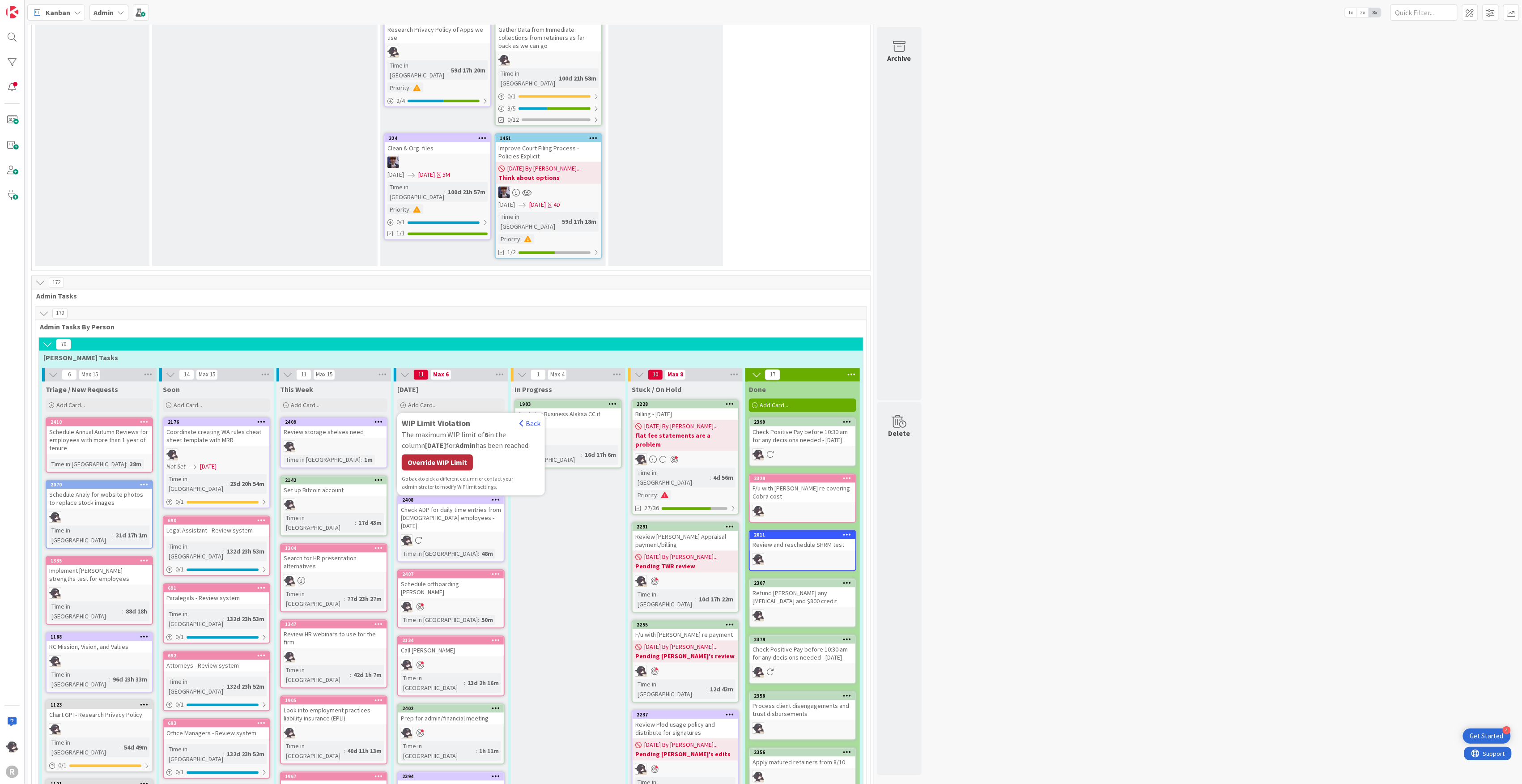
click at [447, 454] on div "Override WIP Limit" at bounding box center [437, 462] width 71 height 16
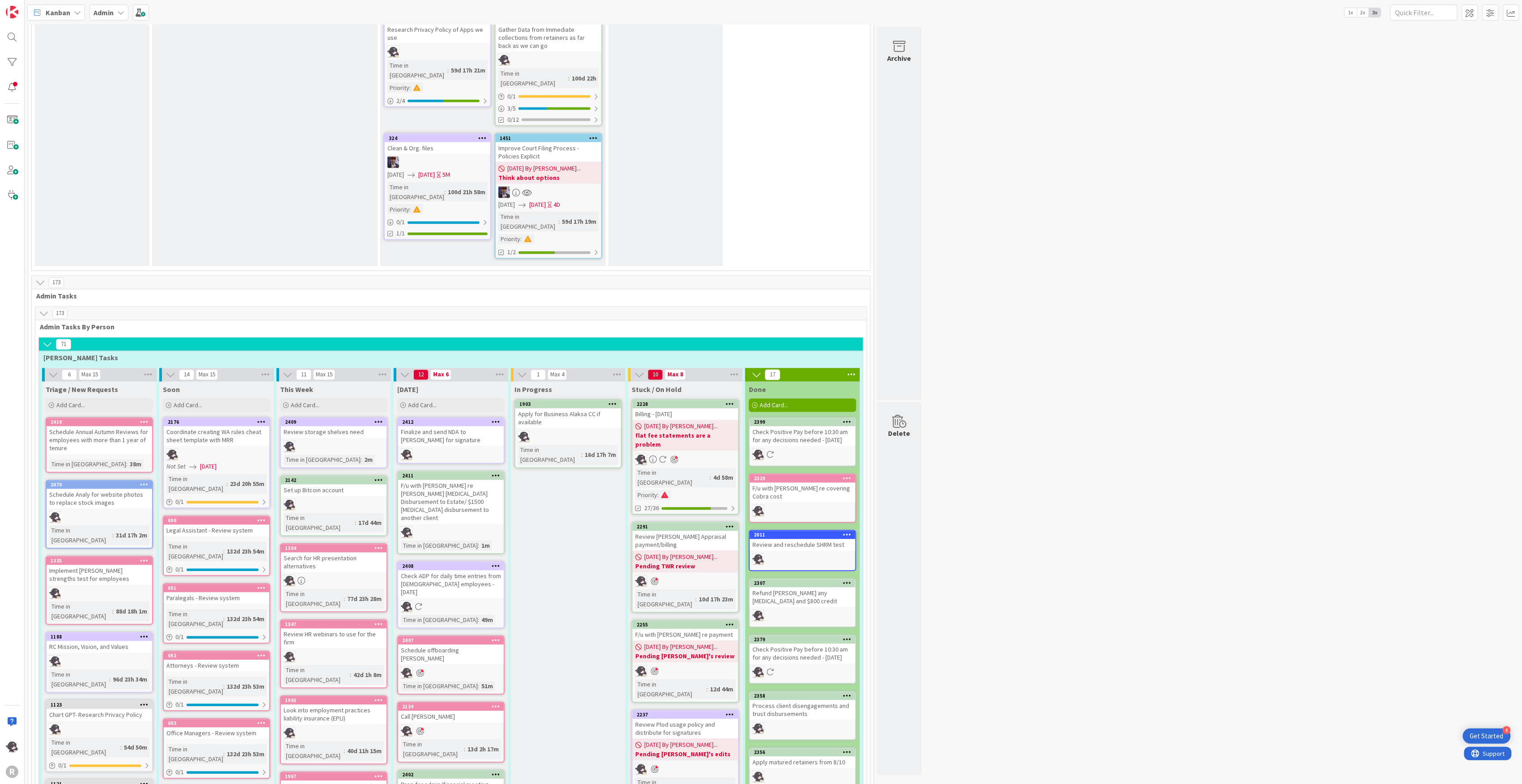
click at [495, 473] on icon at bounding box center [496, 476] width 8 height 6
click at [437, 626] on link "Add to Focus" at bounding box center [443, 633] width 121 height 13
click at [499, 419] on icon at bounding box center [496, 422] width 8 height 6
click at [418, 572] on link "Add to Focus" at bounding box center [443, 579] width 121 height 13
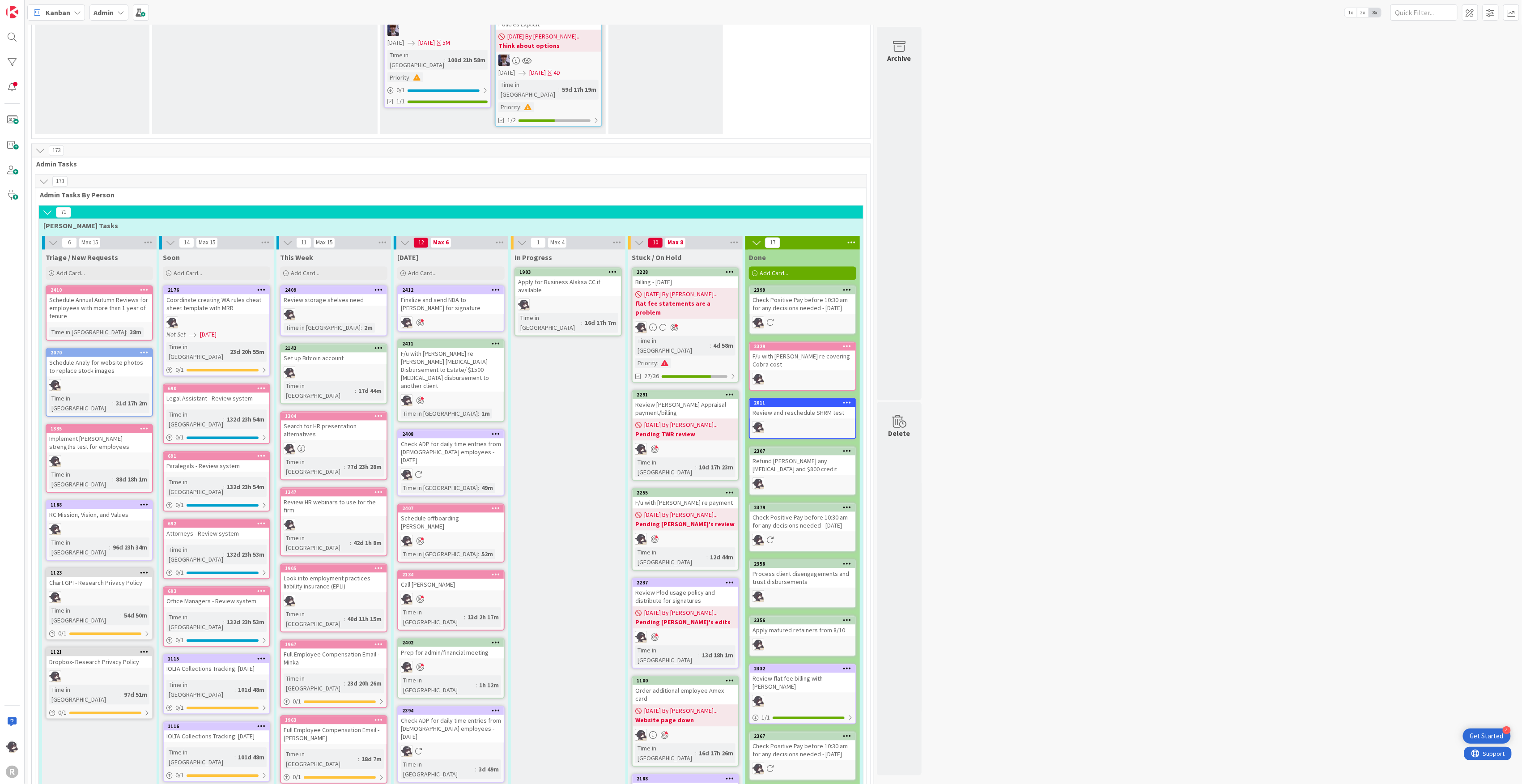
scroll to position [1014, 0]
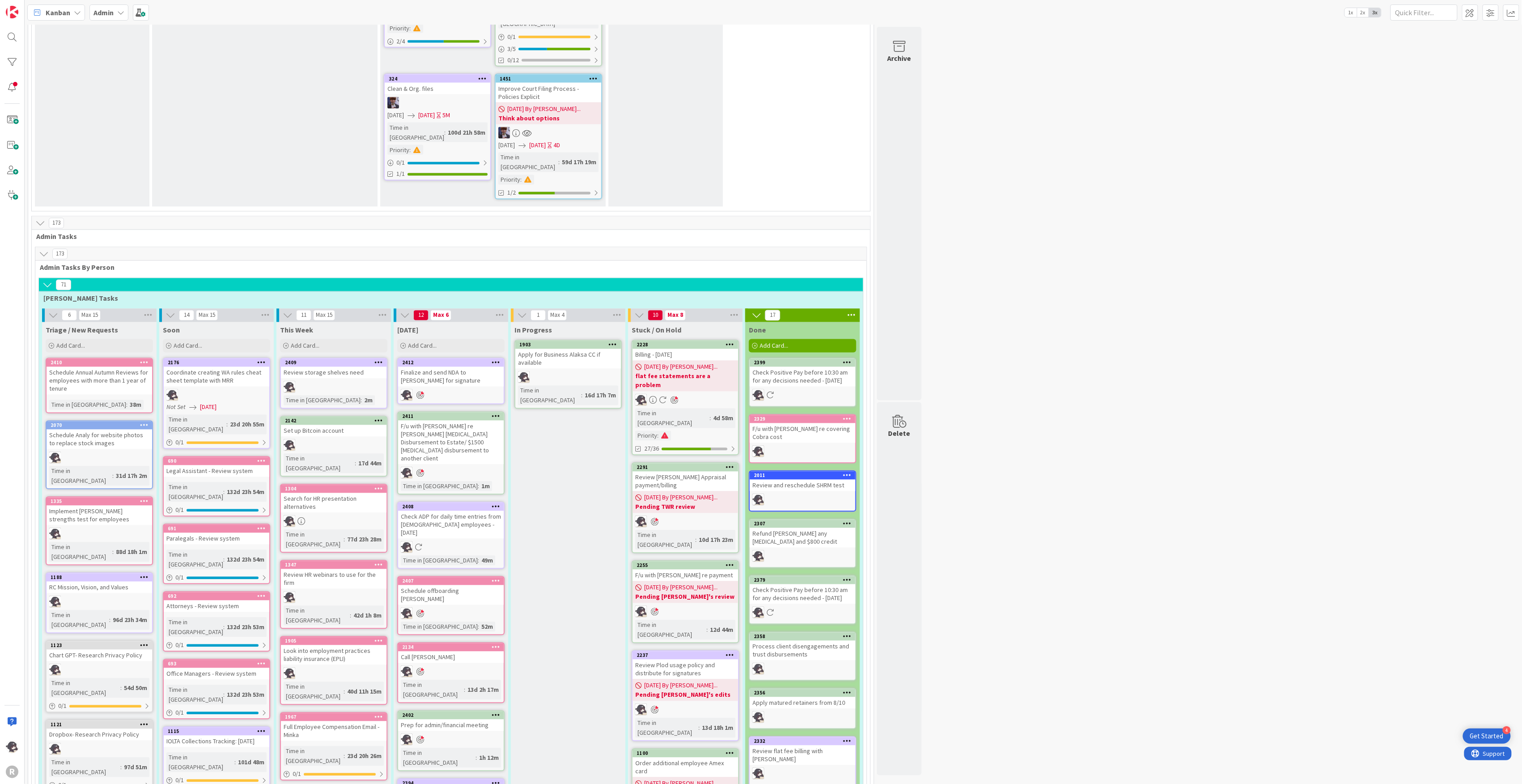
click at [498, 780] on icon at bounding box center [496, 783] width 8 height 6
click at [412, 764] on link "Delete" at bounding box center [443, 770] width 121 height 13
click at [398, 760] on button "Delete" at bounding box center [391, 768] width 34 height 16
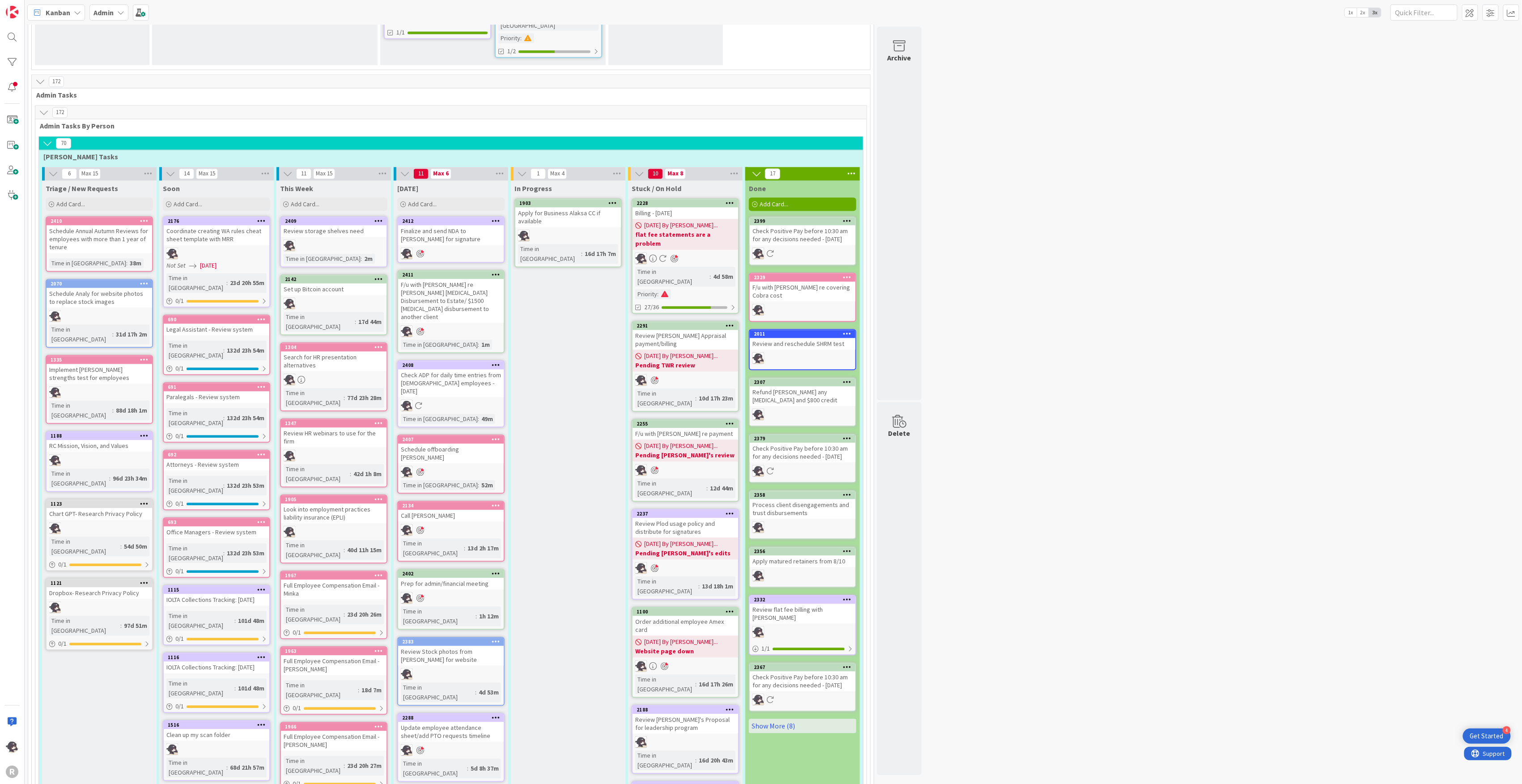
scroll to position [1073, 0]
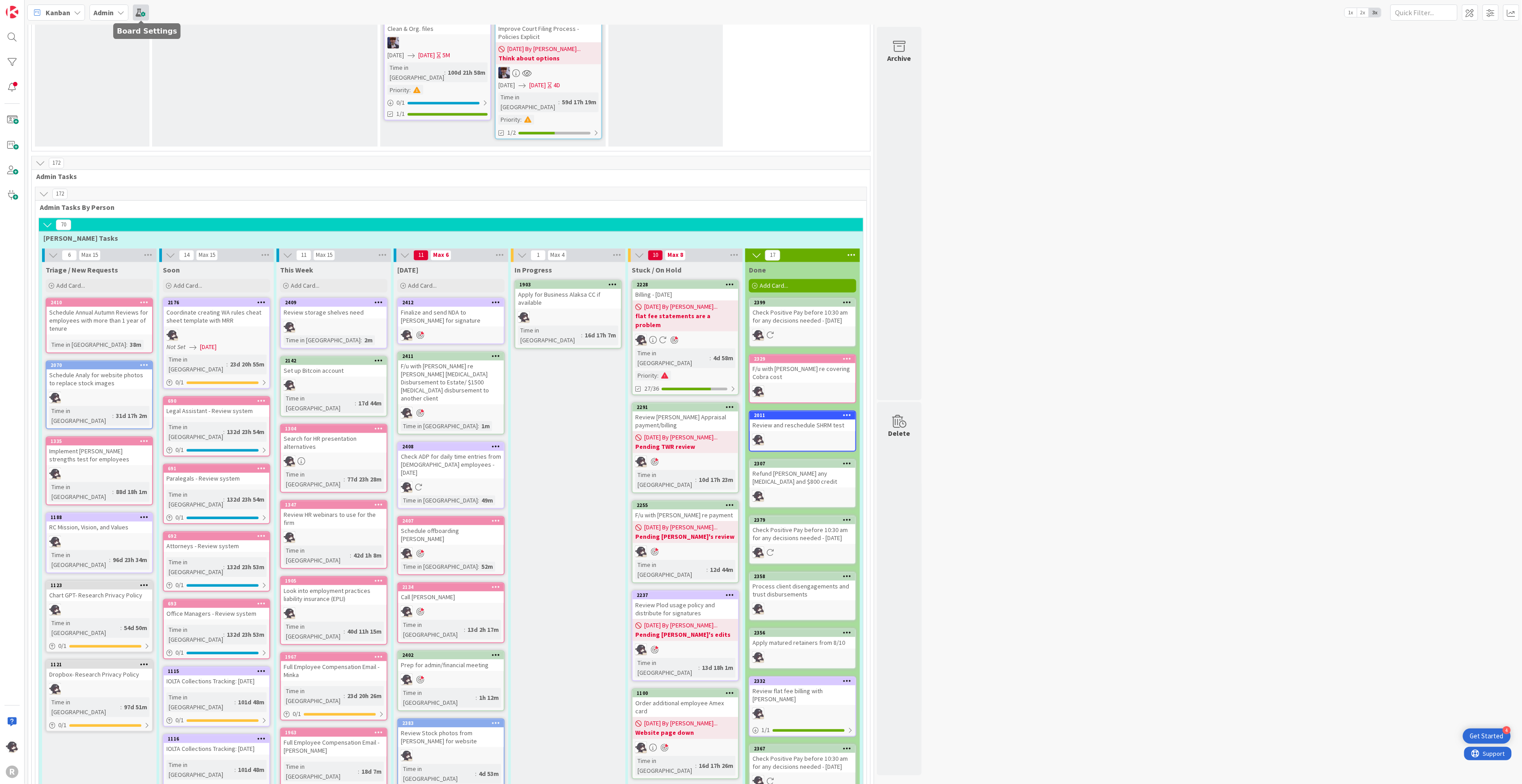
click at [147, 16] on span at bounding box center [141, 12] width 16 height 16
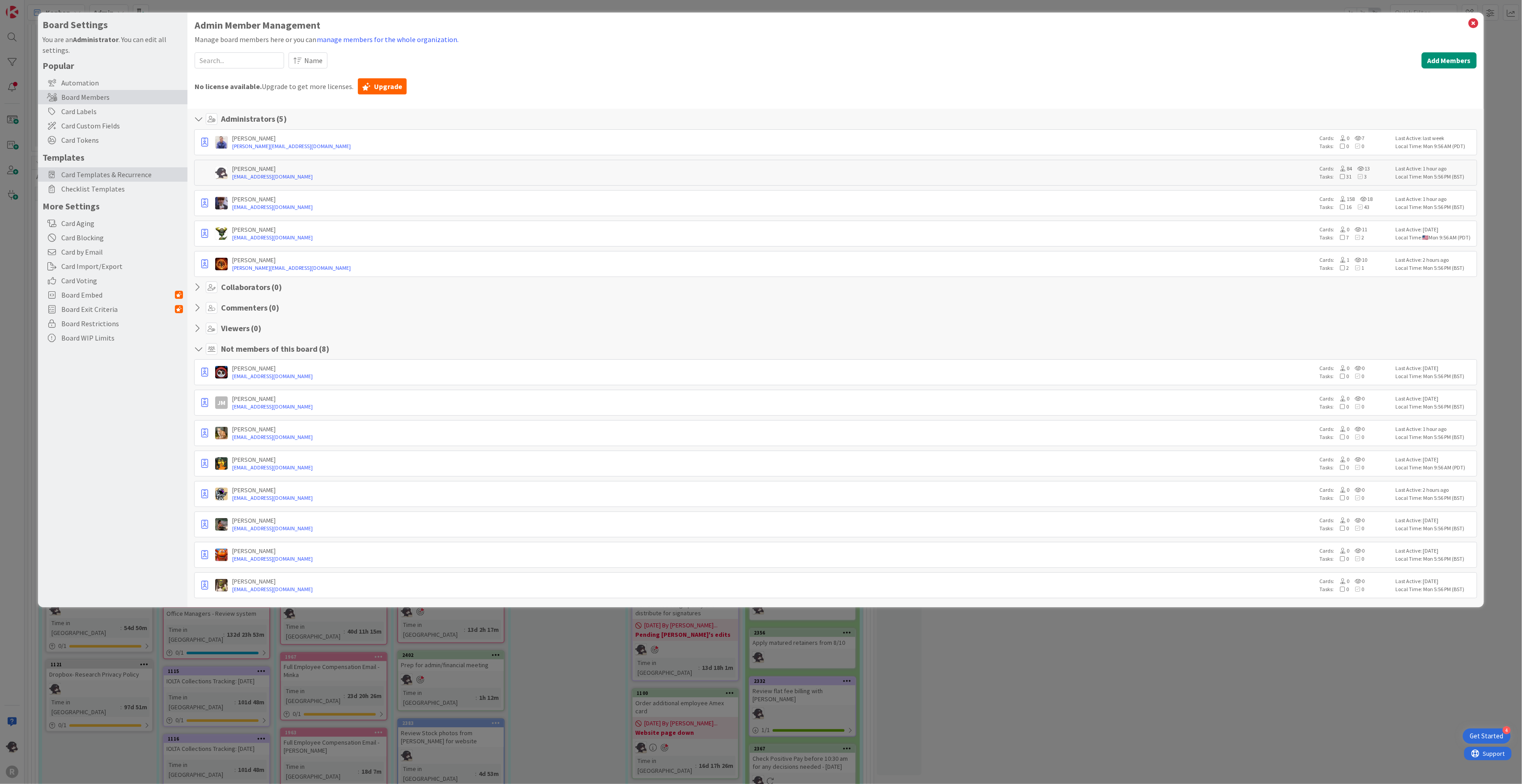
click at [103, 172] on span "Card Templates & Recurrence" at bounding box center [122, 174] width 122 height 11
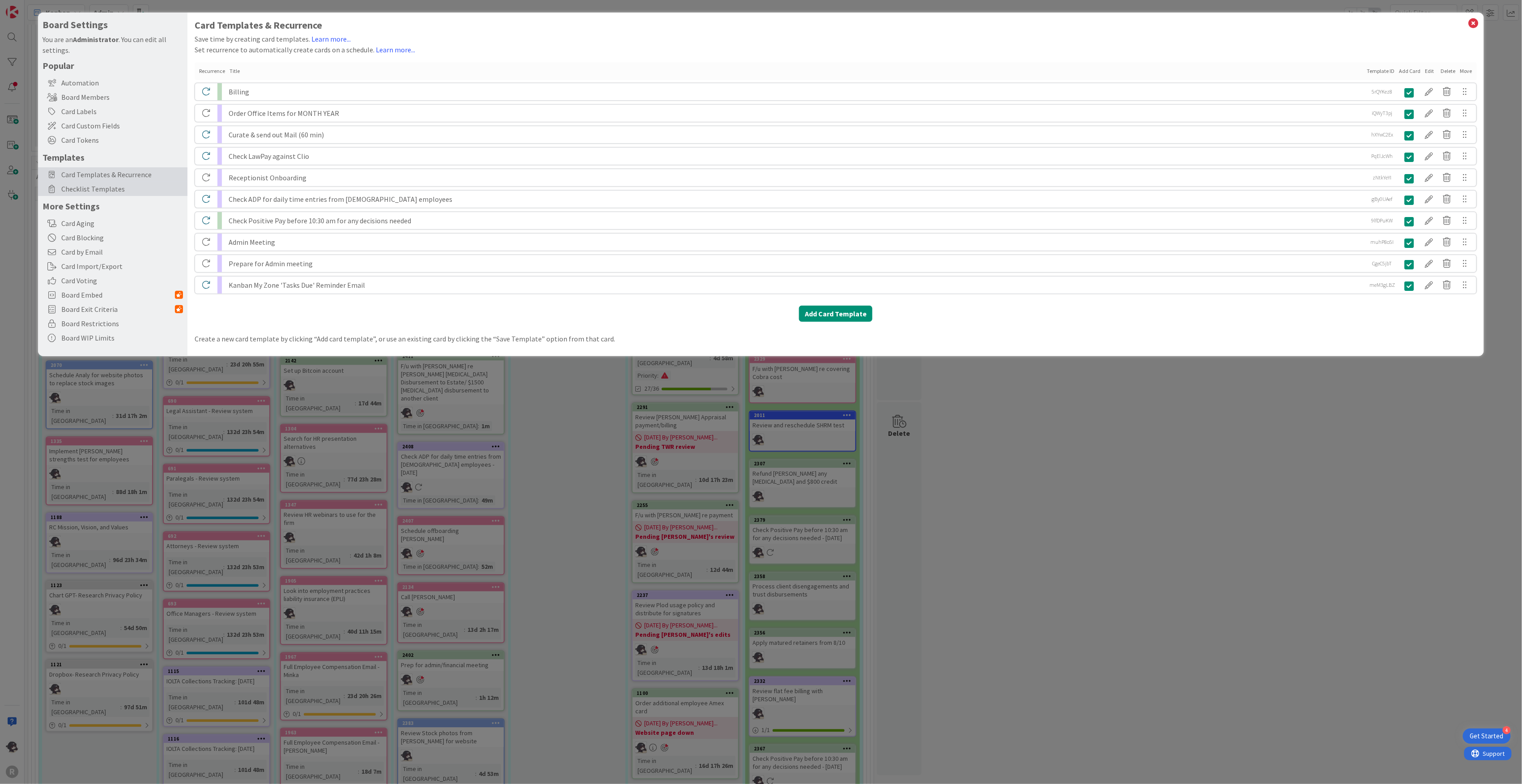
click at [87, 191] on span "Checklist Templates" at bounding box center [122, 188] width 122 height 11
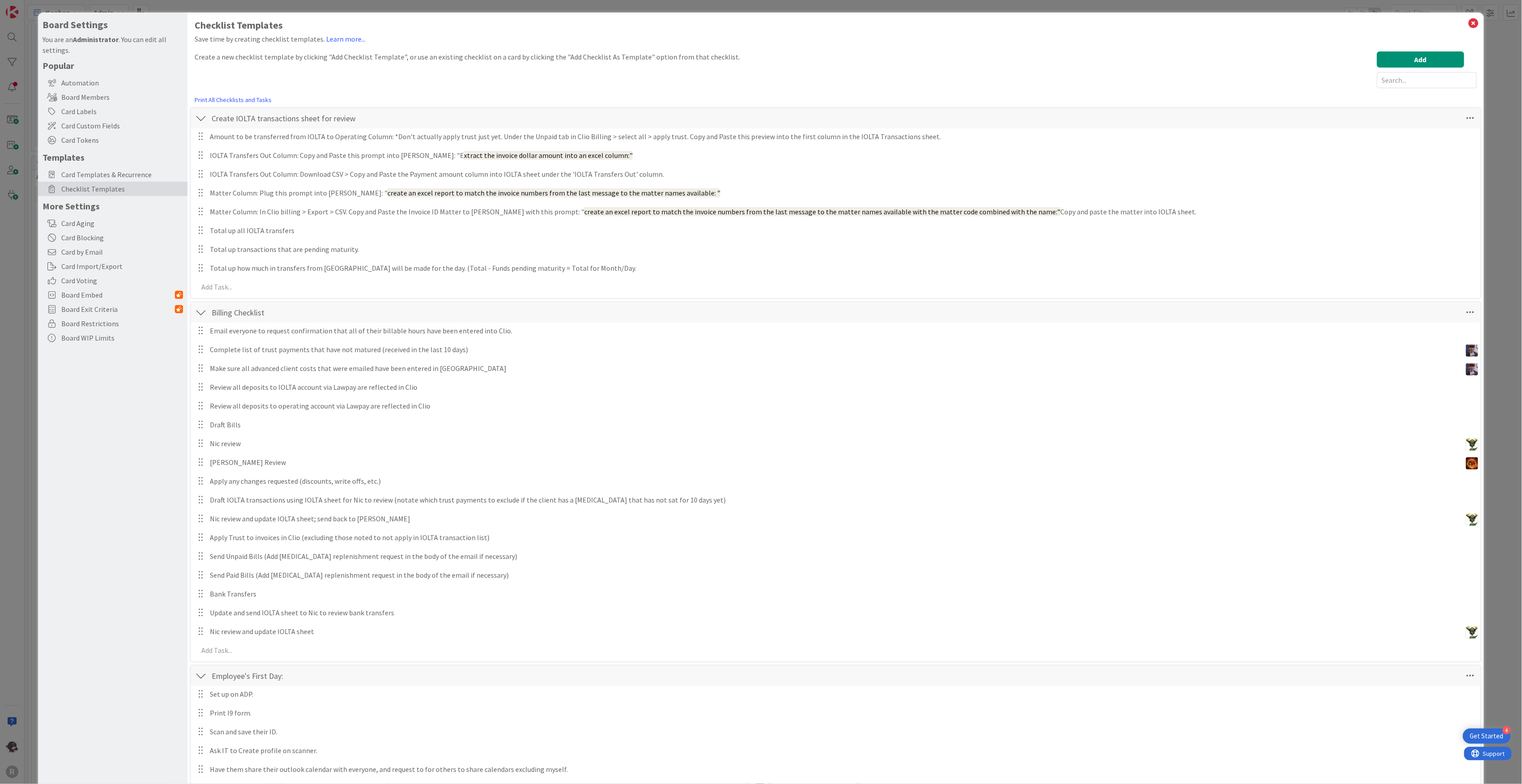
click at [199, 116] on div at bounding box center [201, 118] width 12 height 16
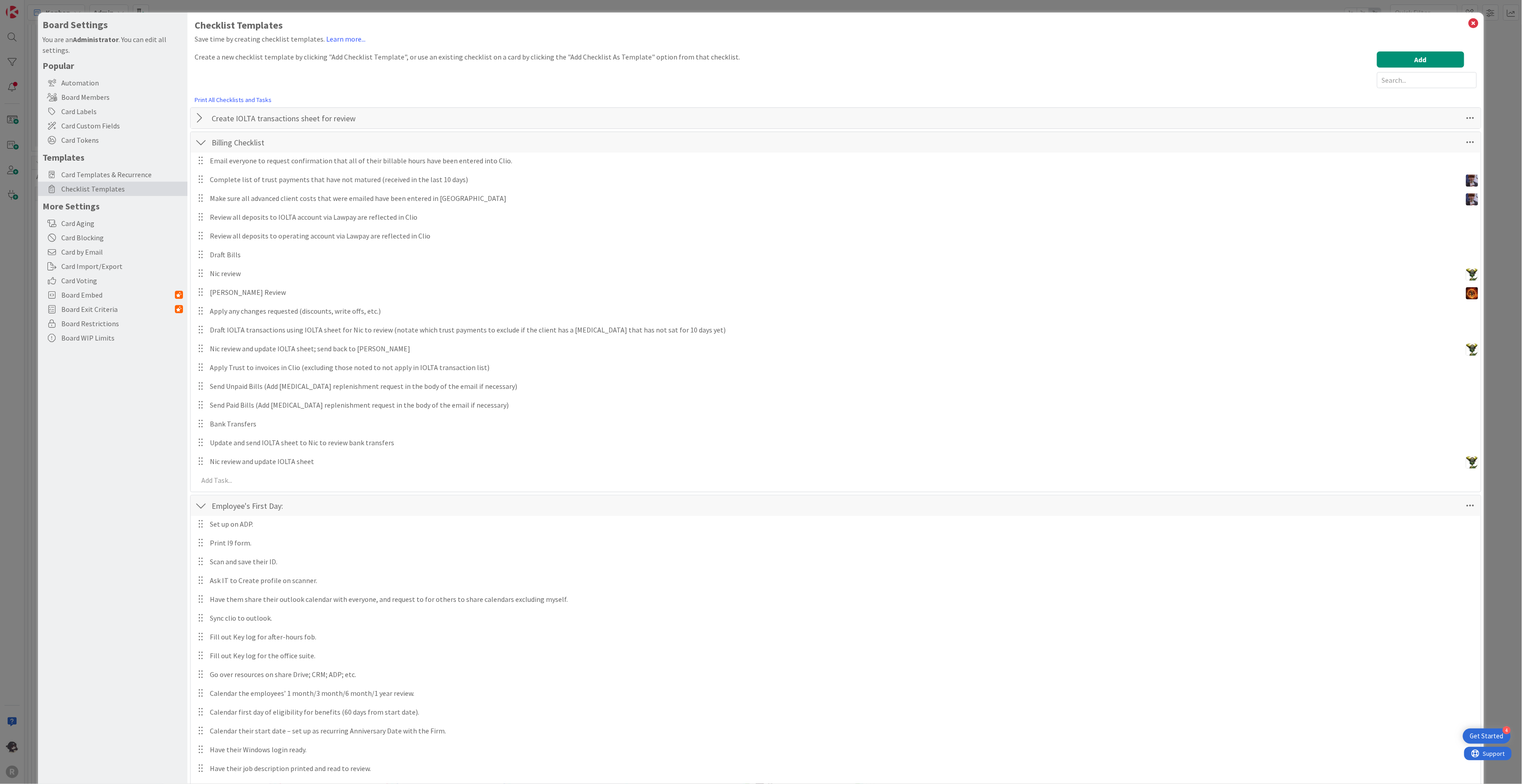
click at [202, 141] on div at bounding box center [201, 142] width 12 height 16
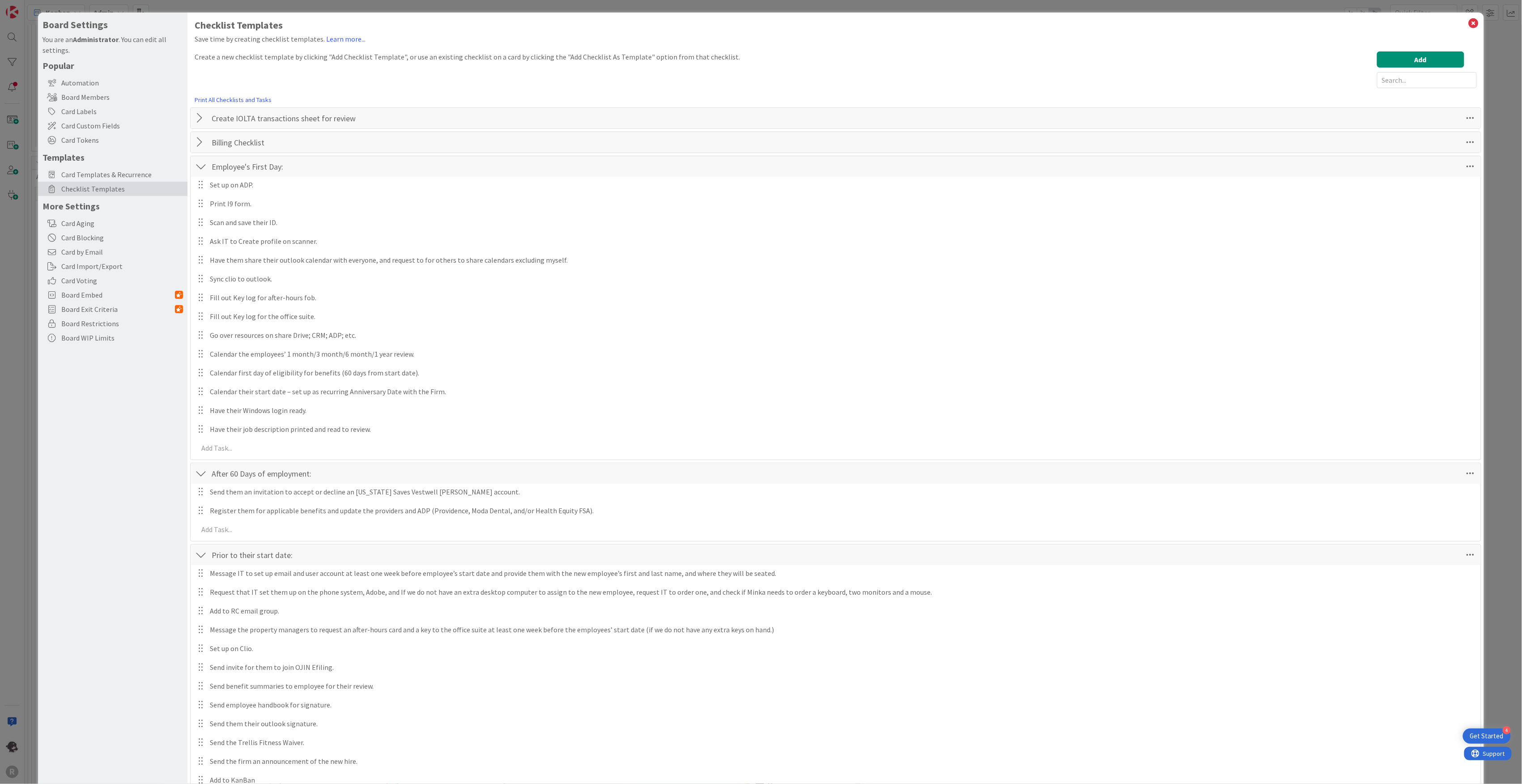
click at [203, 167] on div at bounding box center [201, 166] width 12 height 16
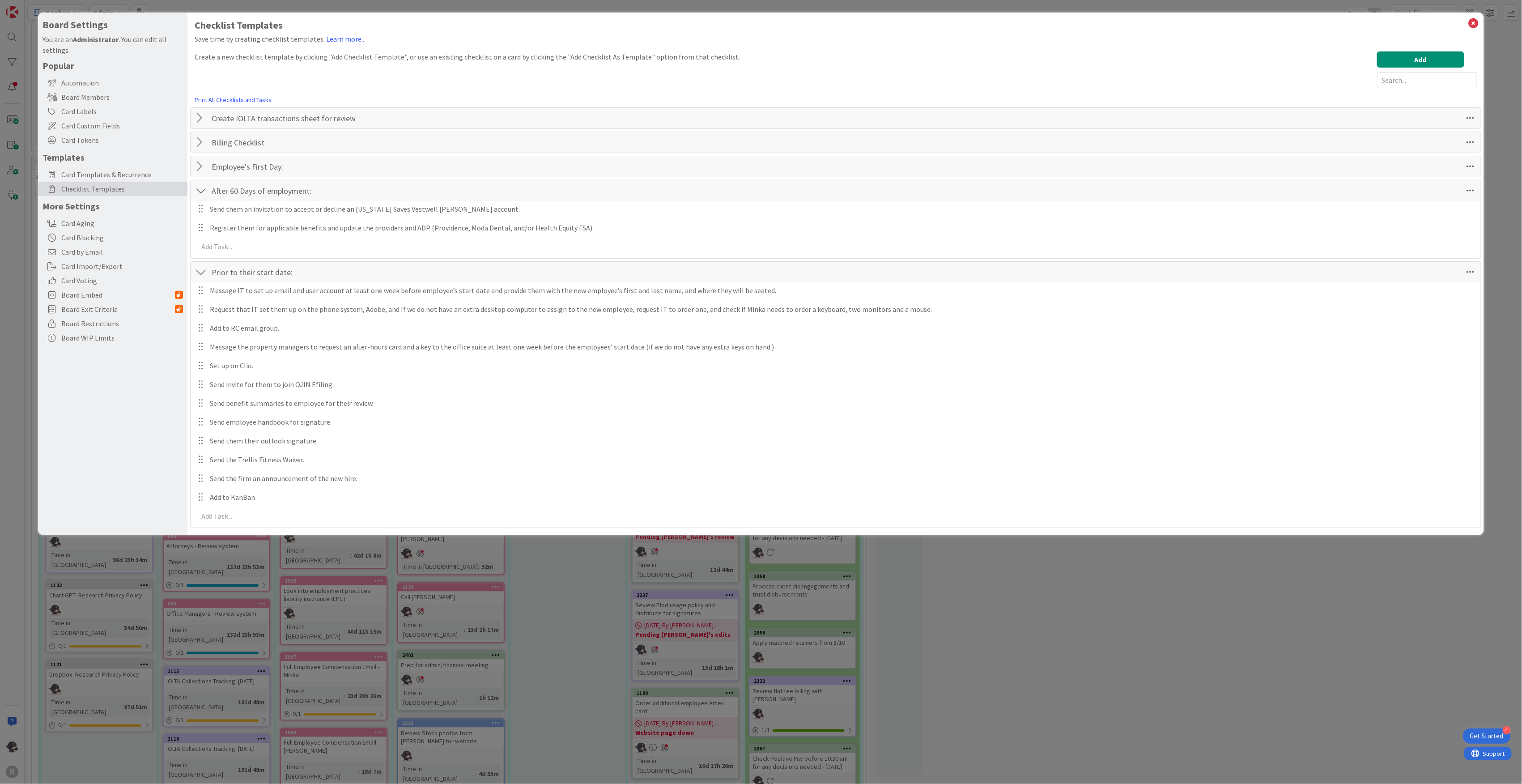
click at [203, 188] on div at bounding box center [201, 190] width 12 height 16
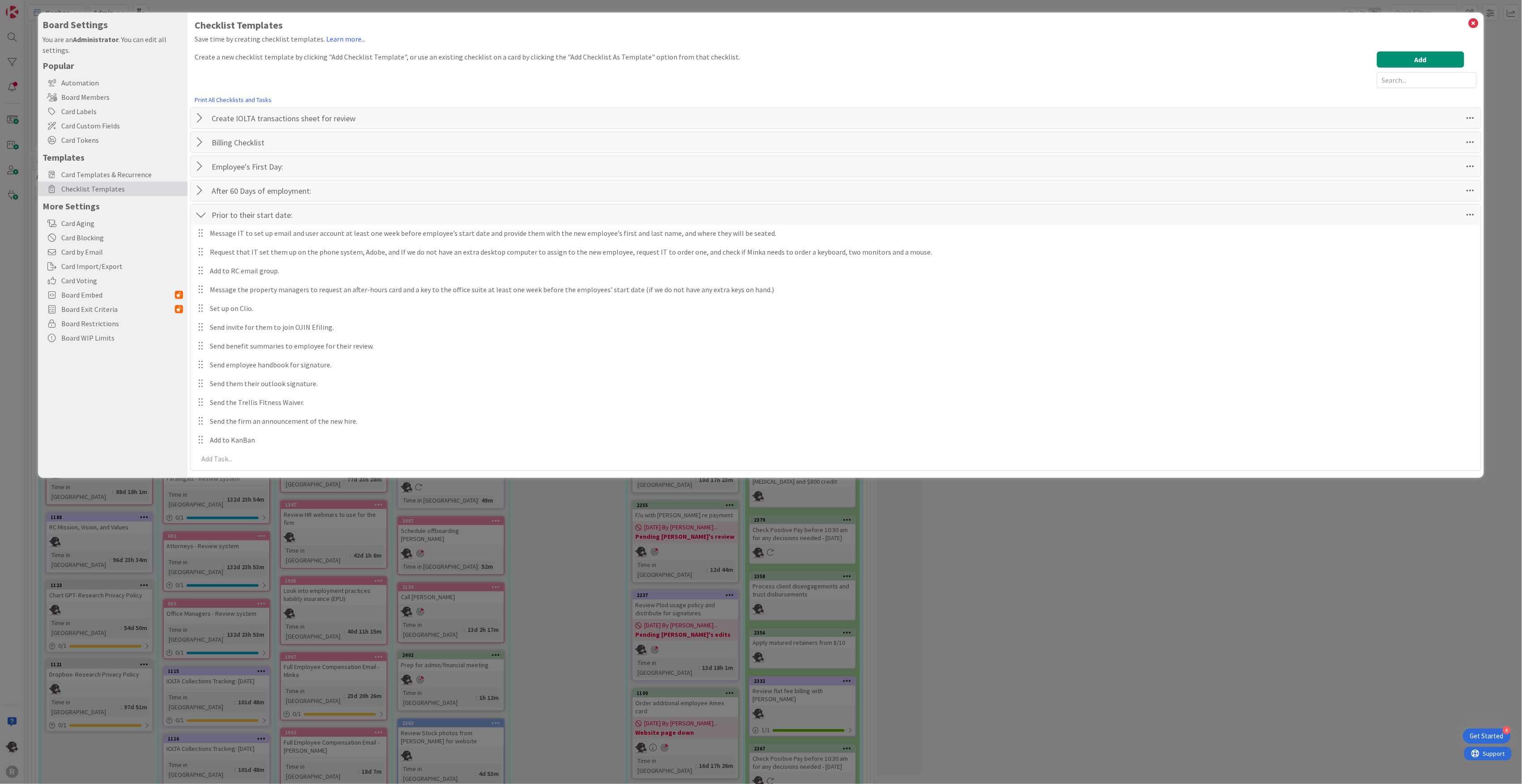
click at [205, 219] on div at bounding box center [201, 214] width 12 height 16
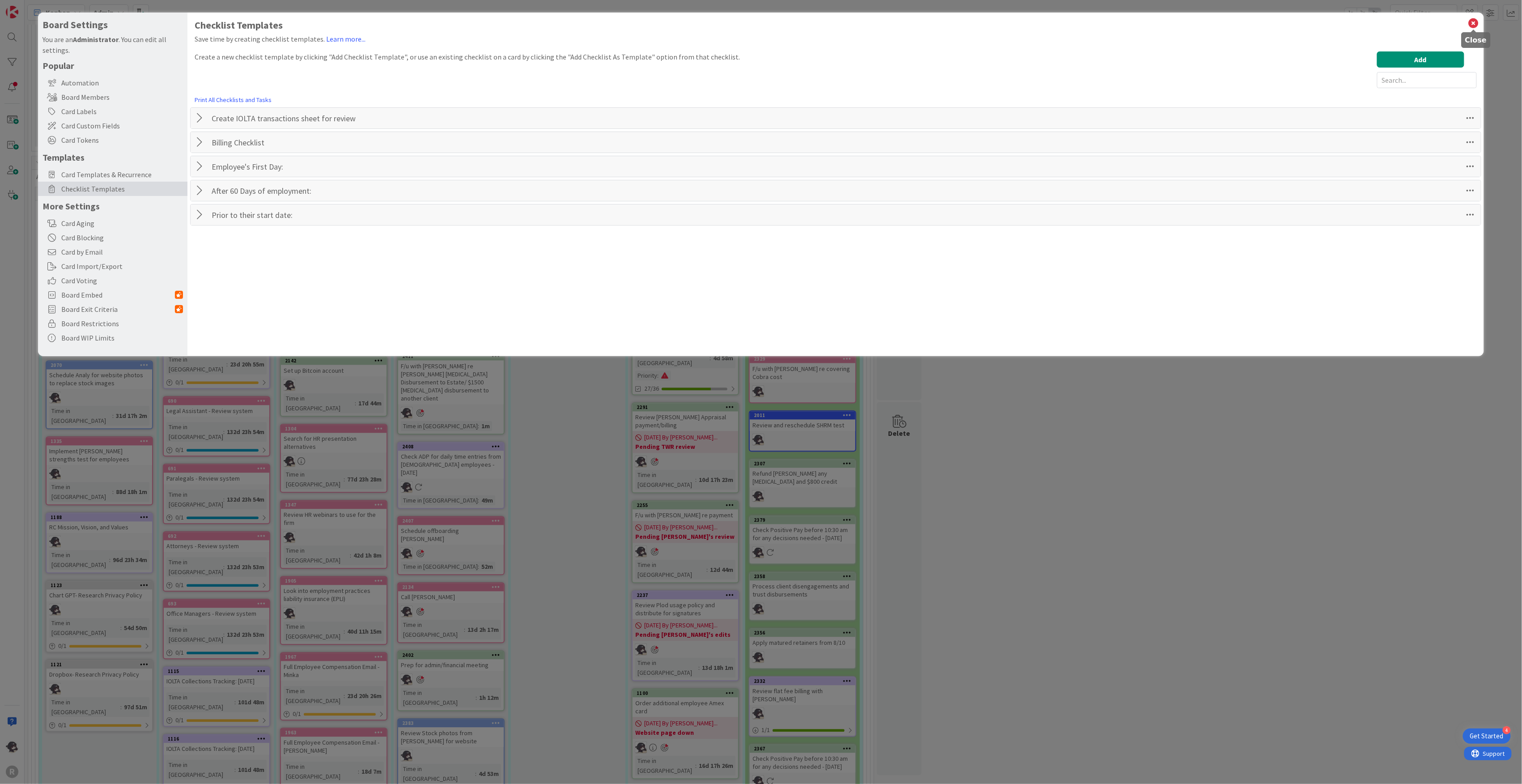
click at [1475, 22] on icon at bounding box center [1474, 23] width 12 height 12
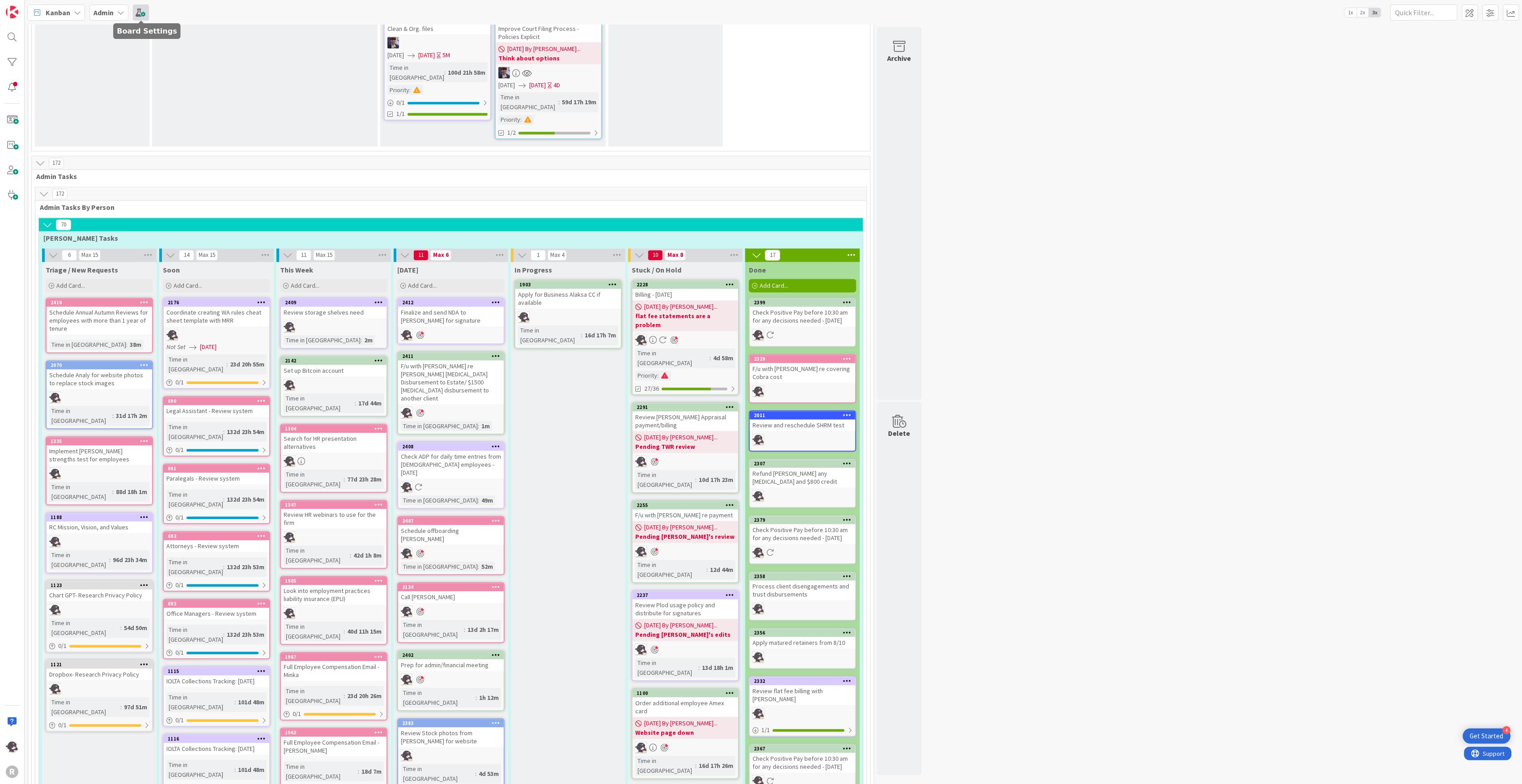
click at [140, 12] on span at bounding box center [141, 12] width 16 height 16
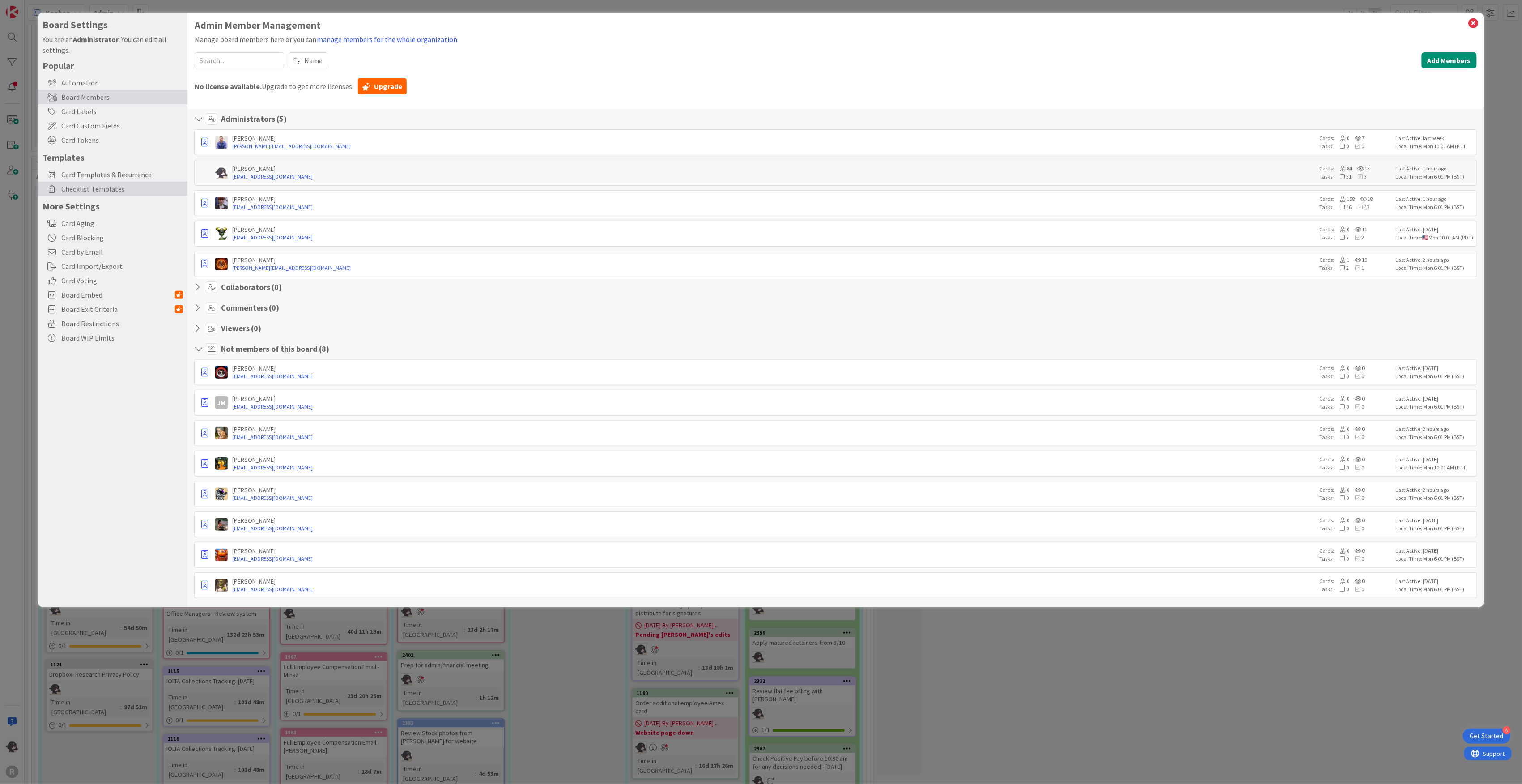
click at [115, 189] on span "Checklist Templates" at bounding box center [122, 188] width 122 height 11
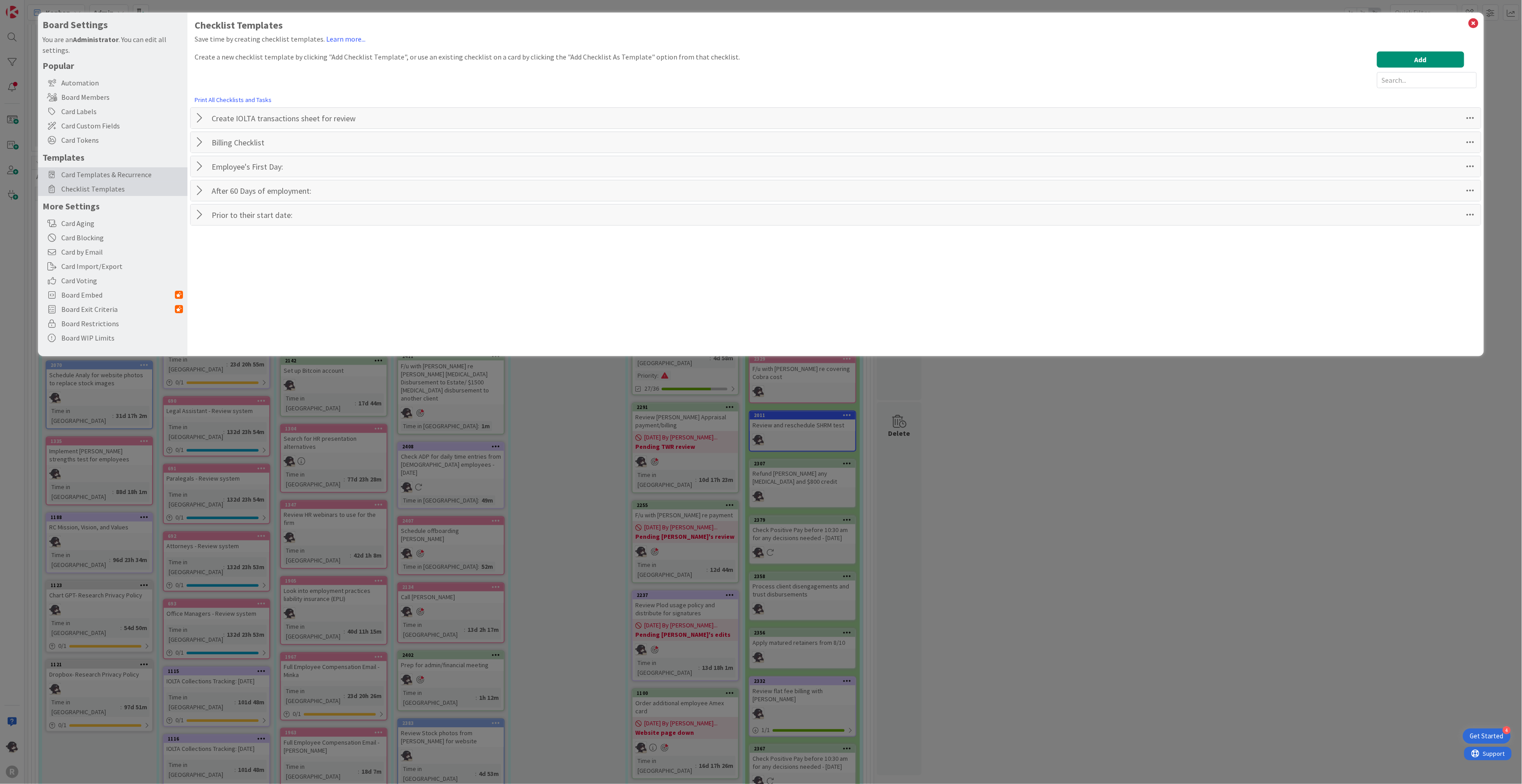
click at [127, 174] on span "Card Templates & Recurrence" at bounding box center [122, 174] width 122 height 11
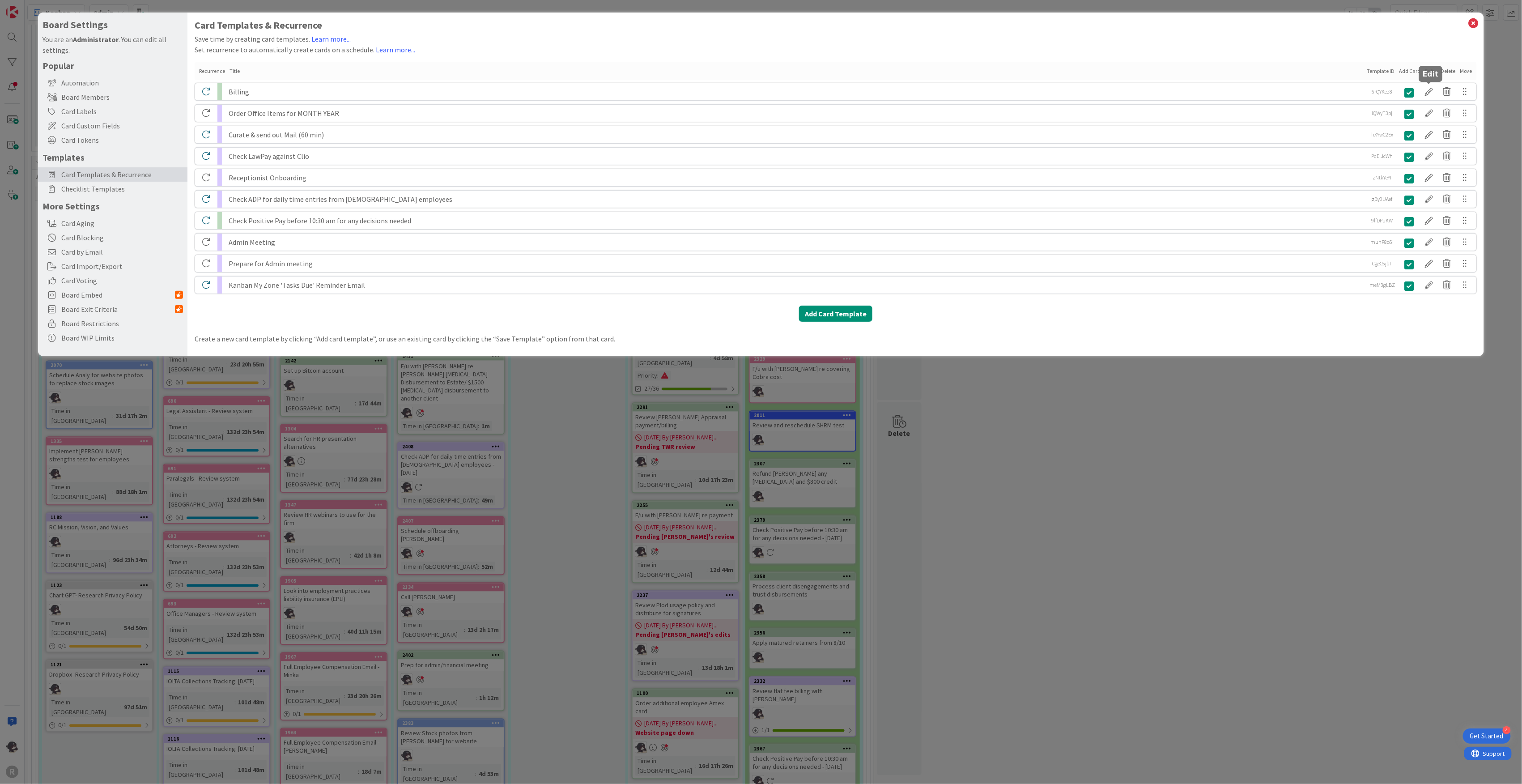
click at [1434, 85] on div at bounding box center [1429, 92] width 18 height 15
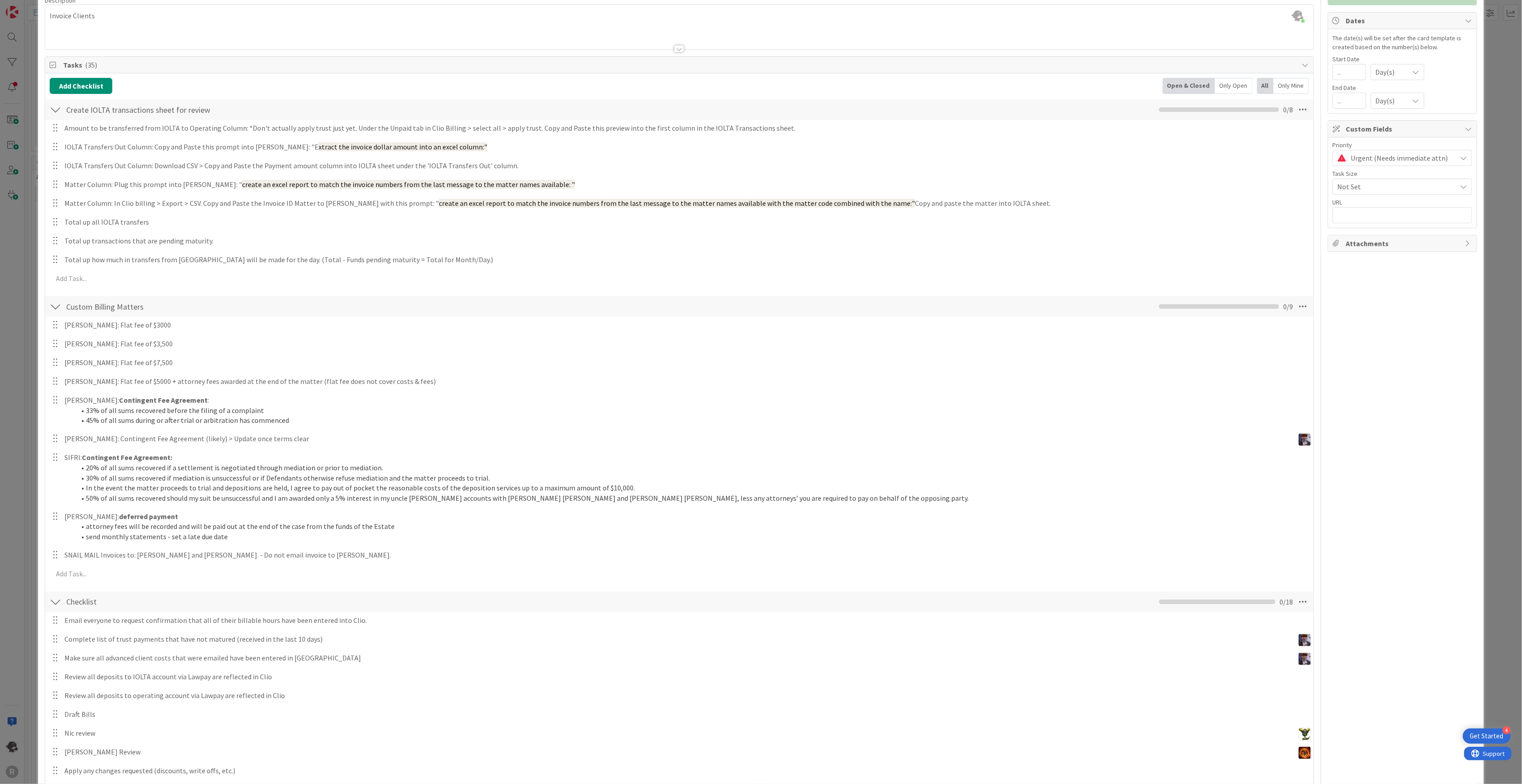
scroll to position [0, 0]
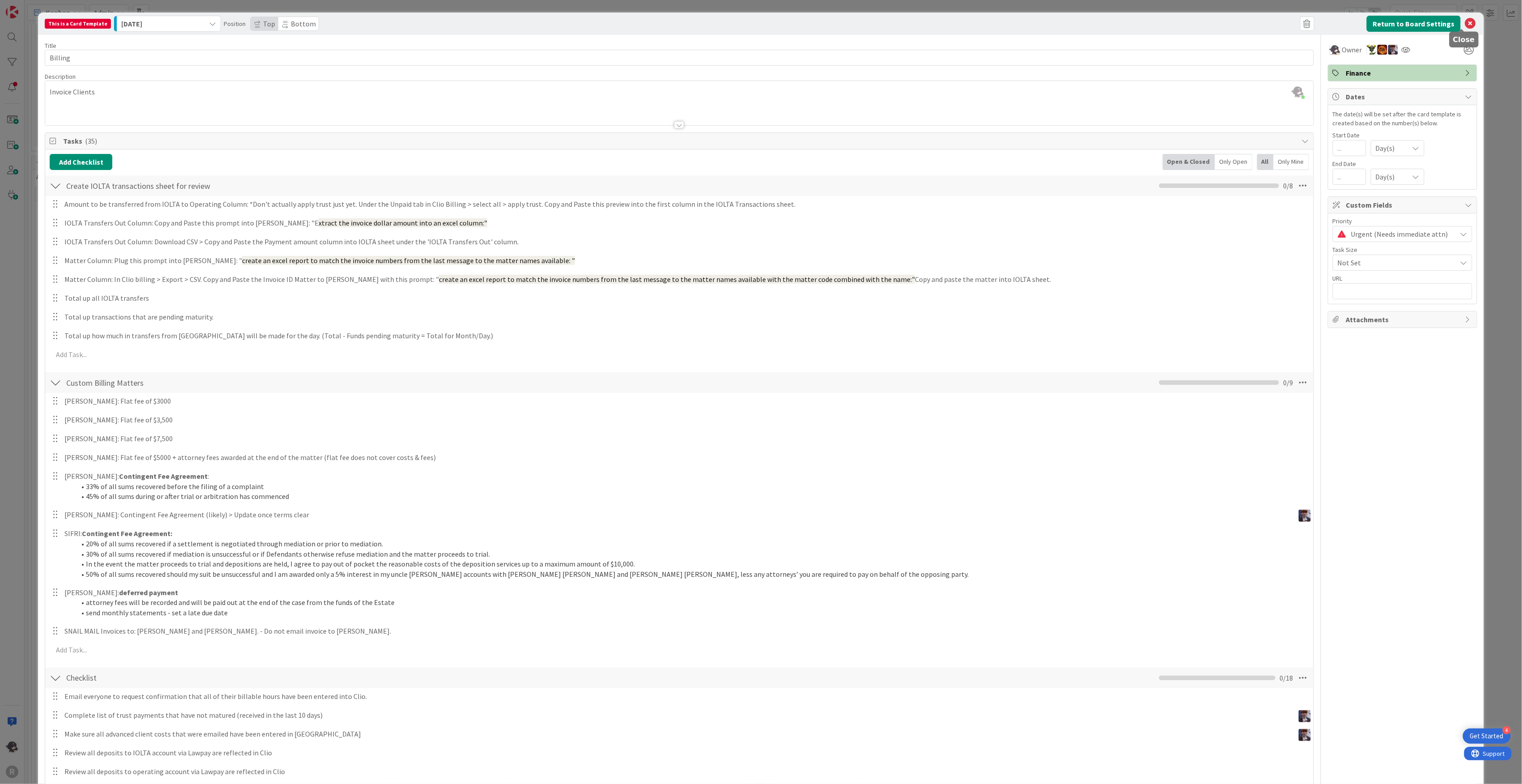
click at [1465, 22] on icon at bounding box center [1471, 24] width 11 height 11
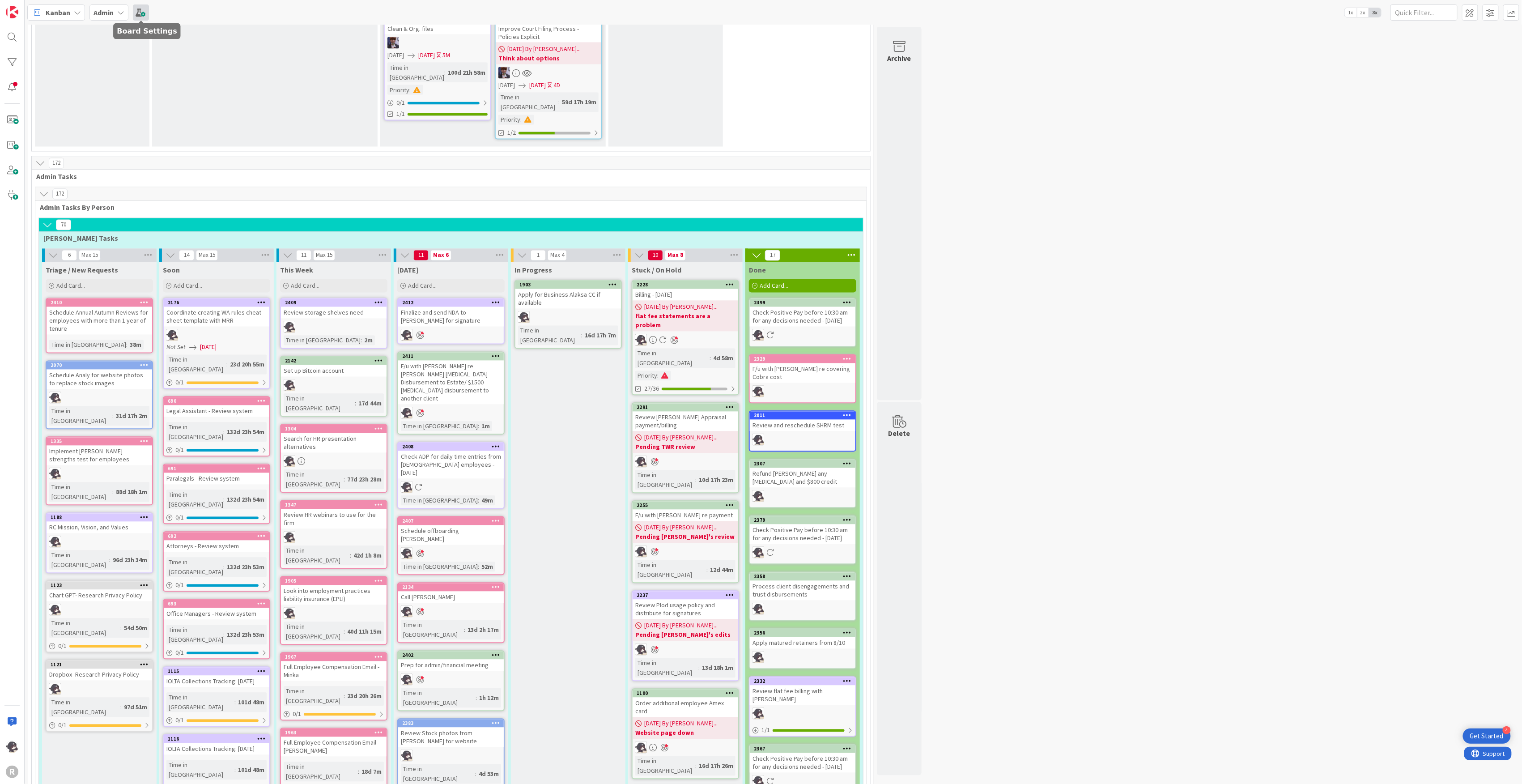
click at [145, 10] on span at bounding box center [141, 12] width 16 height 16
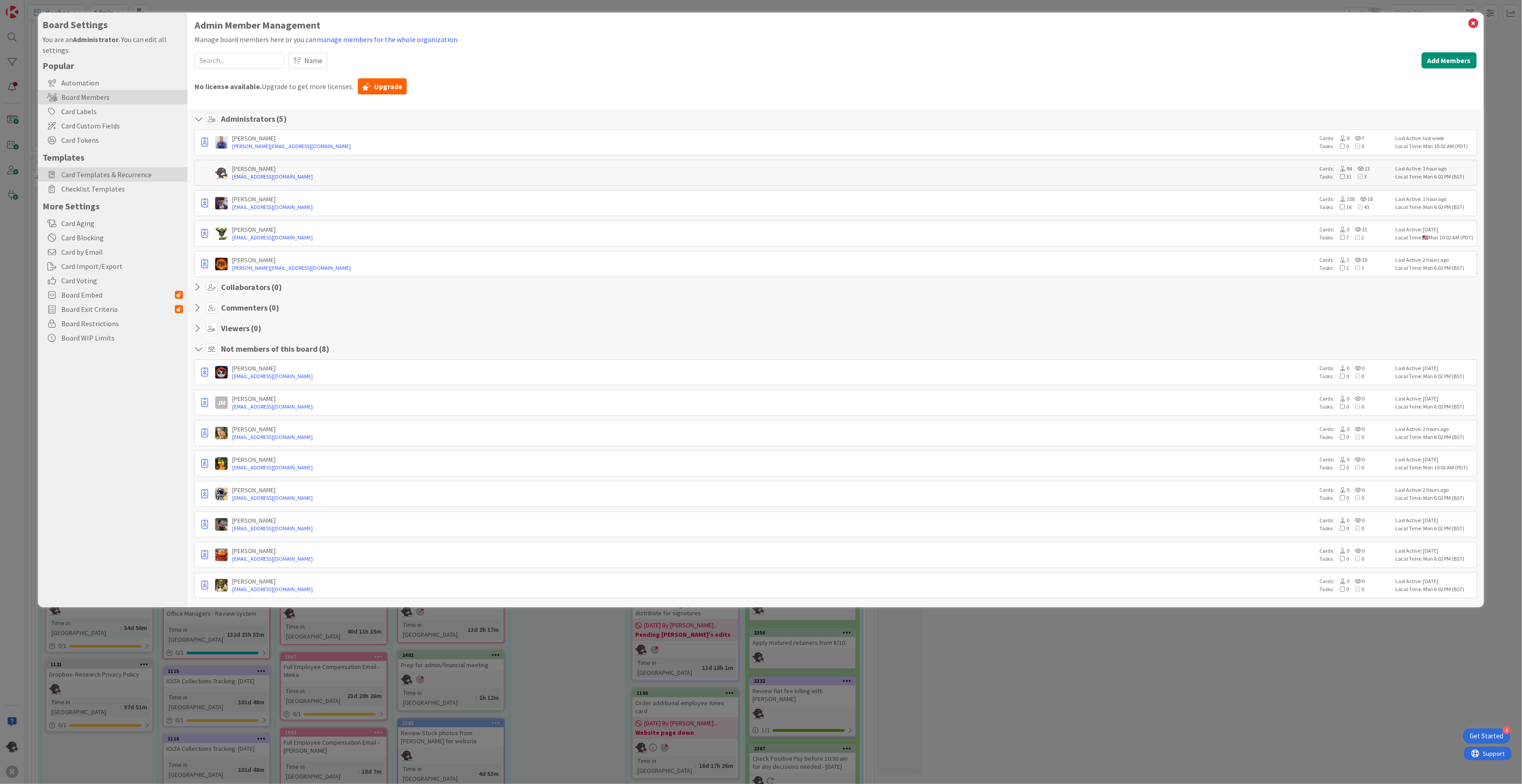
click at [117, 179] on span "Card Templates & Recurrence" at bounding box center [122, 174] width 122 height 11
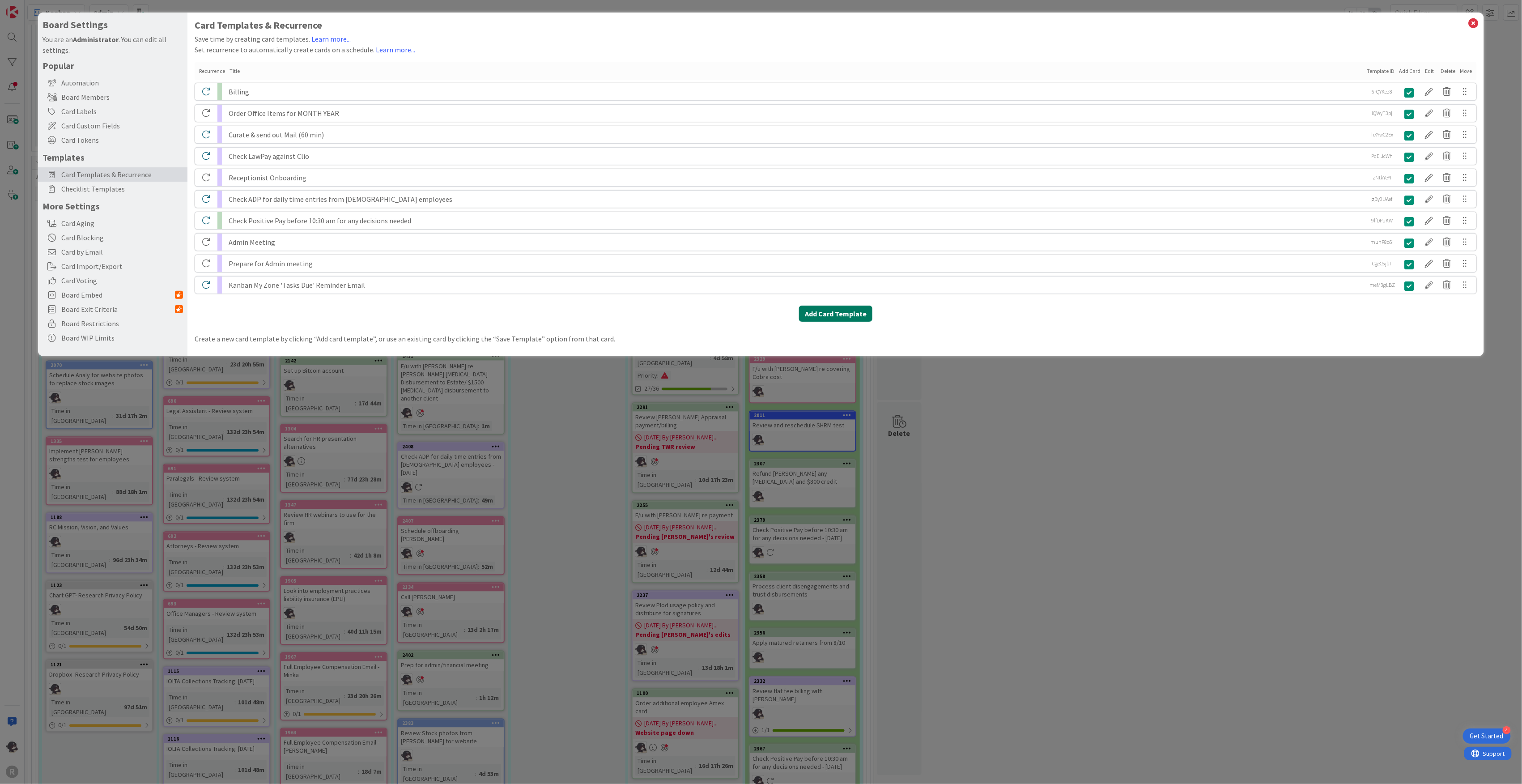
click at [869, 315] on button "Add Card Template" at bounding box center [835, 313] width 73 height 16
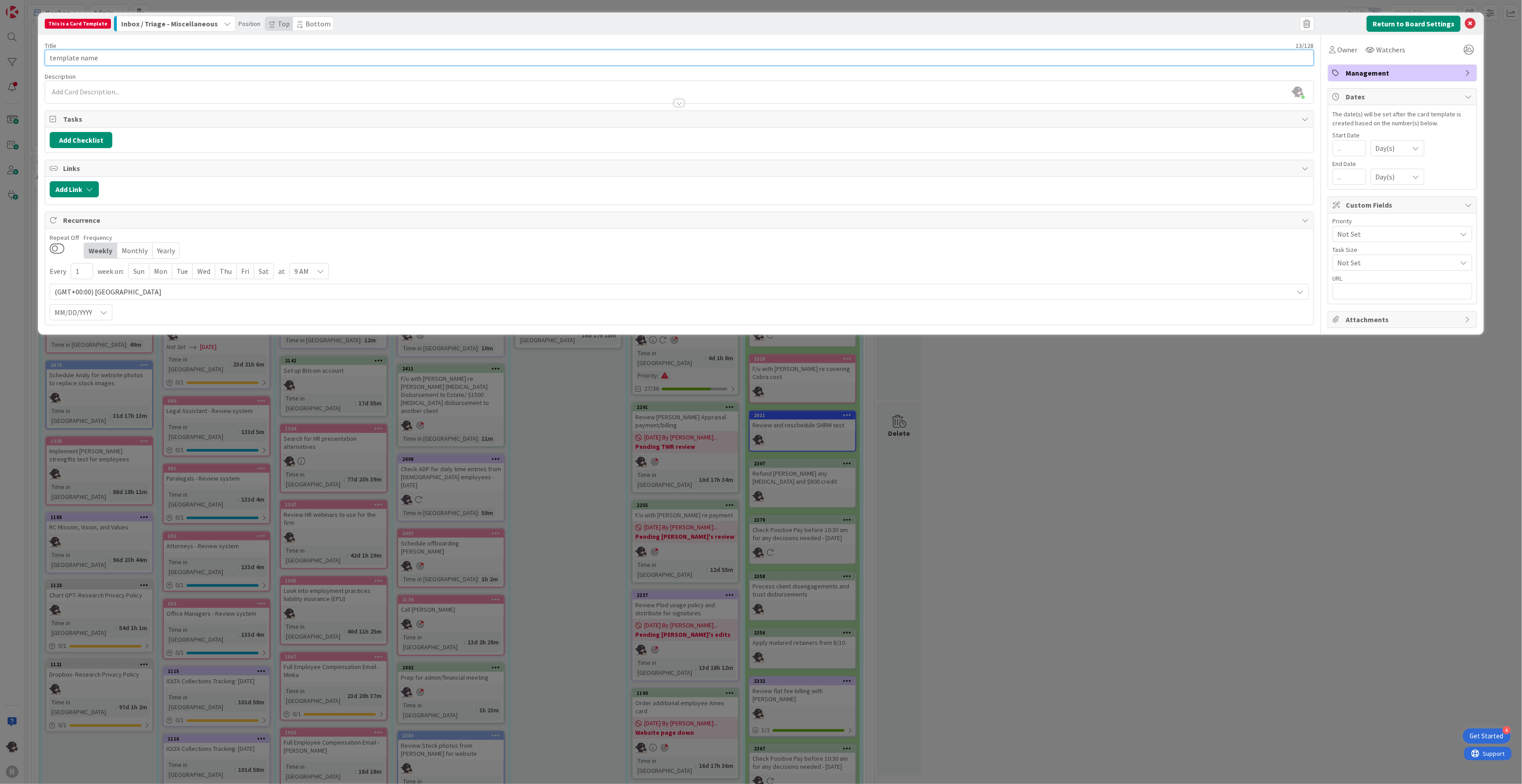
click at [102, 58] on input "template name" at bounding box center [679, 57] width 1269 height 16
drag, startPoint x: 113, startPoint y: 59, endPoint x: 28, endPoint y: 57, distance: 85.0
click at [28, 57] on div "This is a Card Template Inbox / Triage - Miscellaneous Position Top Bottom Retu…" at bounding box center [761, 392] width 1522 height 784
click at [70, 141] on button "Add Checklist" at bounding box center [81, 139] width 63 height 16
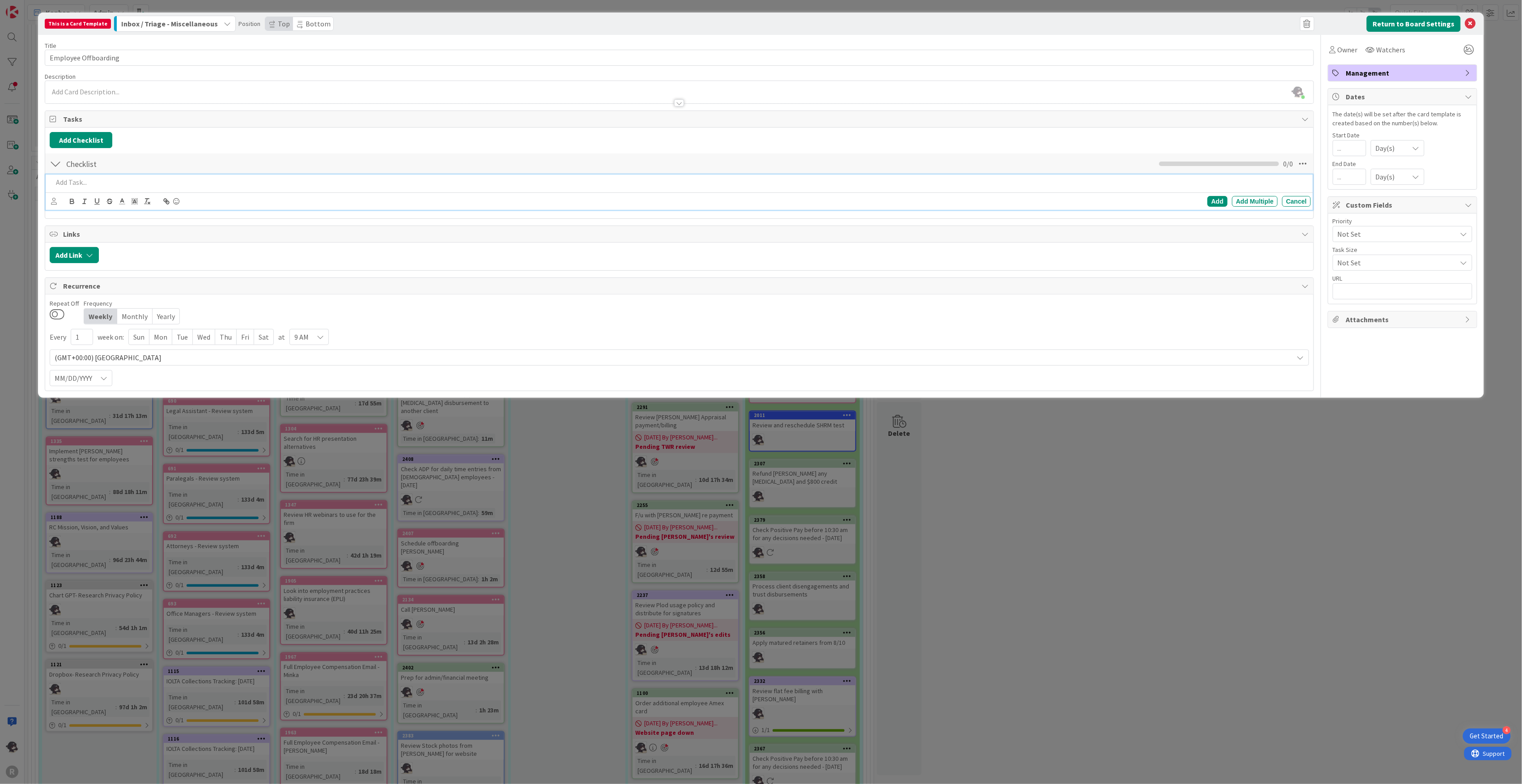
click at [83, 187] on p at bounding box center [679, 182] width 1254 height 10
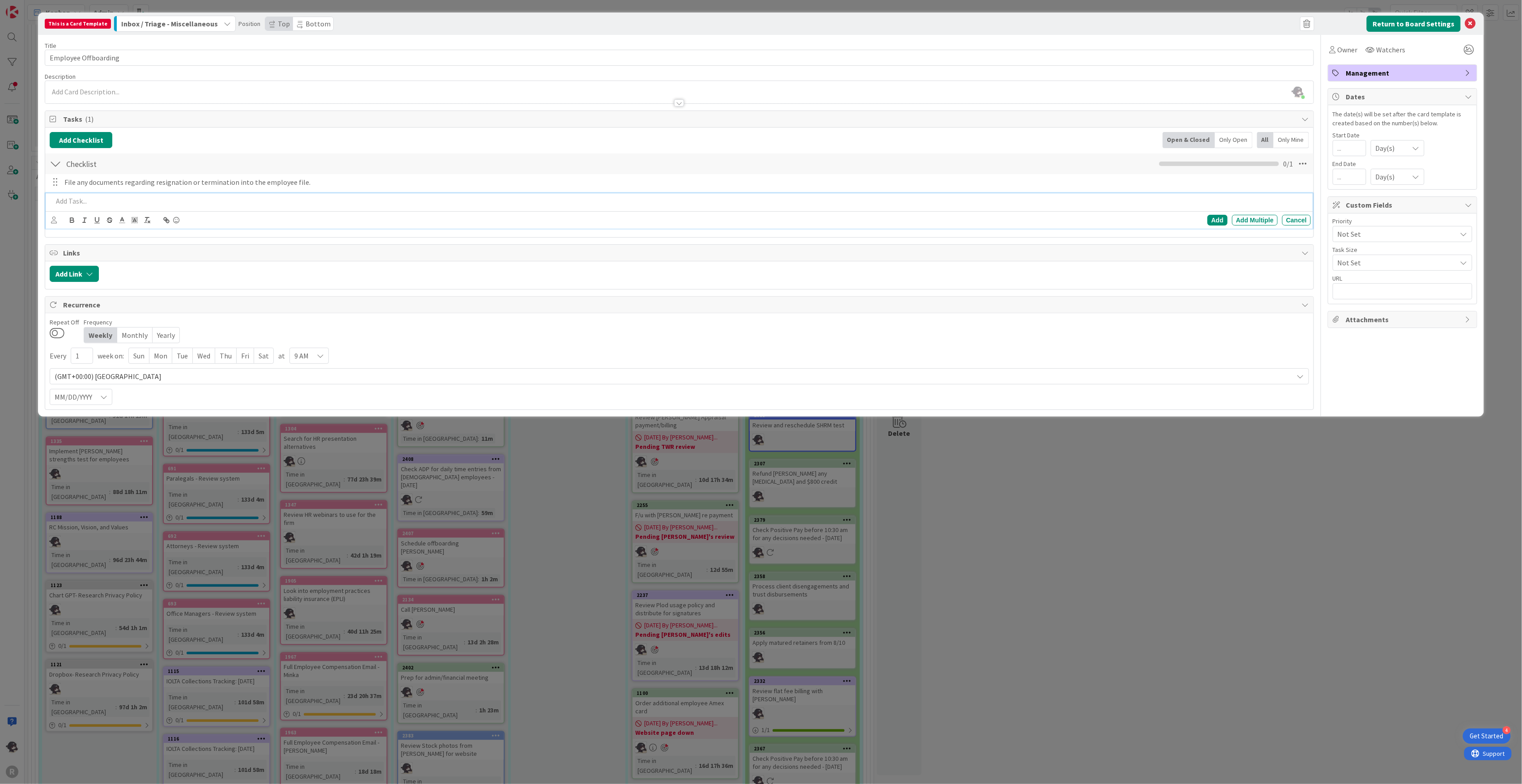
click at [128, 199] on p at bounding box center [679, 201] width 1254 height 10
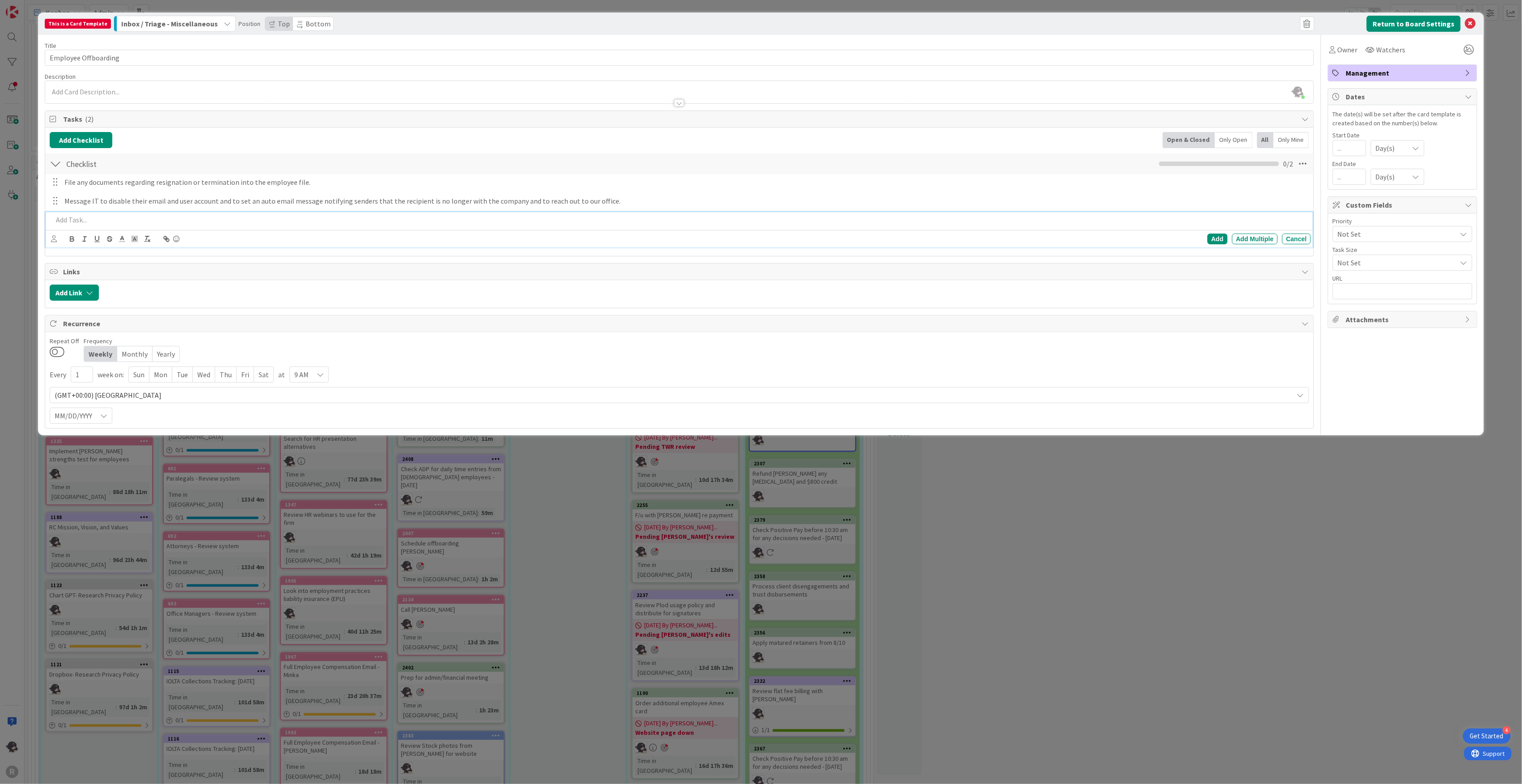
drag, startPoint x: 90, startPoint y: 220, endPoint x: 95, endPoint y: 219, distance: 5.1
click at [93, 219] on p at bounding box center [679, 219] width 1254 height 10
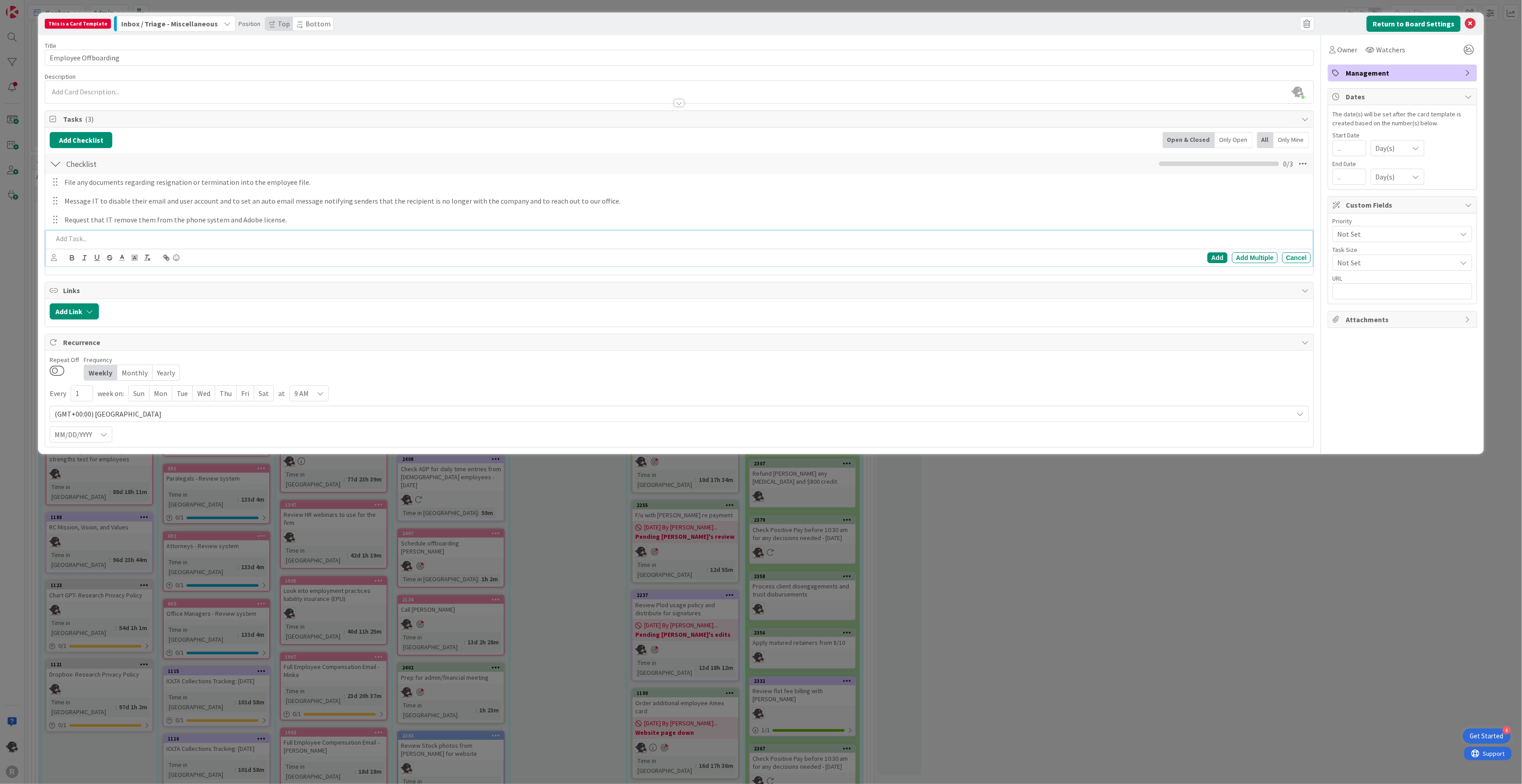
click at [126, 239] on p at bounding box center [679, 238] width 1254 height 10
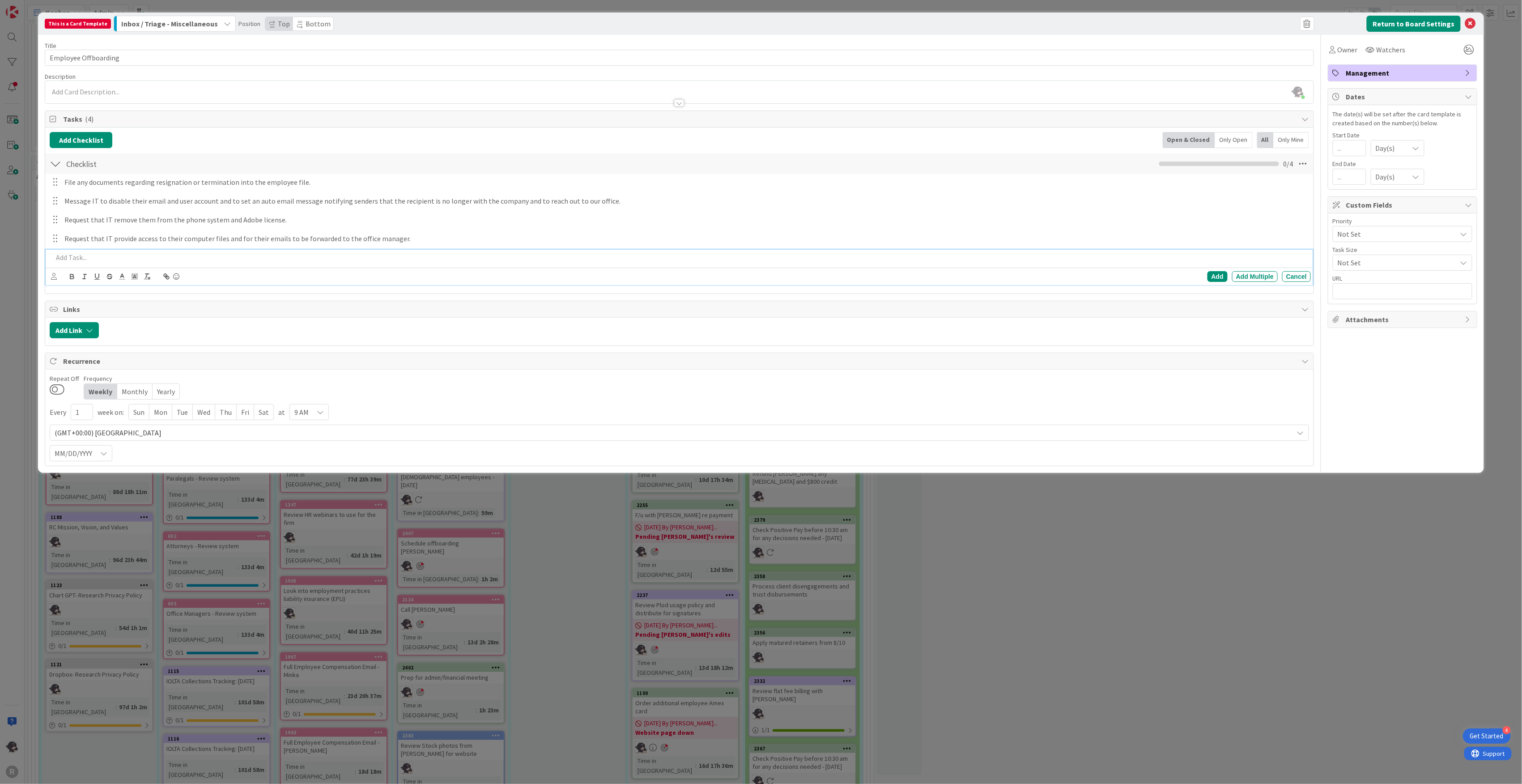
click at [108, 261] on p at bounding box center [679, 257] width 1254 height 10
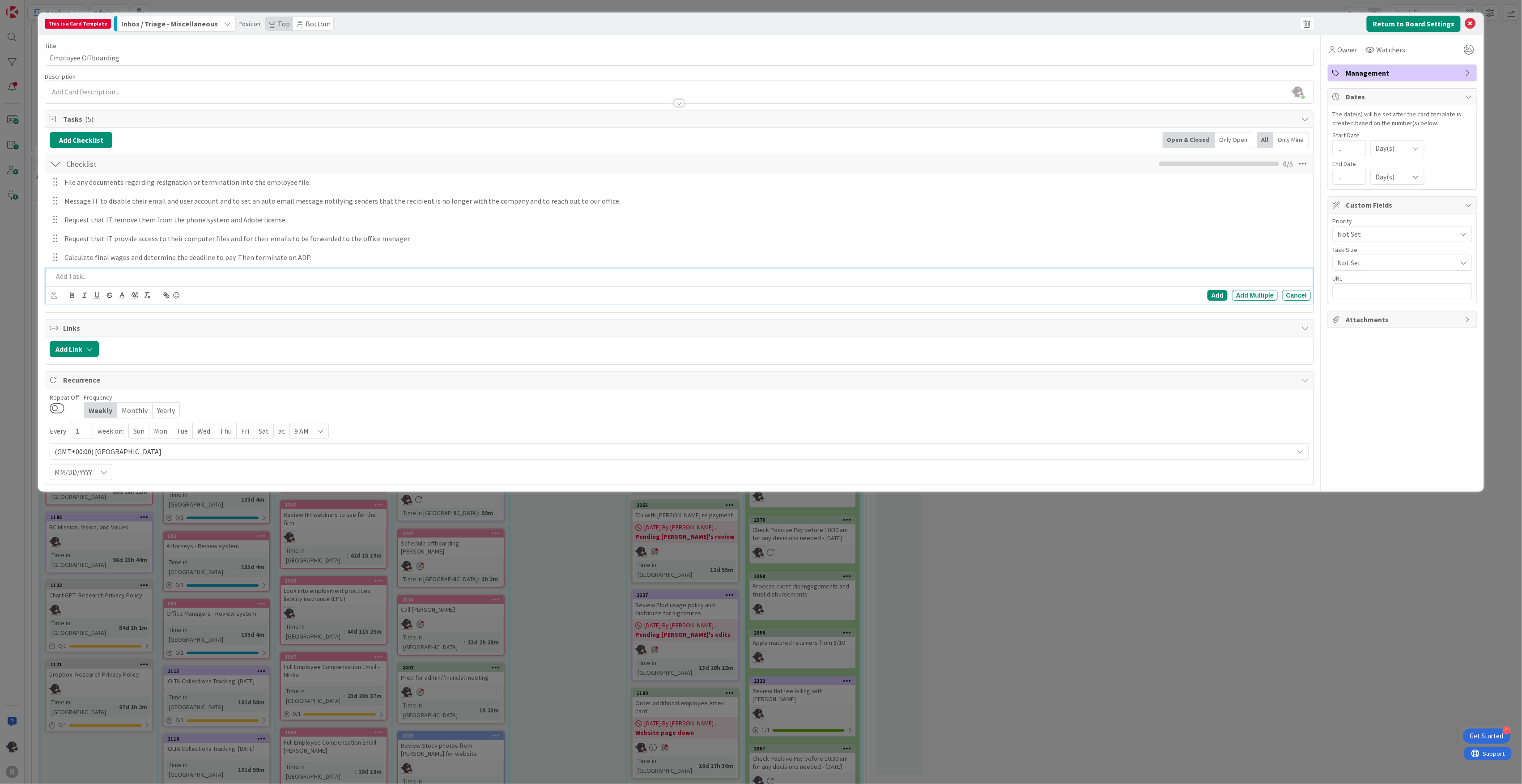
click at [87, 278] on p at bounding box center [679, 276] width 1254 height 10
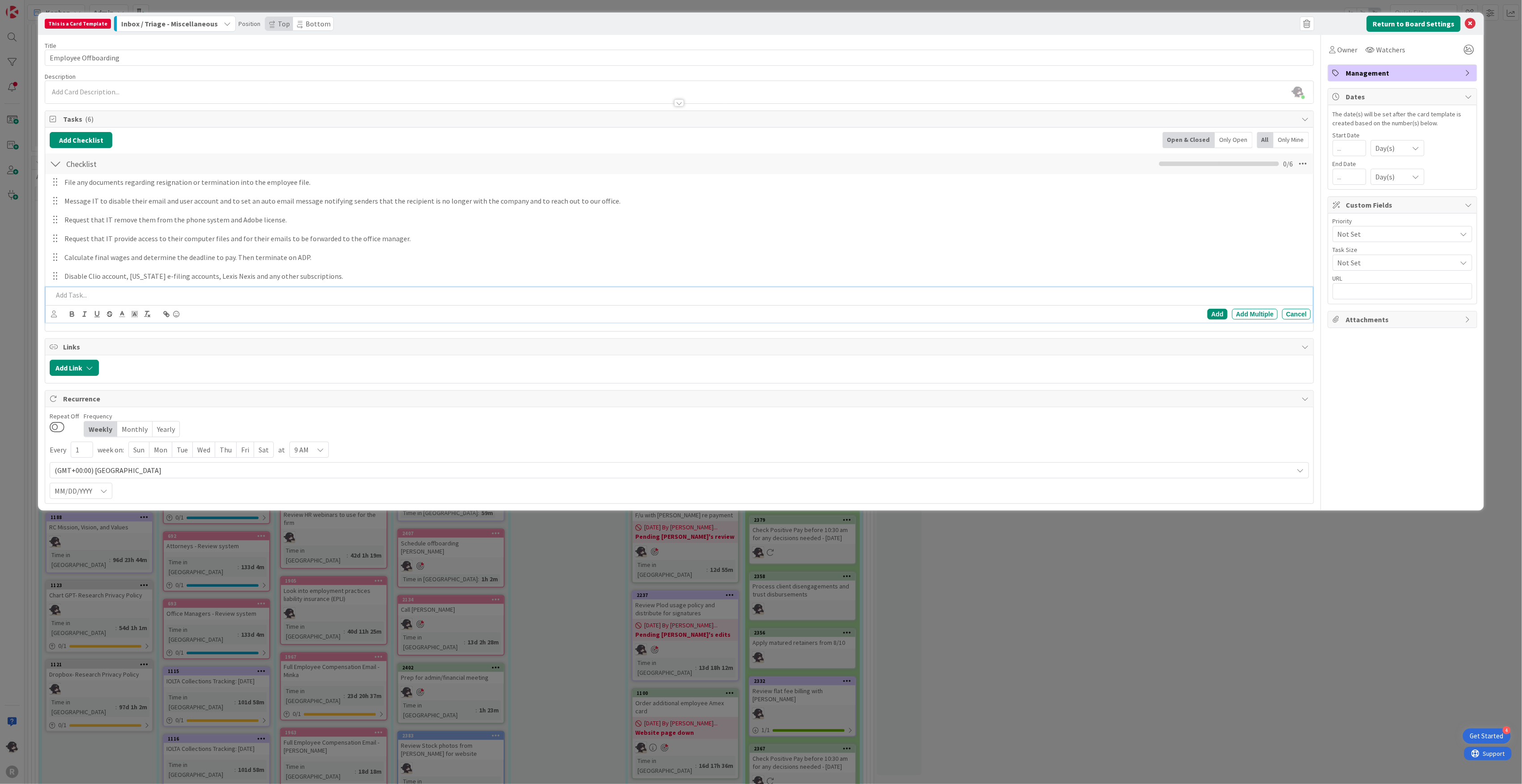
click at [134, 296] on p at bounding box center [679, 295] width 1254 height 10
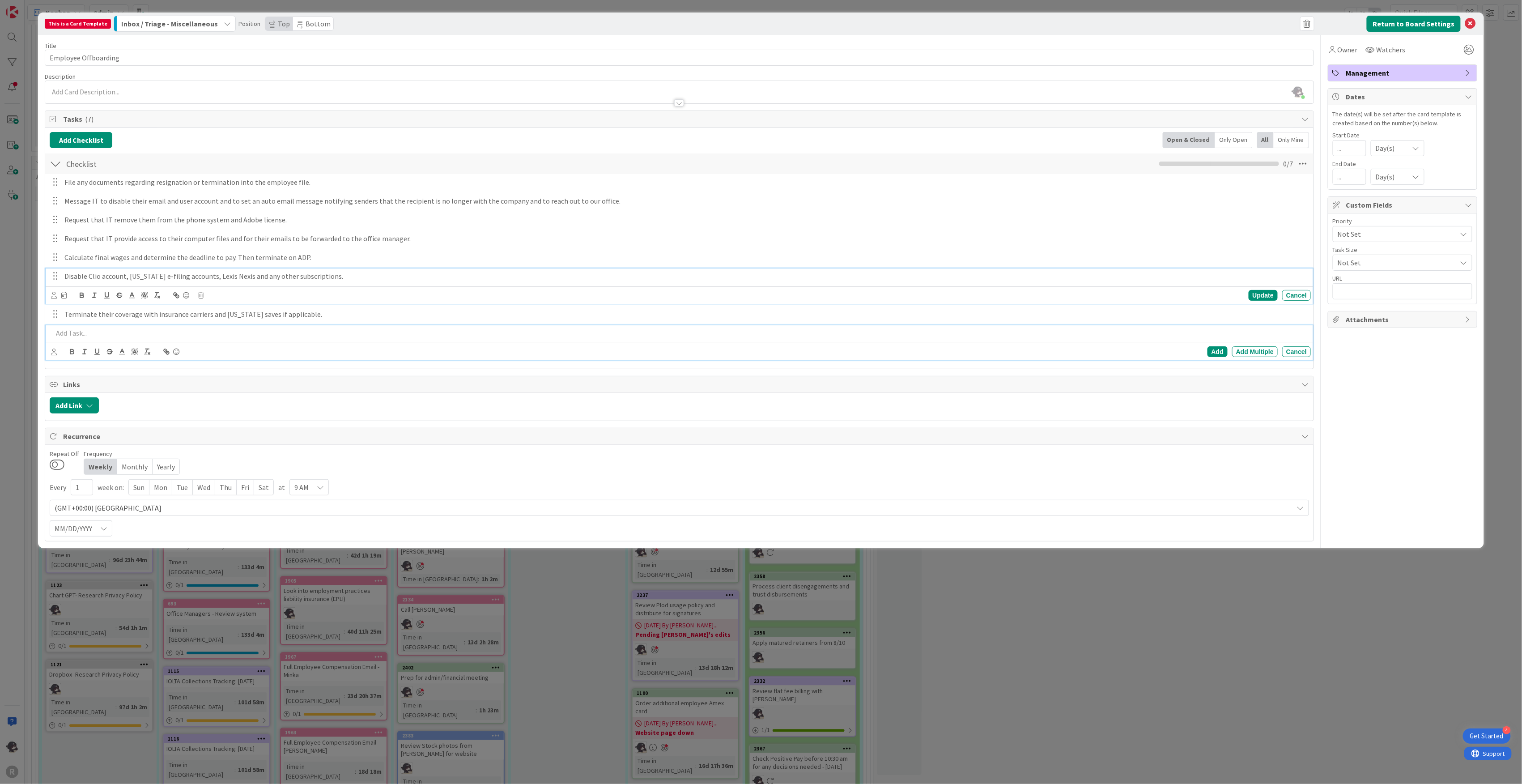
click at [151, 278] on p "Disable Clio account, [US_STATE] e-filing accounts, Lexis Nexis and any other s…" at bounding box center [686, 276] width 1243 height 10
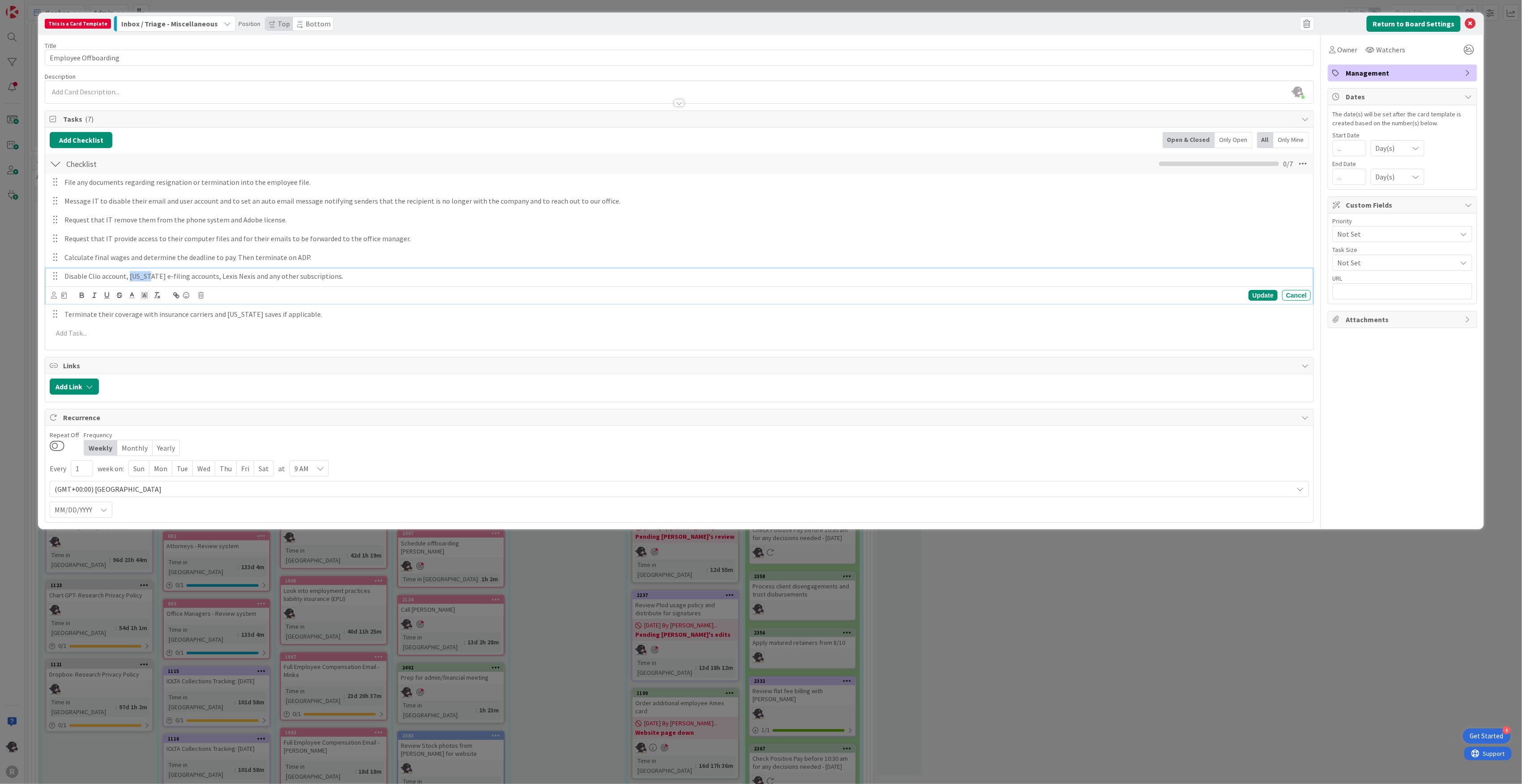
drag, startPoint x: 151, startPoint y: 277, endPoint x: 130, endPoint y: 279, distance: 21.1
click at [130, 279] on p "Disable Clio account, [US_STATE] e-filing accounts, Lexis Nexis and any other s…" at bounding box center [686, 276] width 1243 height 10
click at [235, 276] on p "Disable Clio account, Kanban, e-filing accounts, Lexis Nexis and any other subs…" at bounding box center [686, 276] width 1243 height 10
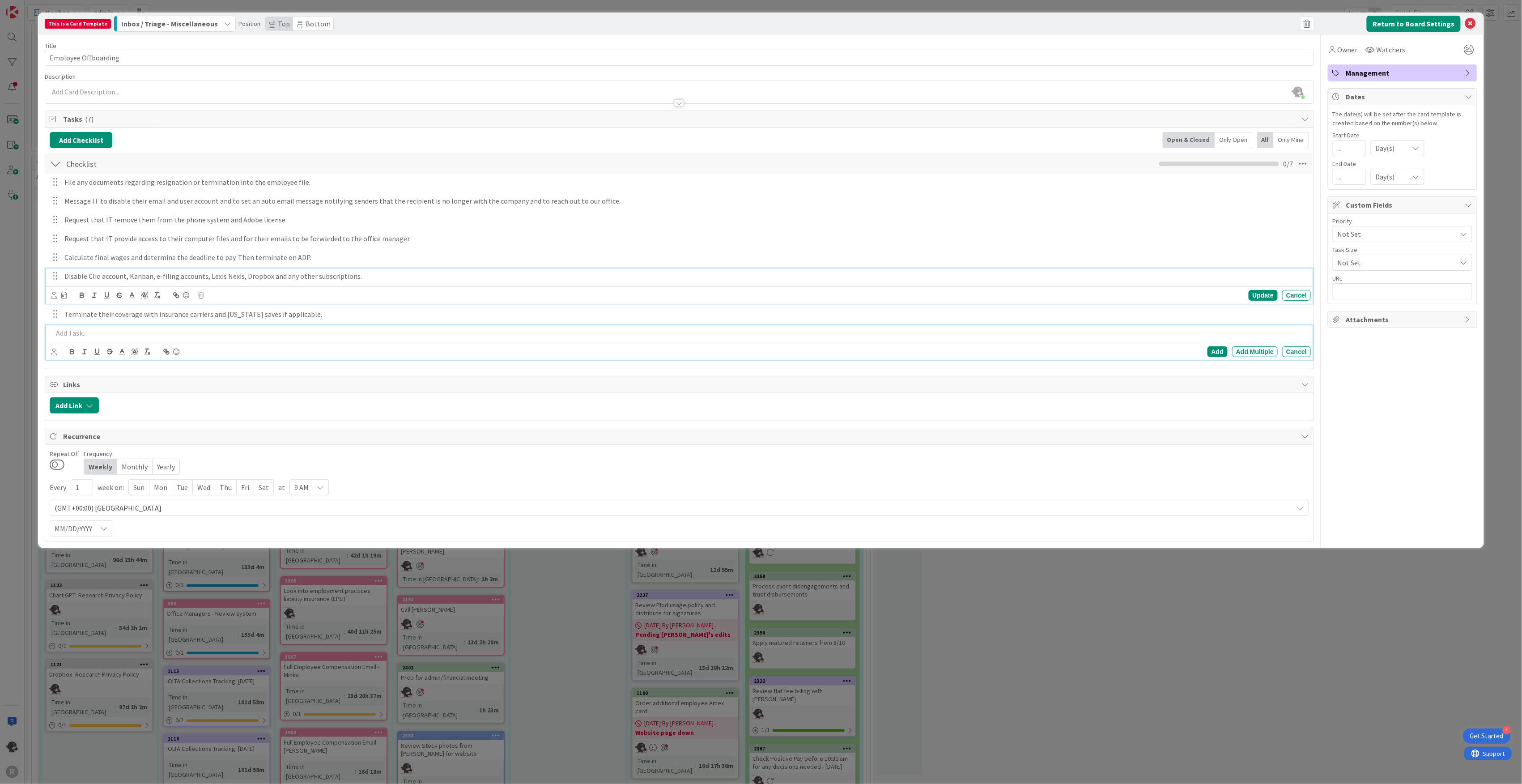
click at [82, 336] on p at bounding box center [679, 333] width 1254 height 10
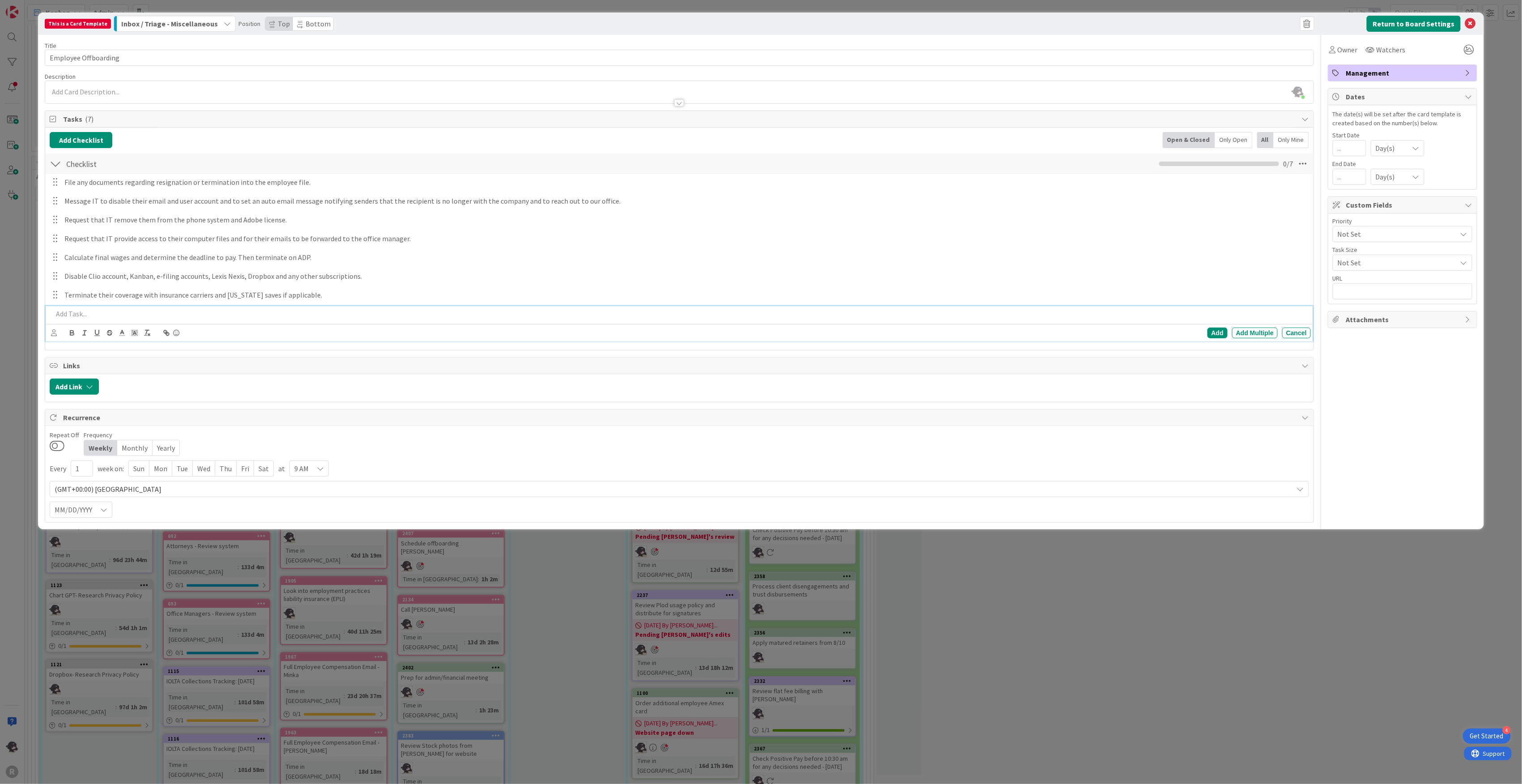
click at [111, 314] on p at bounding box center [679, 313] width 1254 height 10
click at [84, 318] on p at bounding box center [679, 313] width 1254 height 10
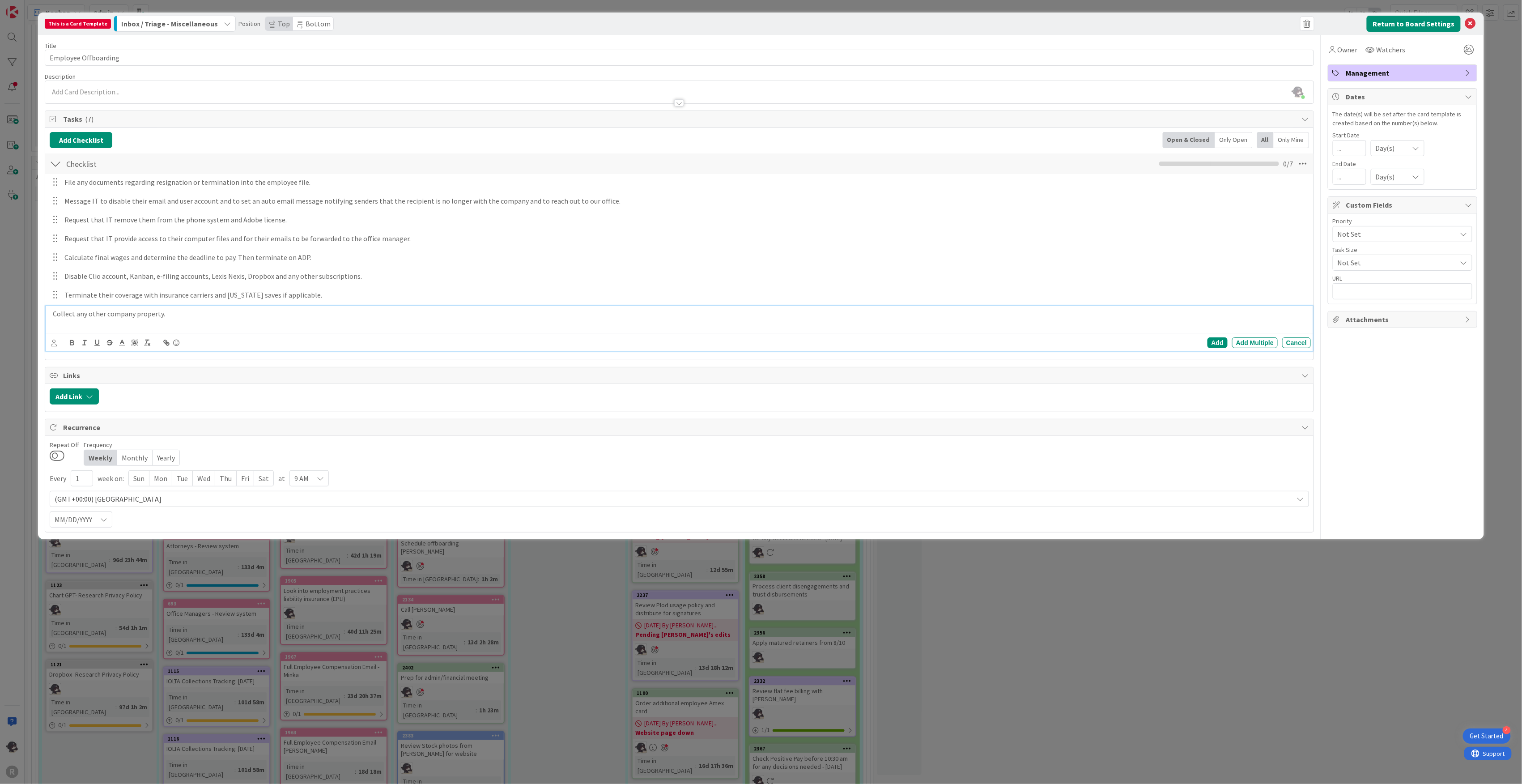
click at [95, 315] on p "Collect any other company property." at bounding box center [679, 313] width 1254 height 10
drag, startPoint x: 95, startPoint y: 315, endPoint x: 213, endPoint y: 340, distance: 120.6
click at [99, 316] on p "Collect any other company property." at bounding box center [679, 313] width 1254 height 10
click at [150, 313] on p "Collect company property." at bounding box center [679, 313] width 1254 height 10
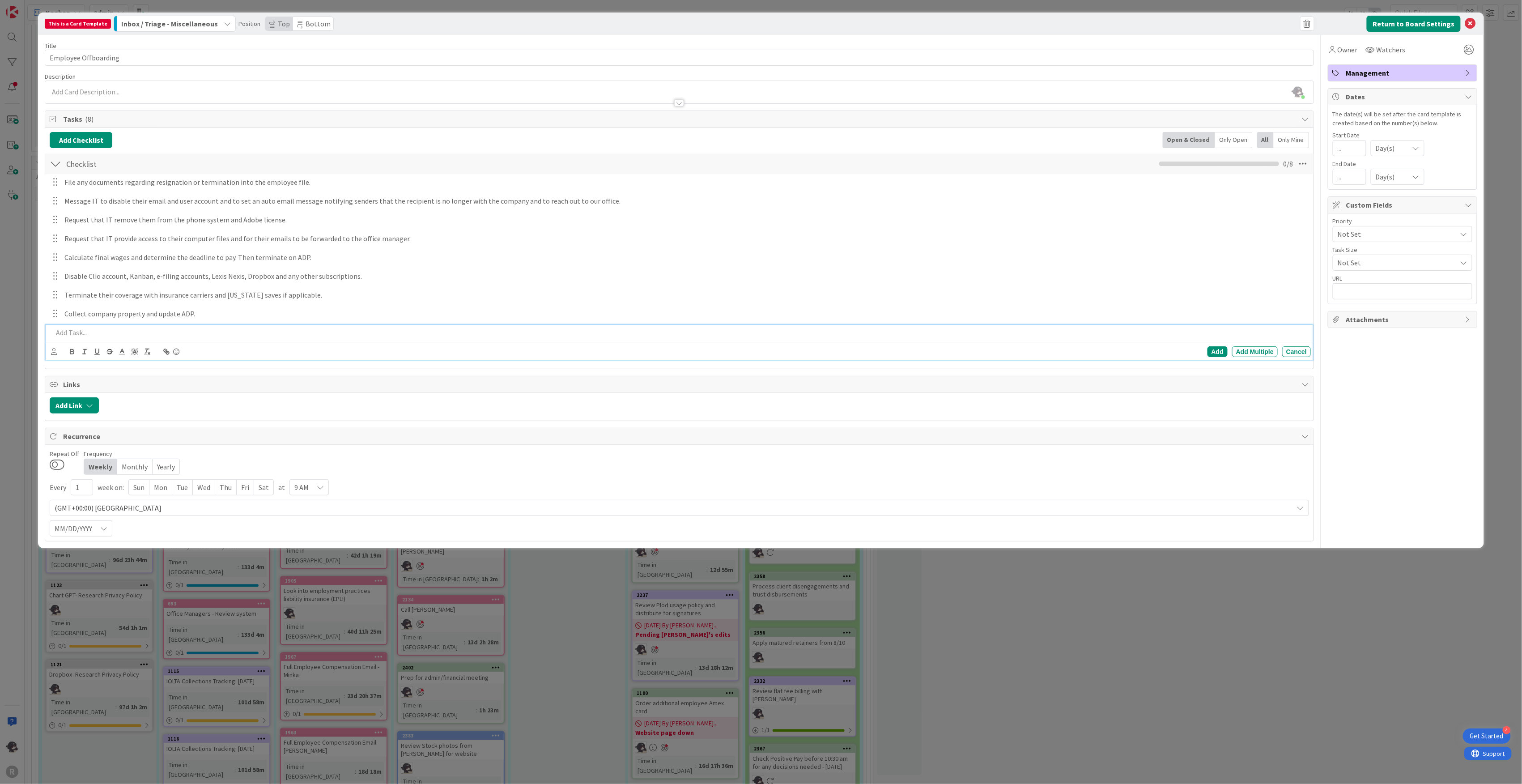
drag, startPoint x: 183, startPoint y: 330, endPoint x: 190, endPoint y: 326, distance: 8.1
click at [183, 330] on p at bounding box center [679, 332] width 1254 height 10
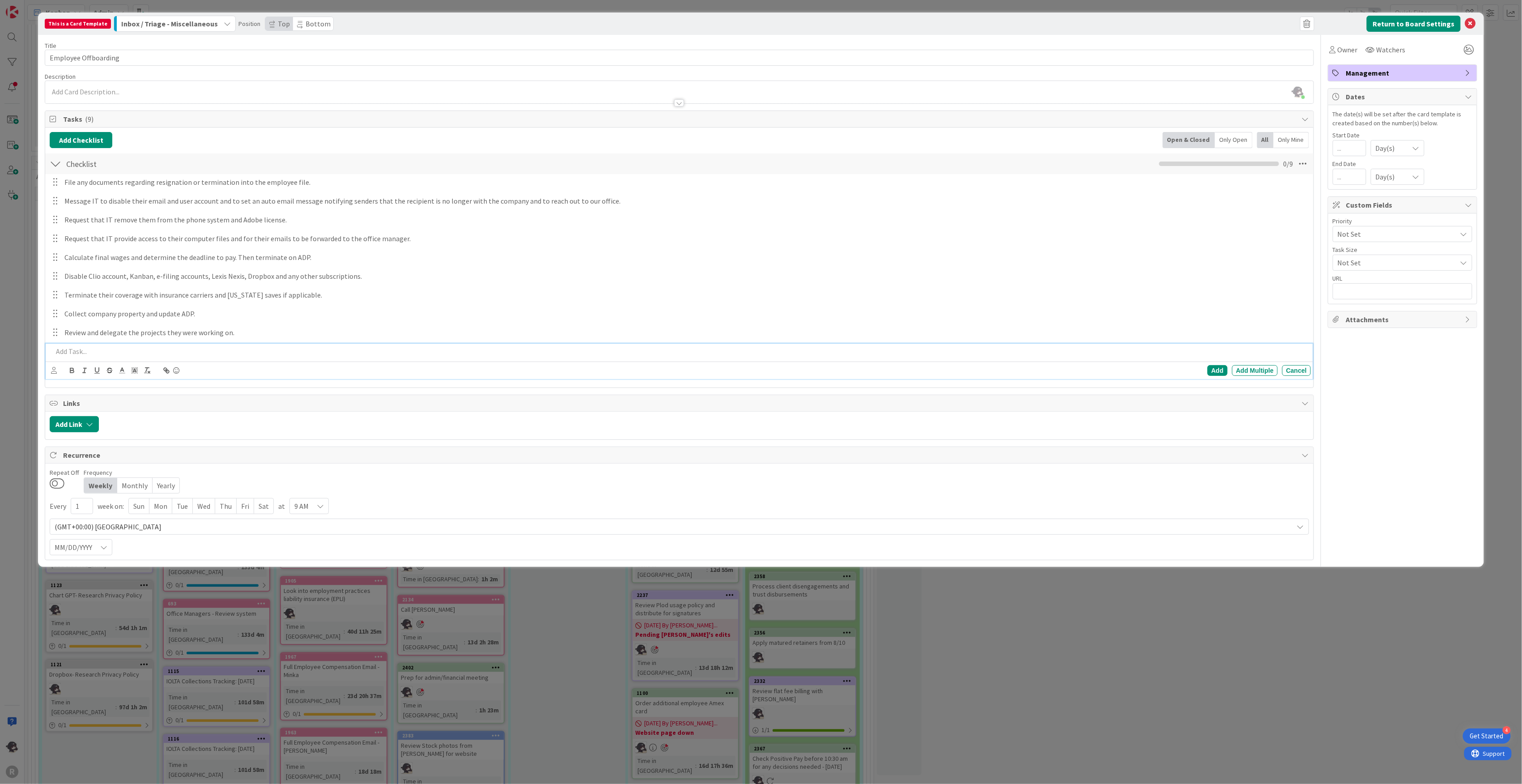
click at [194, 356] on p at bounding box center [679, 351] width 1254 height 10
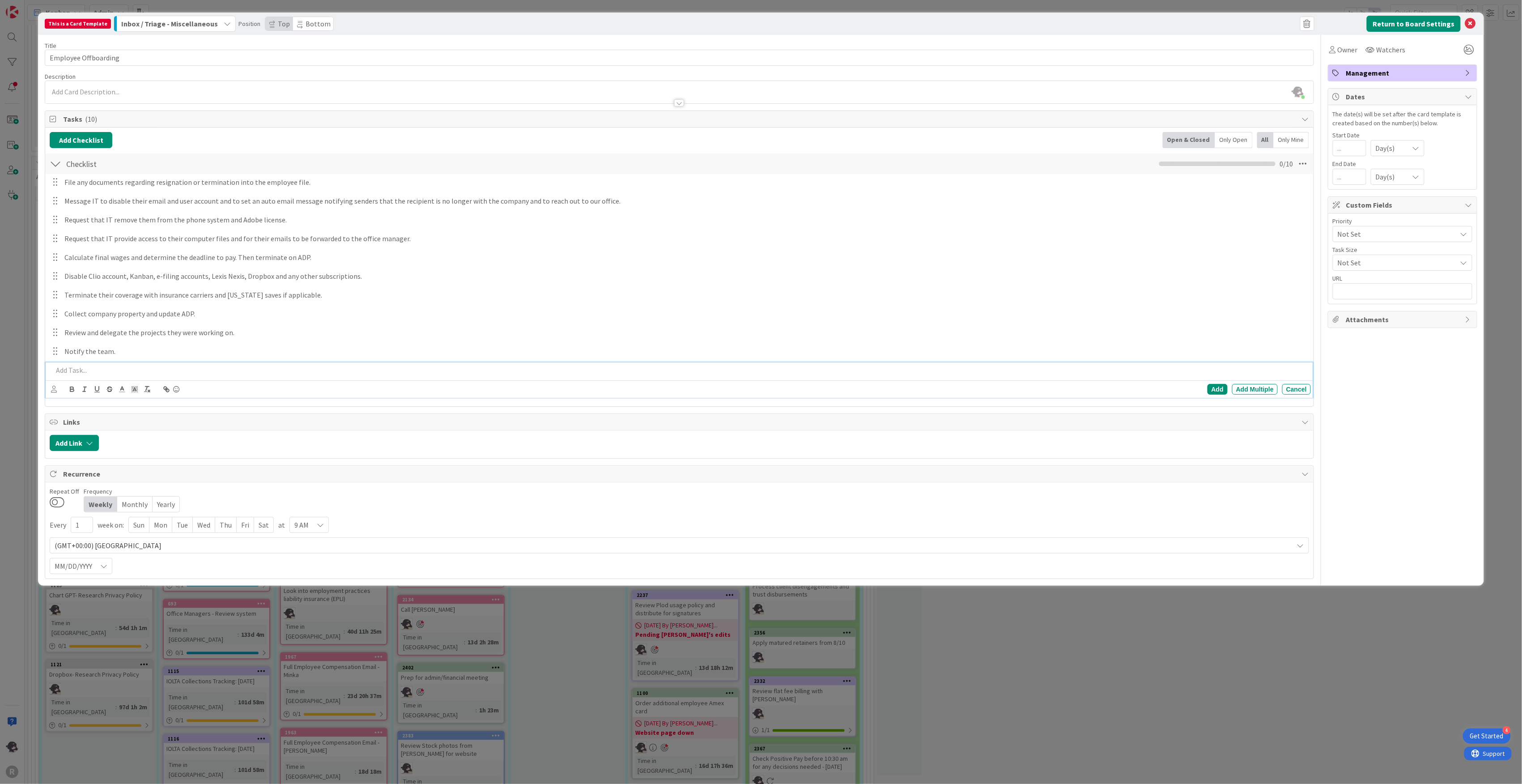
click at [212, 22] on button "Inbox / Triage - Miscellaneous" at bounding box center [174, 24] width 122 height 16
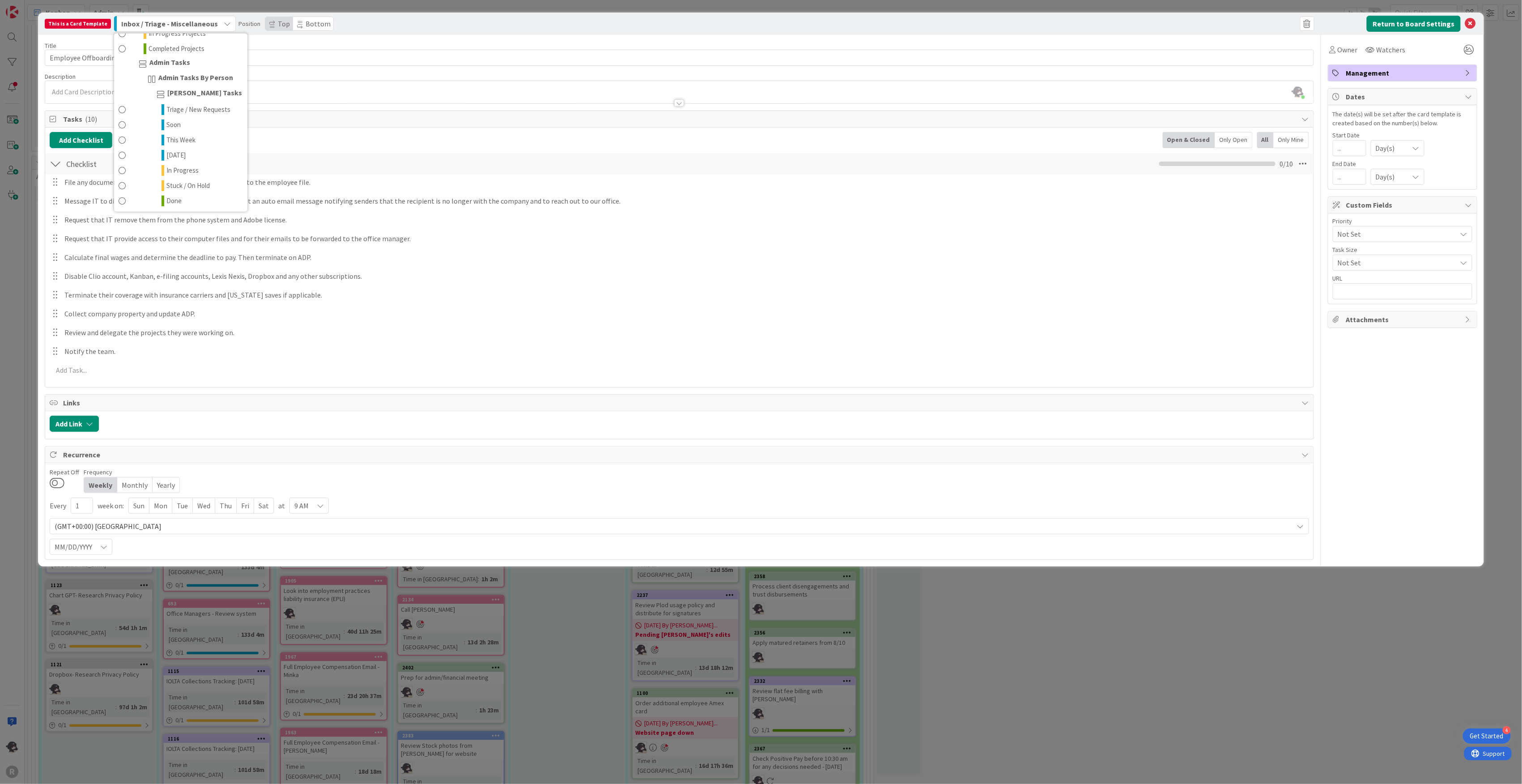
scroll to position [95, 0]
click at [119, 131] on span at bounding box center [122, 132] width 7 height 11
click at [56, 486] on button at bounding box center [57, 483] width 15 height 12
click at [56, 484] on button at bounding box center [57, 483] width 15 height 12
click at [1462, 75] on div "Management" at bounding box center [1402, 73] width 148 height 16
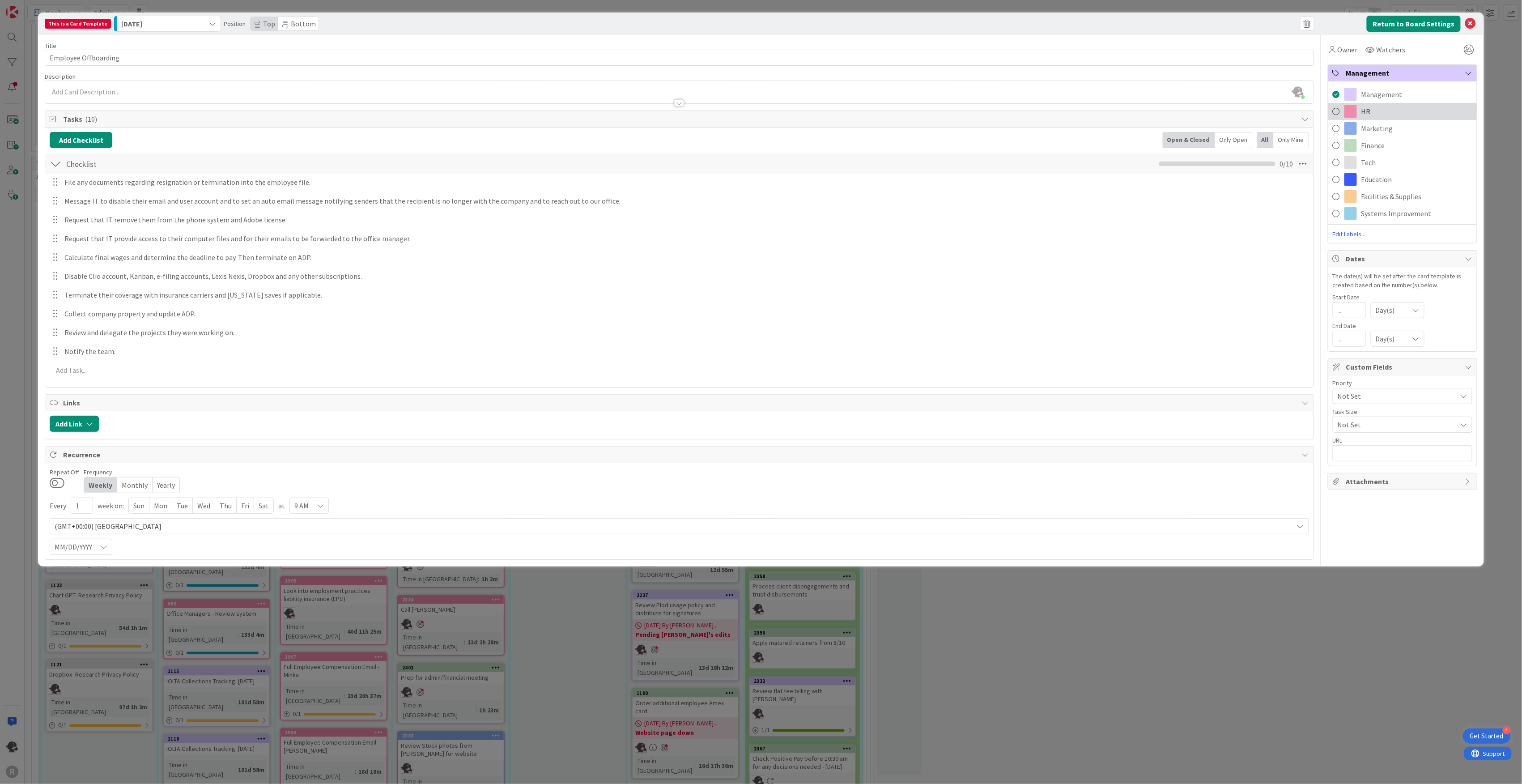
click at [1354, 113] on span at bounding box center [1350, 111] width 12 height 12
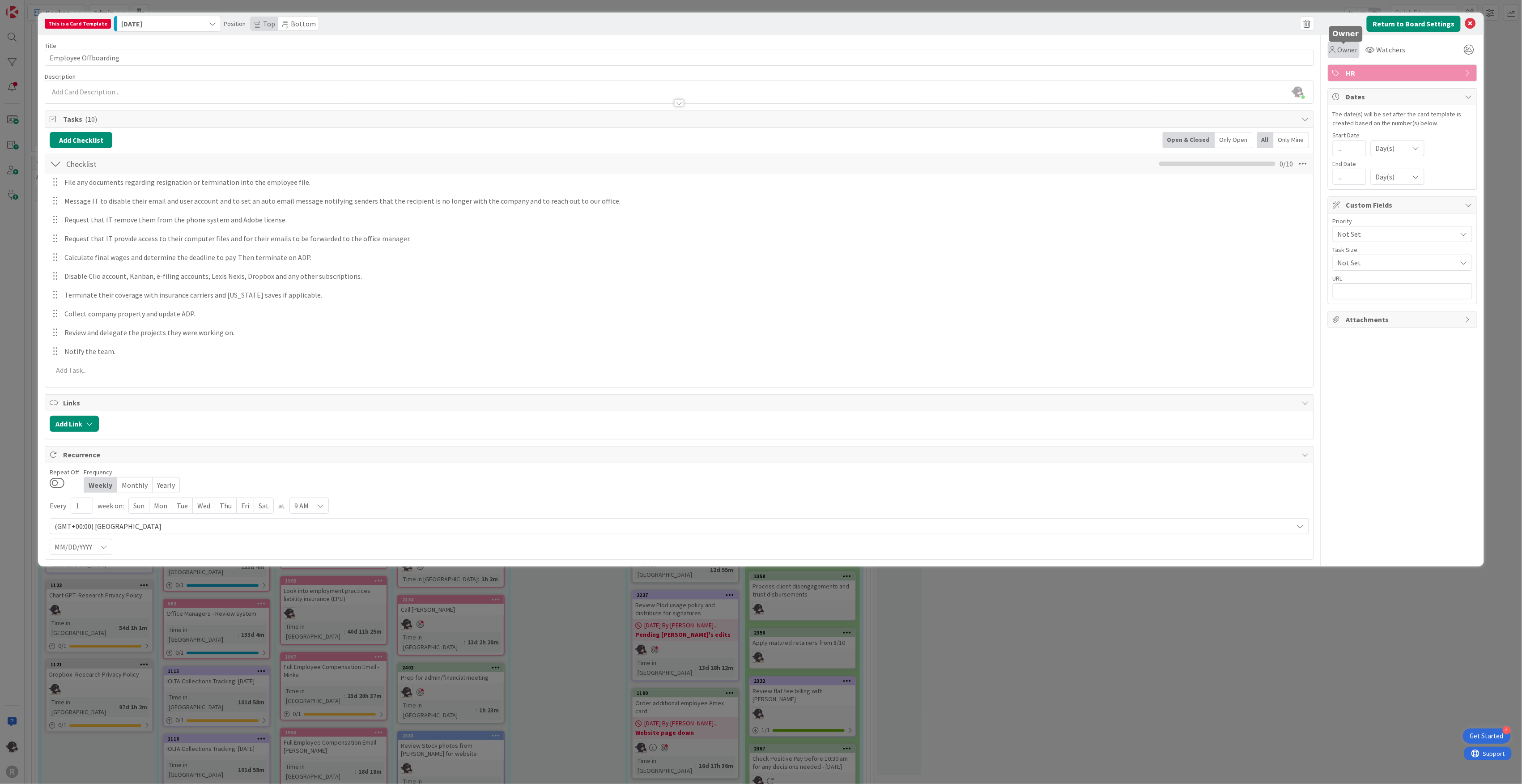
click at [1347, 52] on span "Owner" at bounding box center [1348, 50] width 20 height 11
click at [1390, 117] on span "[PERSON_NAME]" at bounding box center [1384, 116] width 43 height 14
click at [1473, 22] on icon at bounding box center [1471, 24] width 11 height 11
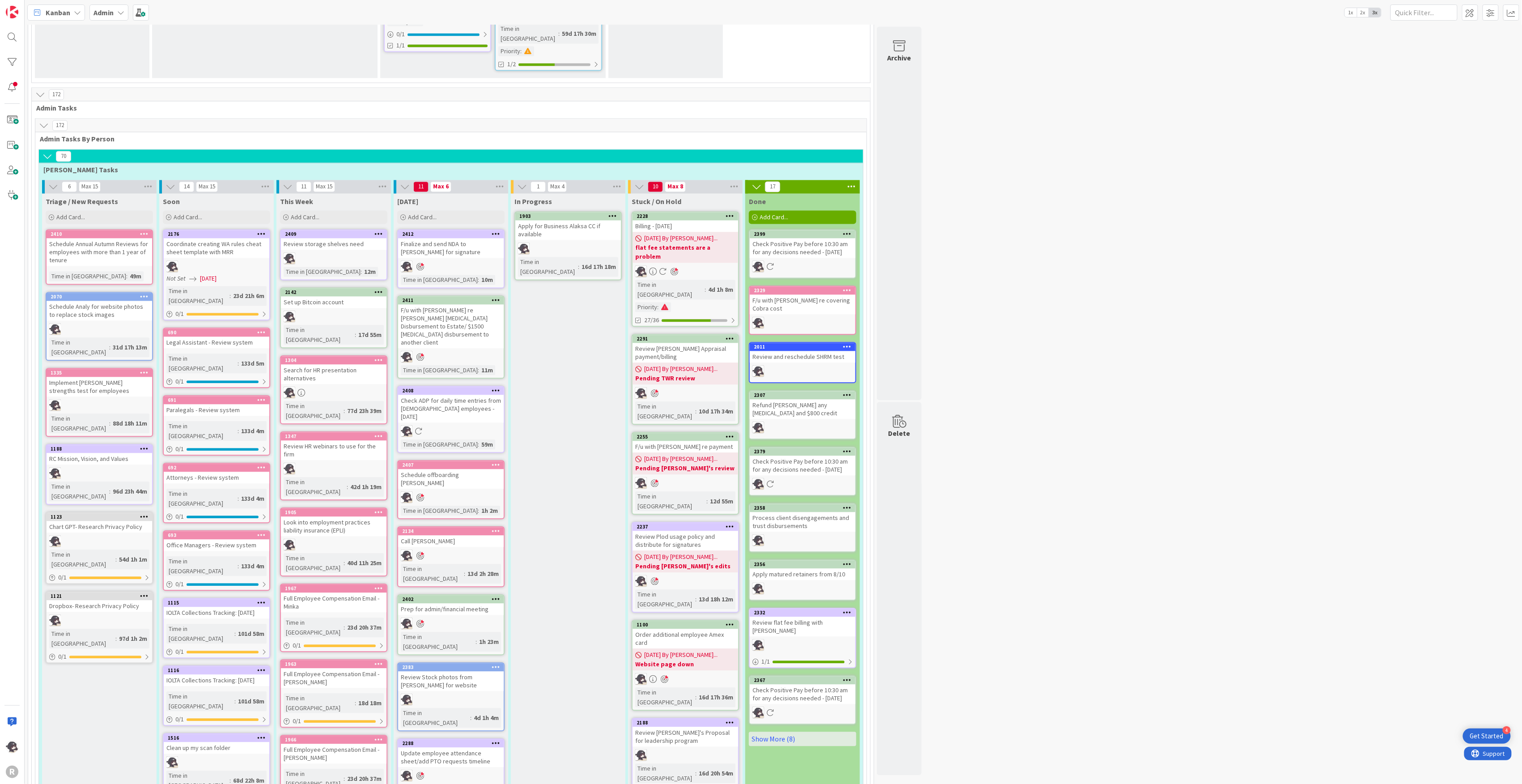
scroll to position [1193, 0]
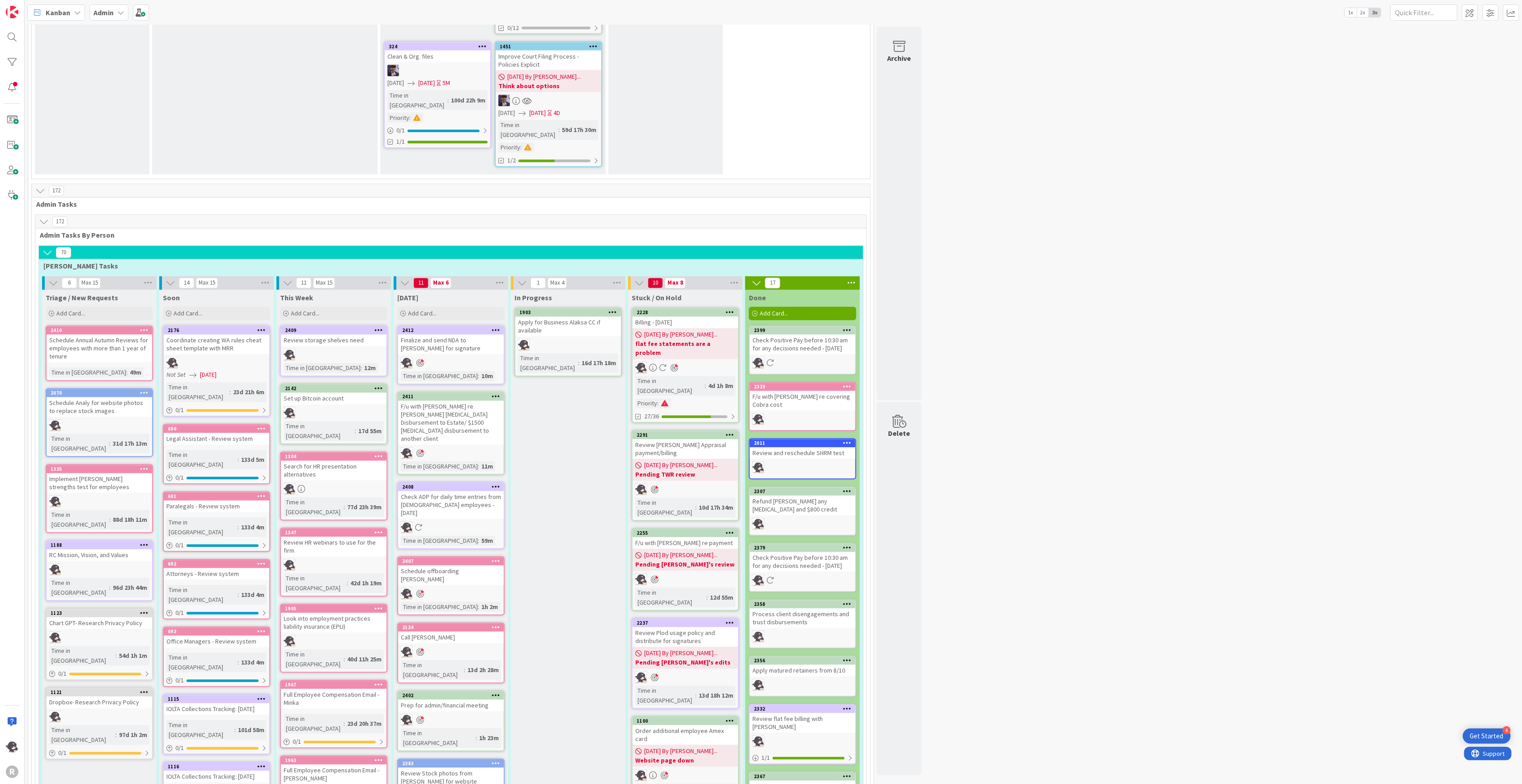
scroll to position [1014, 0]
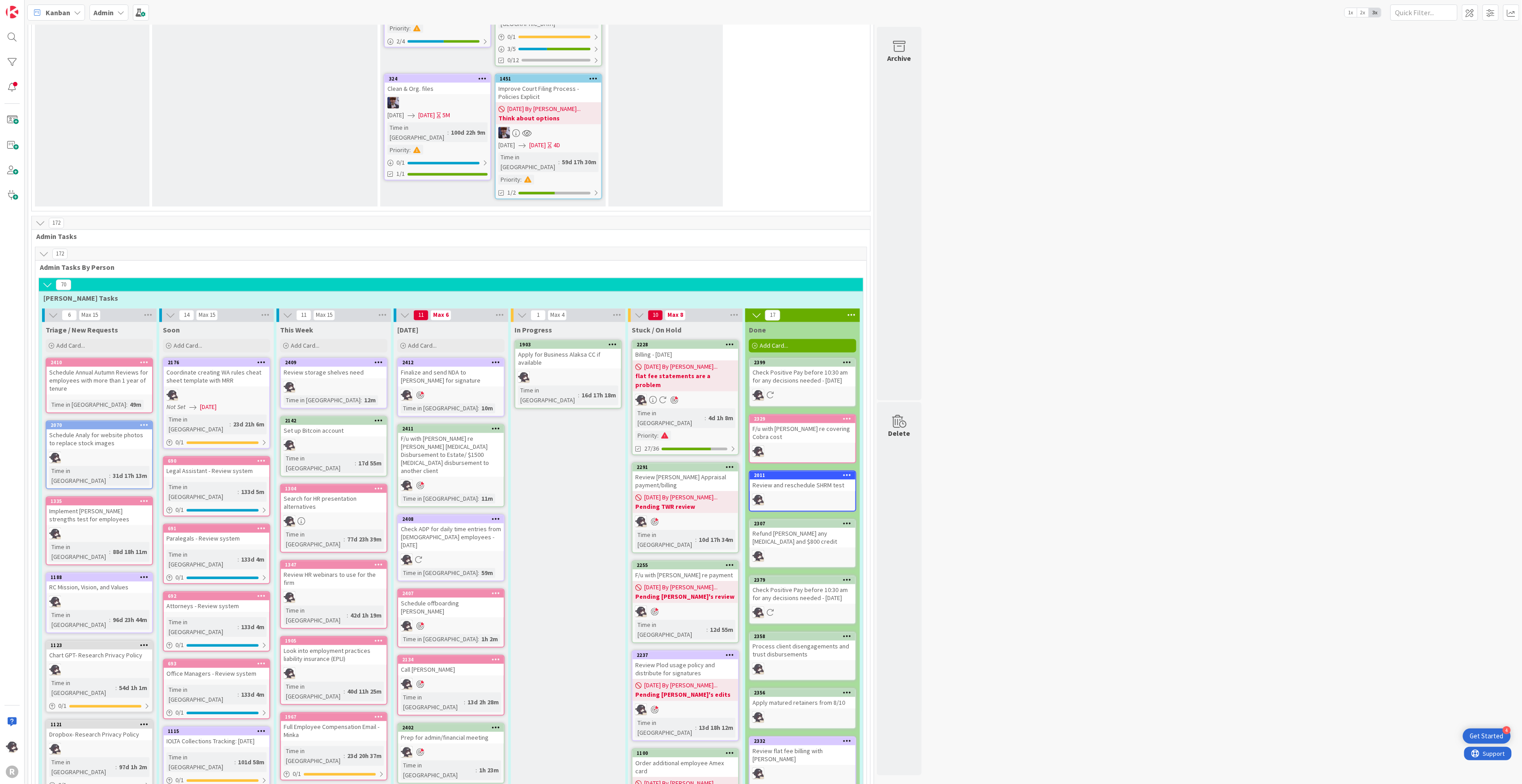
click at [497, 590] on icon at bounding box center [496, 593] width 8 height 6
click at [403, 770] on link "Delete" at bounding box center [443, 777] width 121 height 13
click at [388, 631] on button "Delete" at bounding box center [391, 639] width 34 height 16
click at [440, 339] on div "Add Card..." at bounding box center [451, 346] width 108 height 14
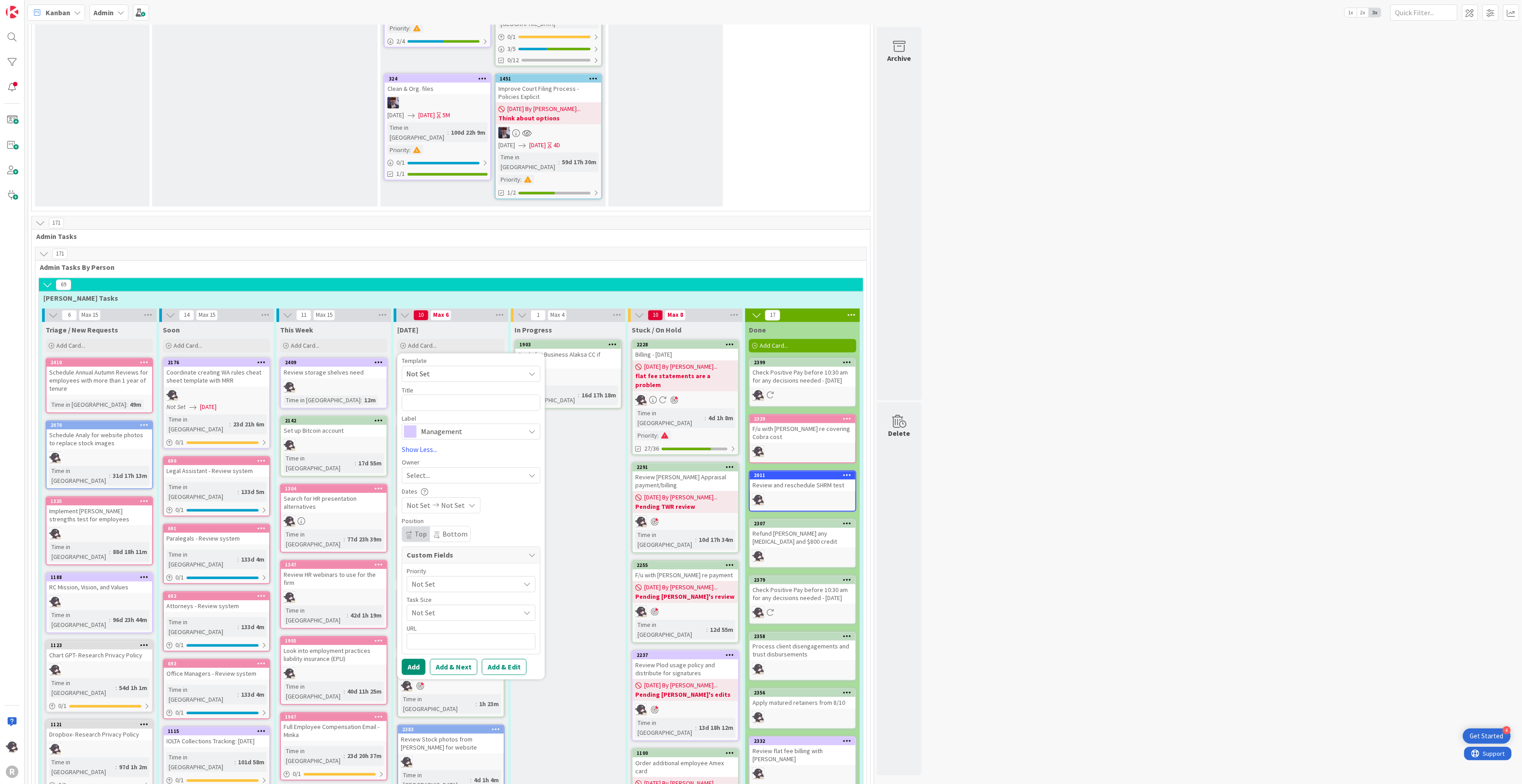
click at [445, 368] on span "Not Set" at bounding box center [462, 374] width 112 height 12
click at [447, 577] on span "Employee Offboarding" at bounding box center [478, 583] width 128 height 12
click at [428, 470] on span "Select..." at bounding box center [418, 476] width 23 height 11
click at [445, 527] on span "[PERSON_NAME]" at bounding box center [457, 533] width 43 height 14
click at [496, 395] on textarea "Employee Offboarding" at bounding box center [471, 403] width 139 height 17
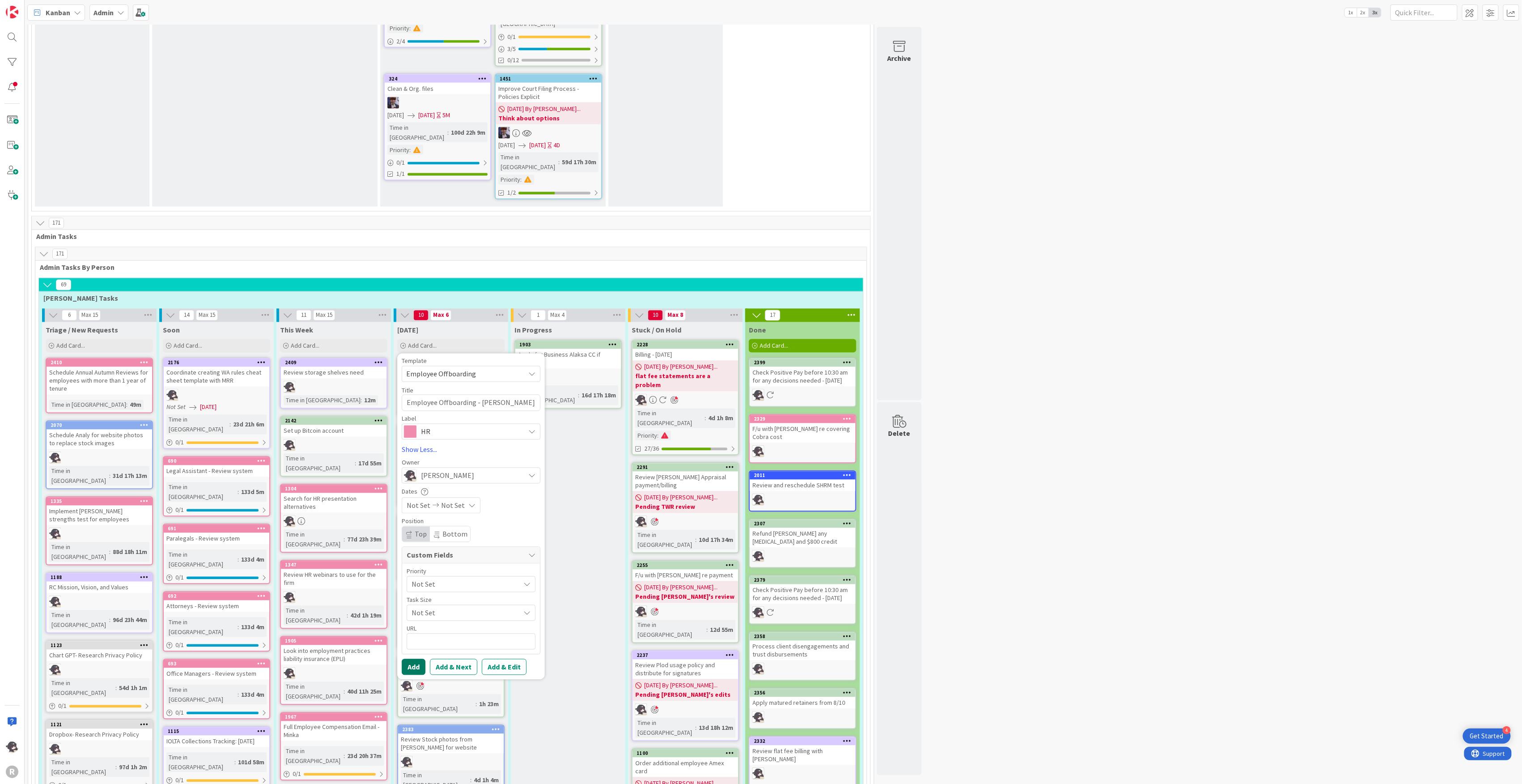
drag, startPoint x: 419, startPoint y: 554, endPoint x: 422, endPoint y: 549, distance: 5.8
click at [419, 659] on button "Add" at bounding box center [414, 666] width 24 height 16
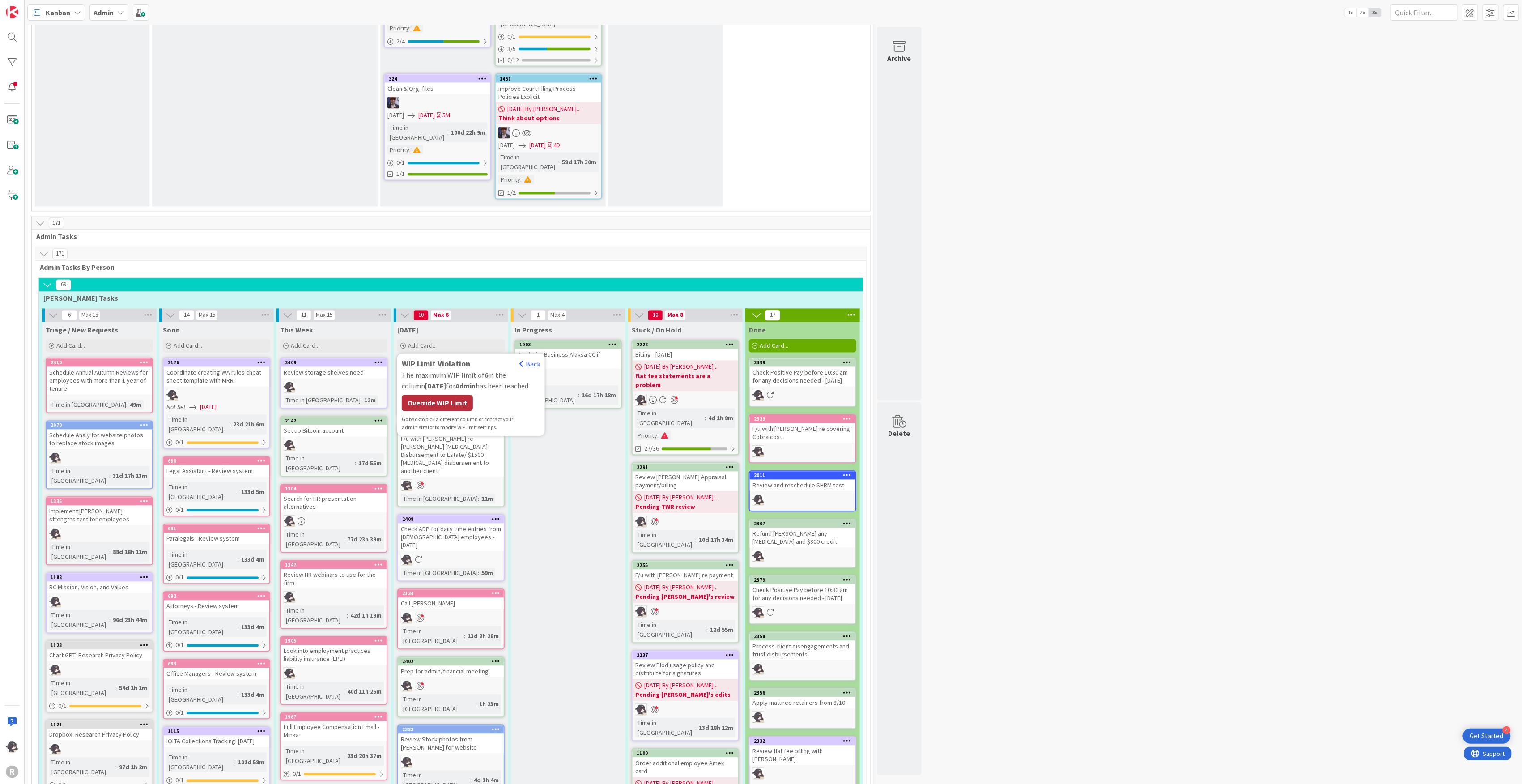
click at [456, 395] on div "Override WIP Limit" at bounding box center [437, 403] width 71 height 16
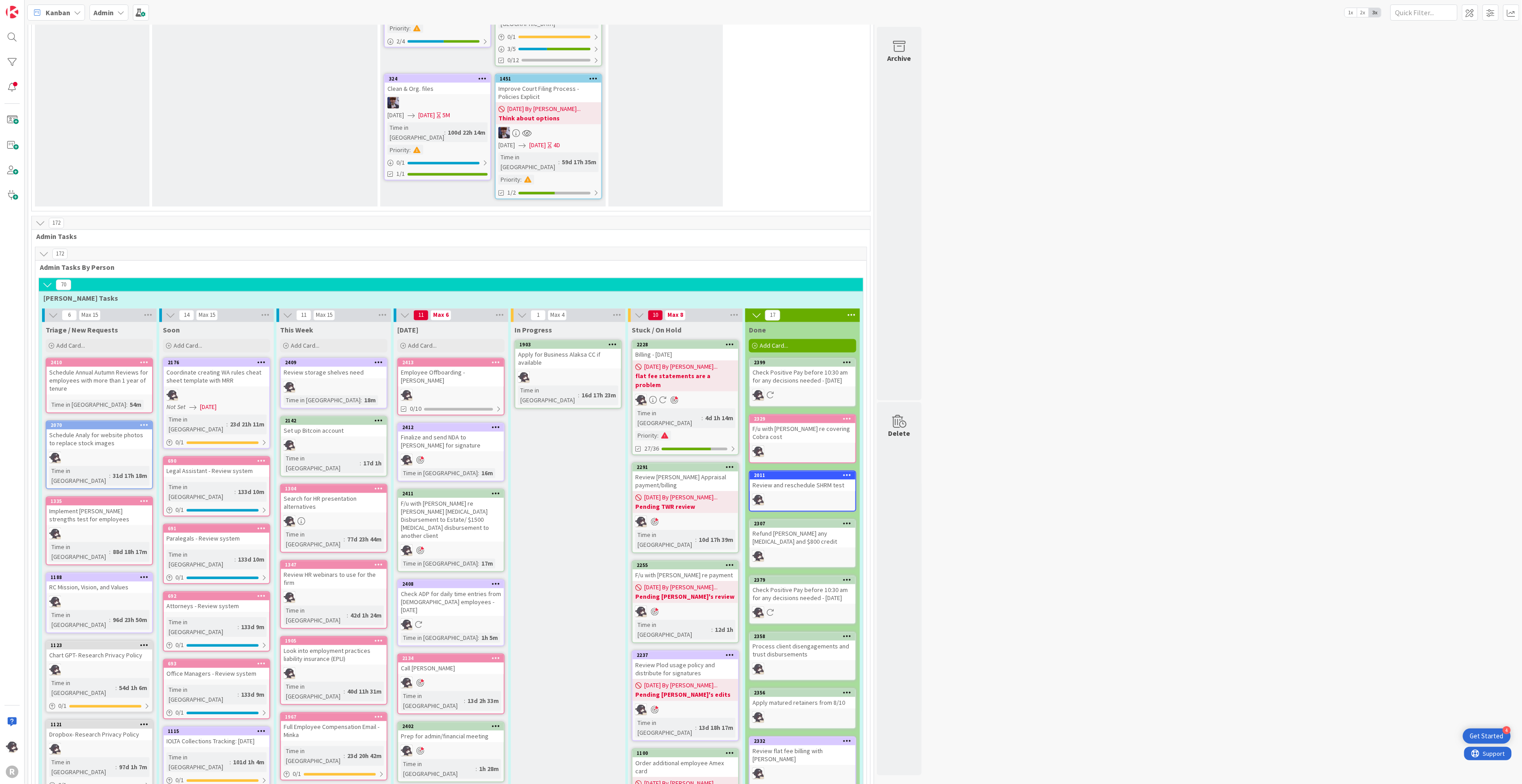
click at [499, 359] on icon at bounding box center [496, 362] width 8 height 6
click at [401, 513] on link "Add to Focus" at bounding box center [443, 520] width 121 height 13
click at [462, 360] on div "2413" at bounding box center [453, 363] width 102 height 6
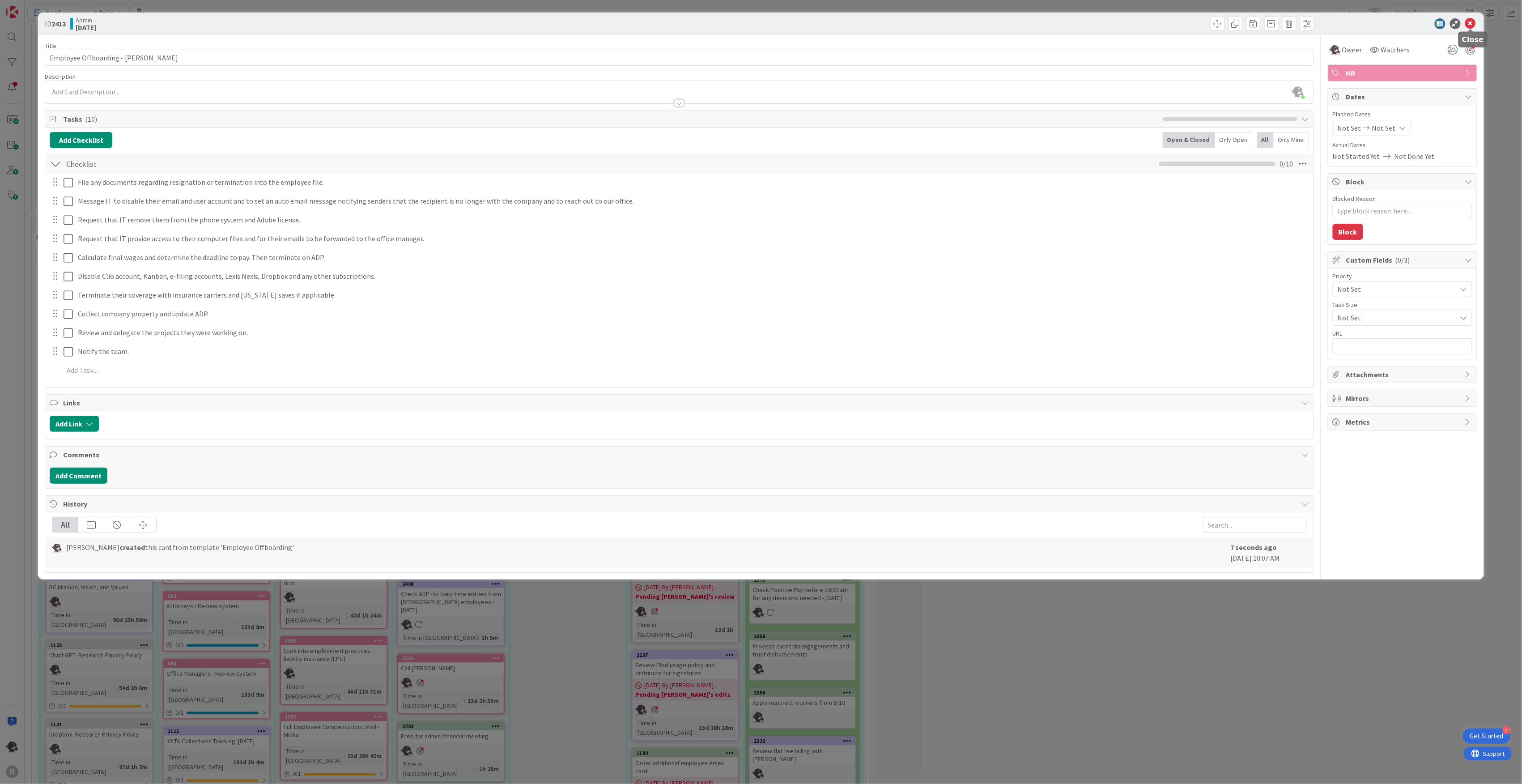
click at [1472, 27] on icon at bounding box center [1471, 24] width 11 height 11
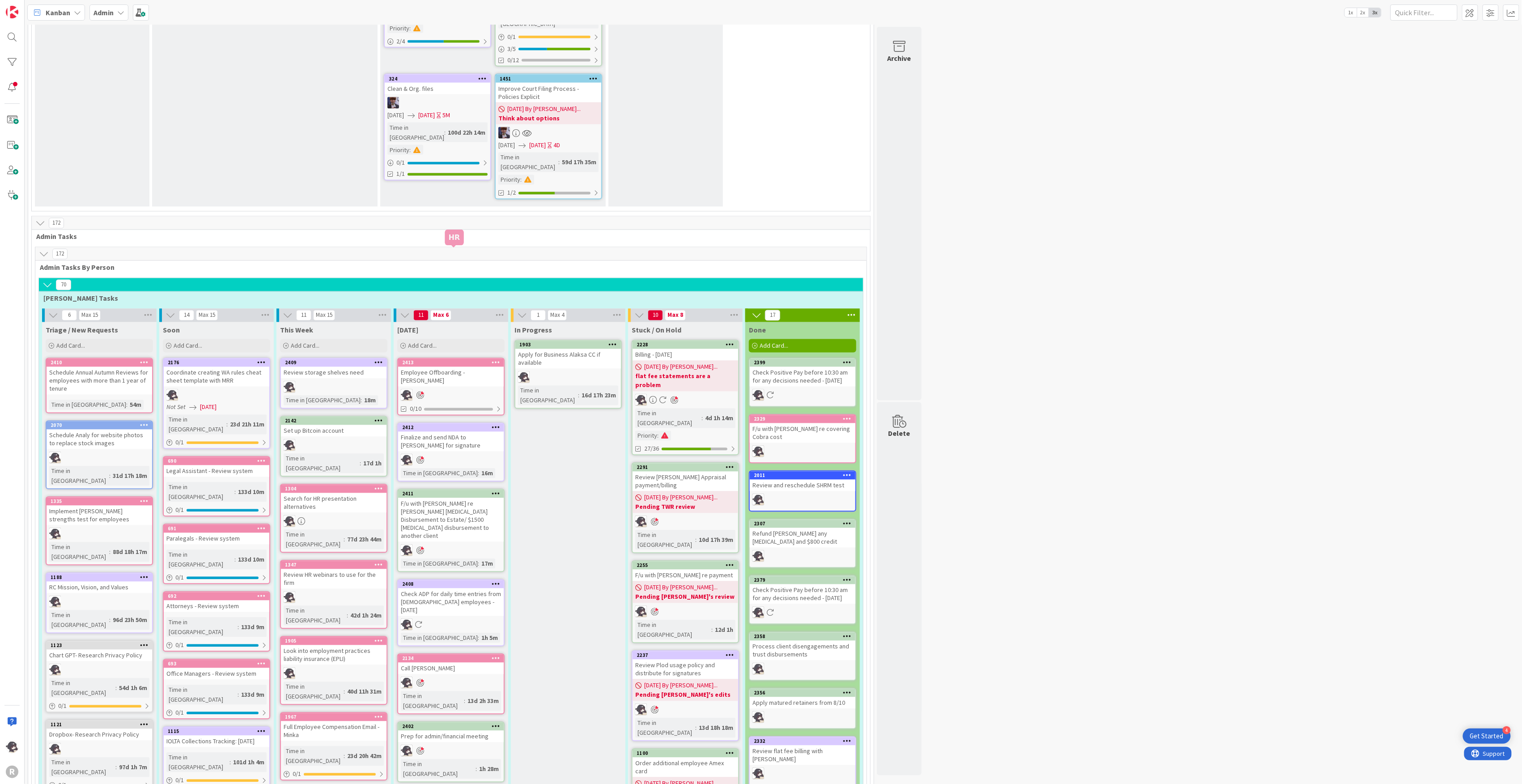
click at [451, 360] on div "2413" at bounding box center [453, 363] width 102 height 6
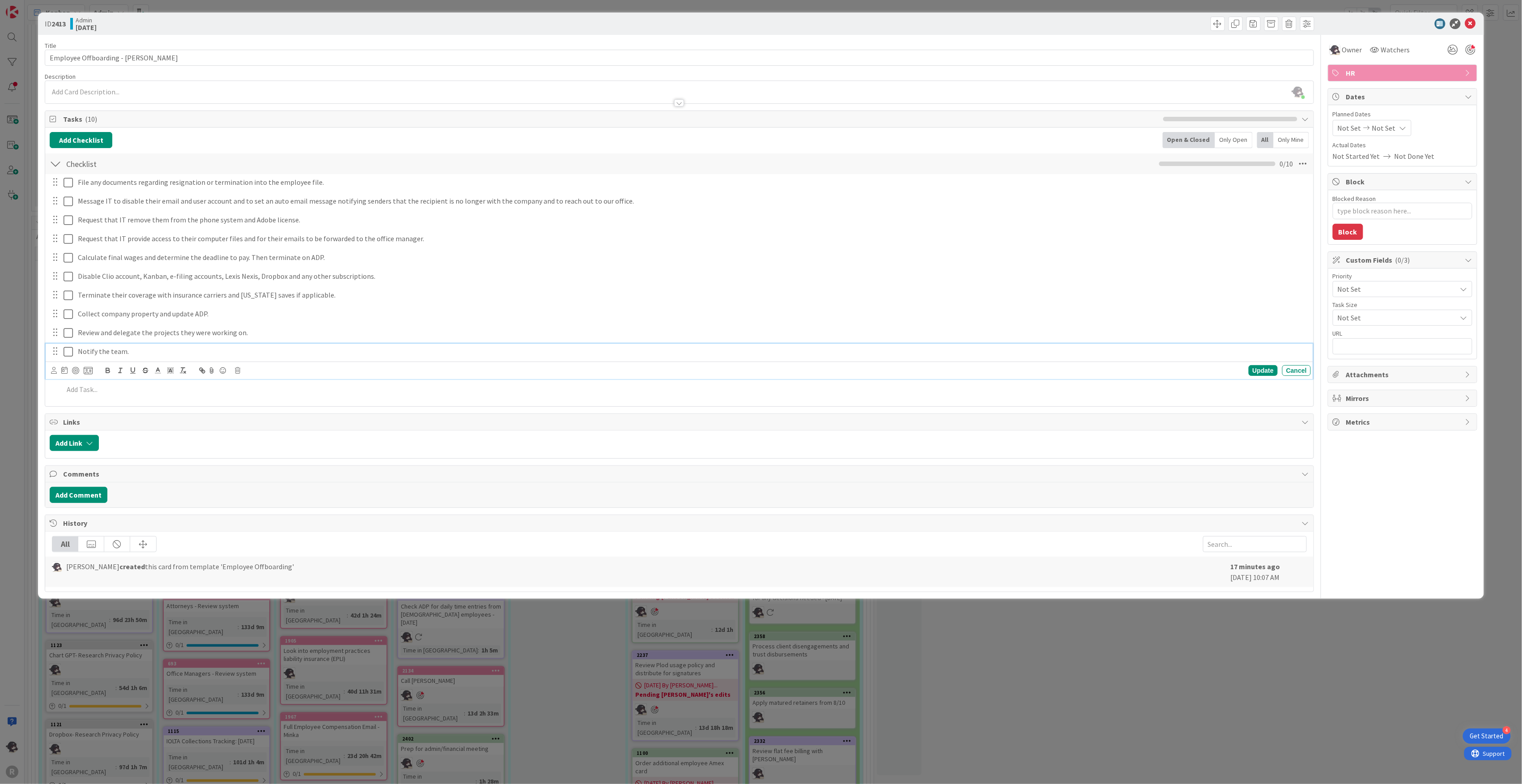
click at [67, 355] on icon at bounding box center [70, 352] width 14 height 11
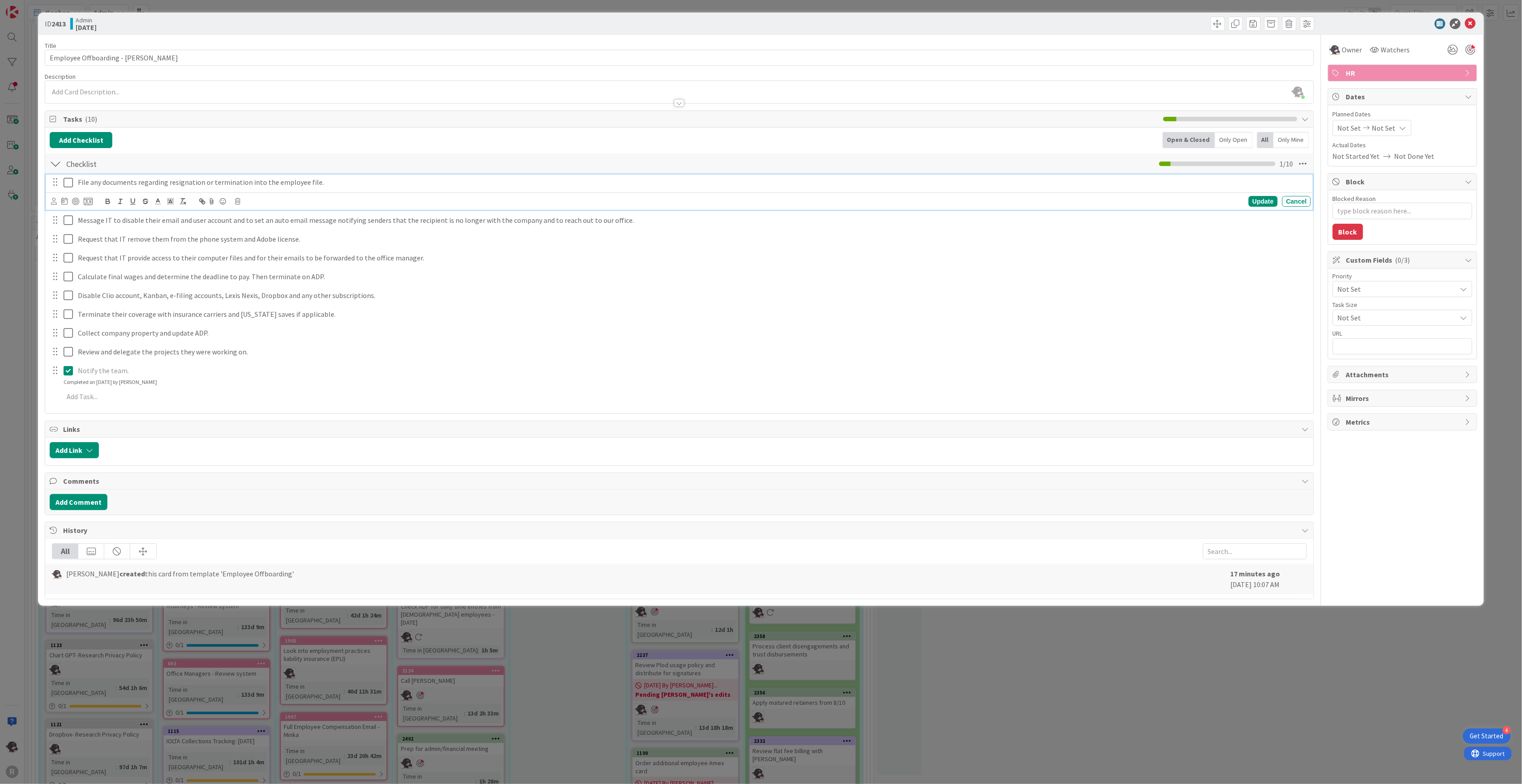
click at [67, 181] on icon at bounding box center [70, 183] width 14 height 11
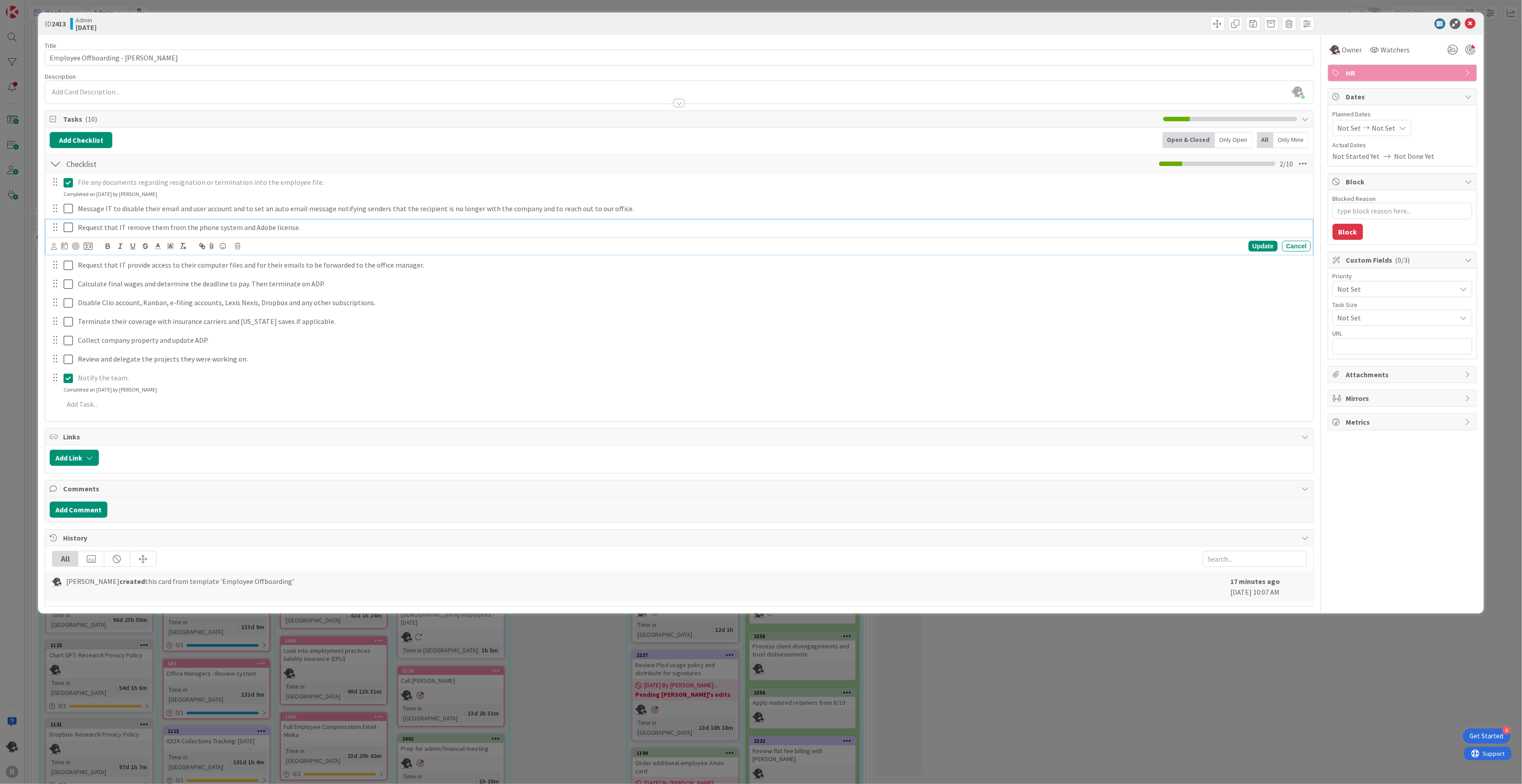
click at [193, 227] on p "Request that IT remove them from the phone system and Adobe license." at bounding box center [692, 227] width 1230 height 10
click at [66, 206] on icon at bounding box center [70, 209] width 14 height 11
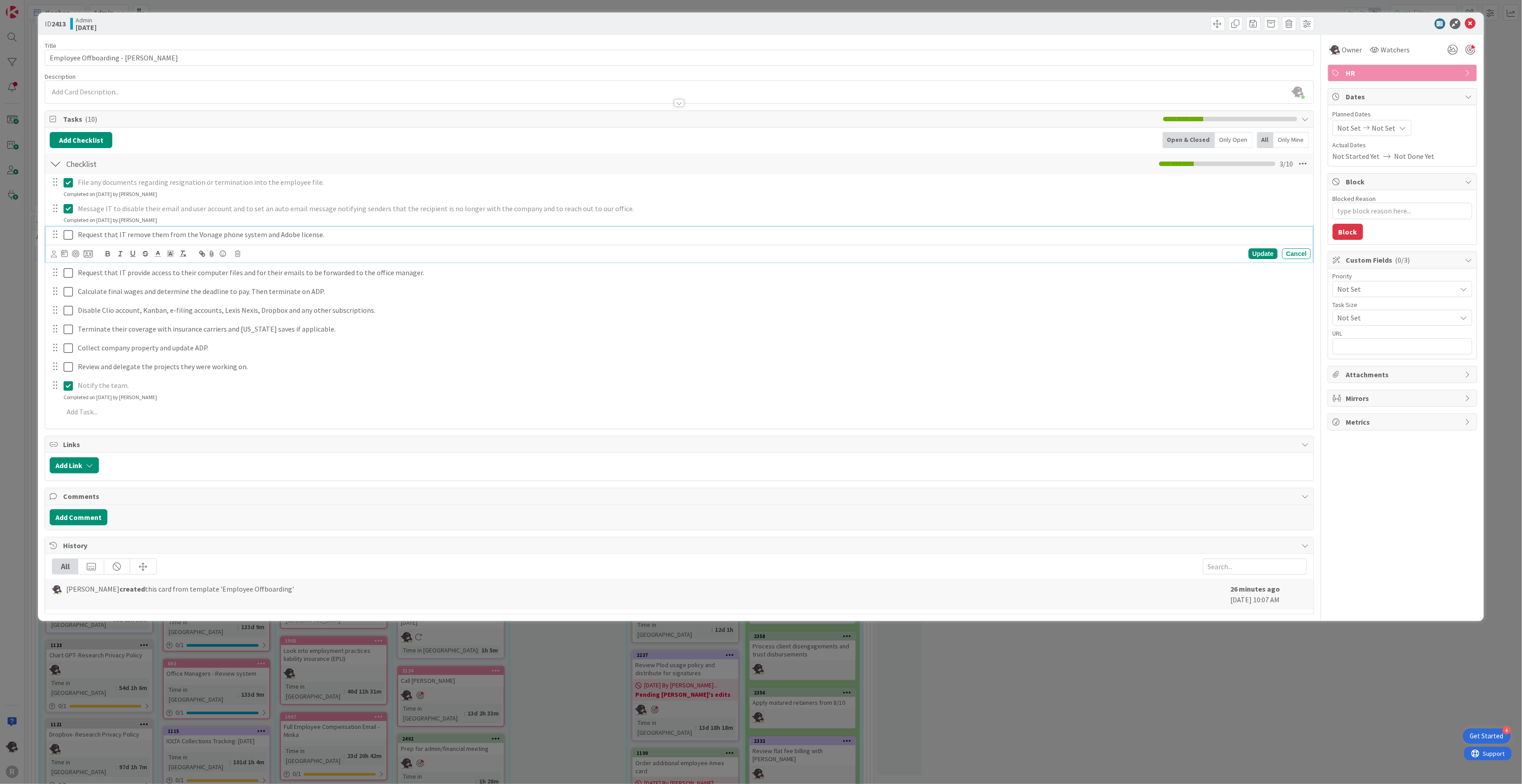
click at [70, 236] on icon at bounding box center [70, 235] width 14 height 11
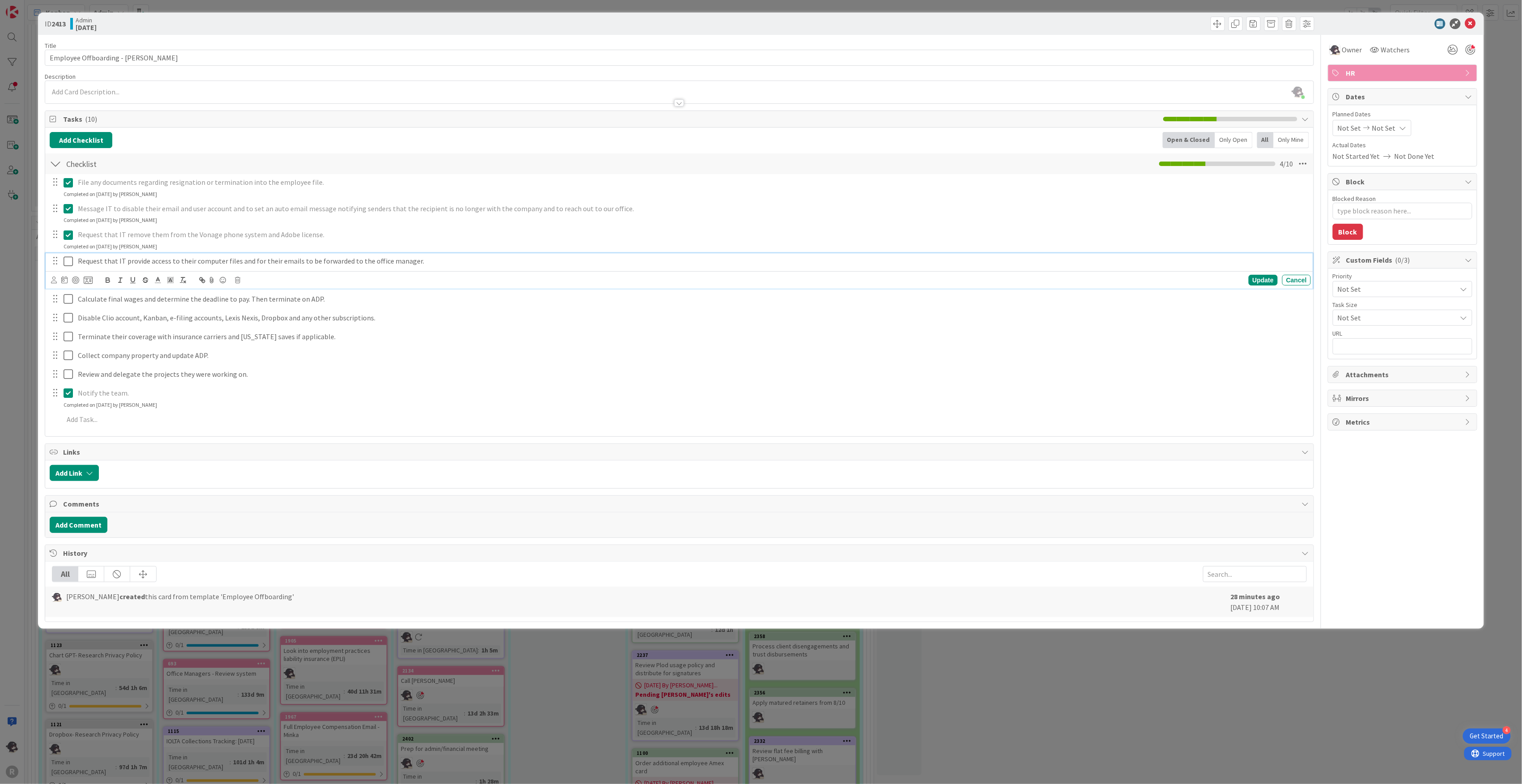
click at [68, 262] on icon at bounding box center [70, 261] width 14 height 11
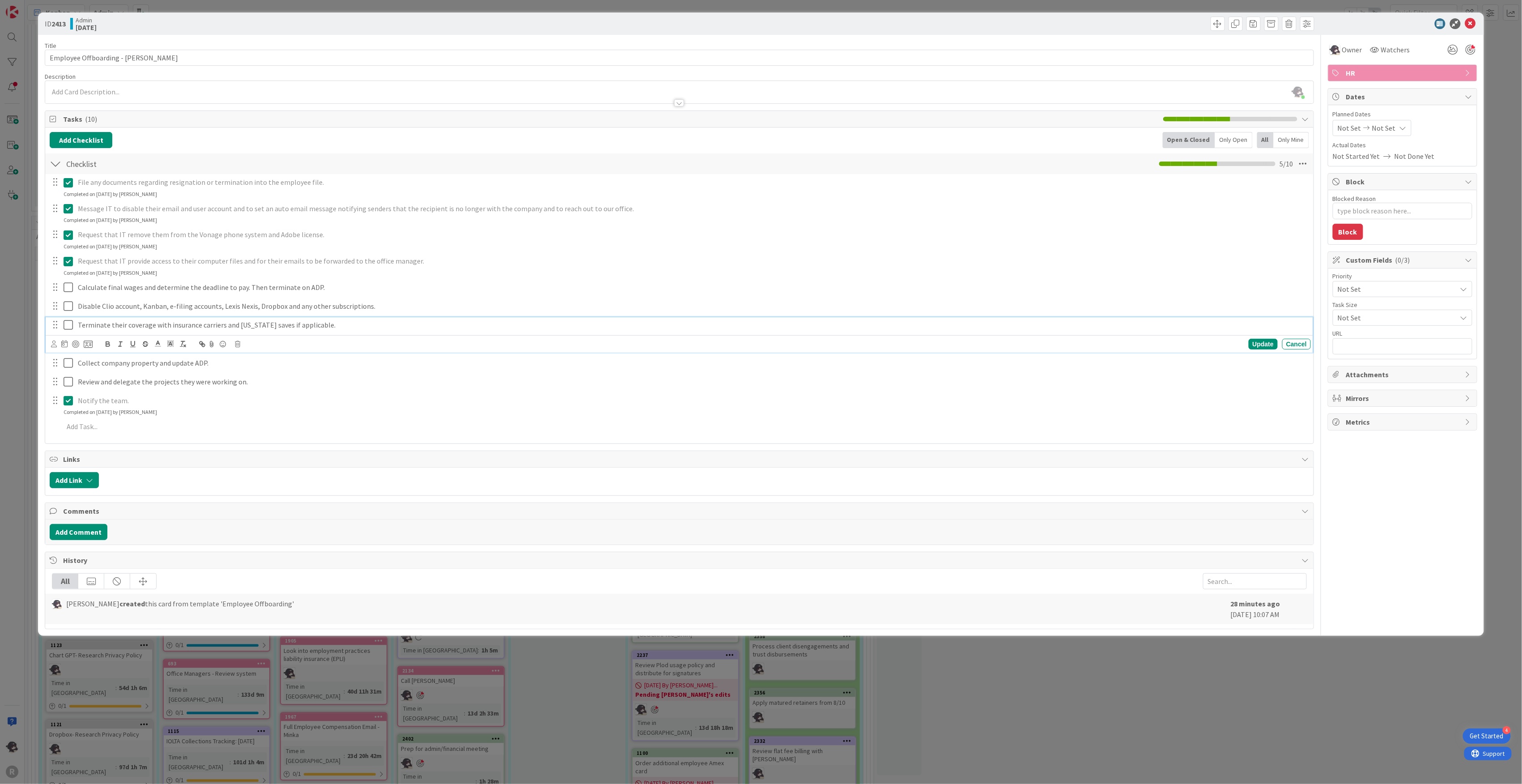
click at [131, 326] on p "Terminate their coverage with insurance carriers and [US_STATE] saves if applic…" at bounding box center [692, 324] width 1230 height 10
click at [237, 344] on icon at bounding box center [238, 344] width 5 height 6
click at [254, 384] on div "Delete" at bounding box center [261, 382] width 33 height 16
